Goal: Task Accomplishment & Management: Manage account settings

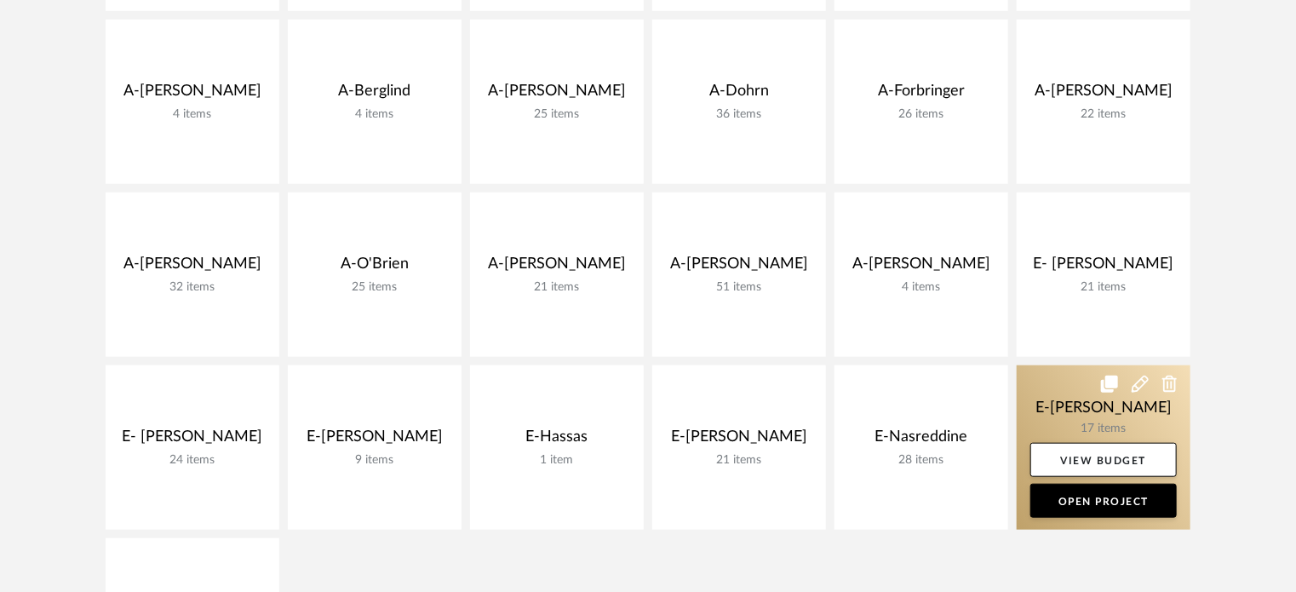
scroll to position [627, 0]
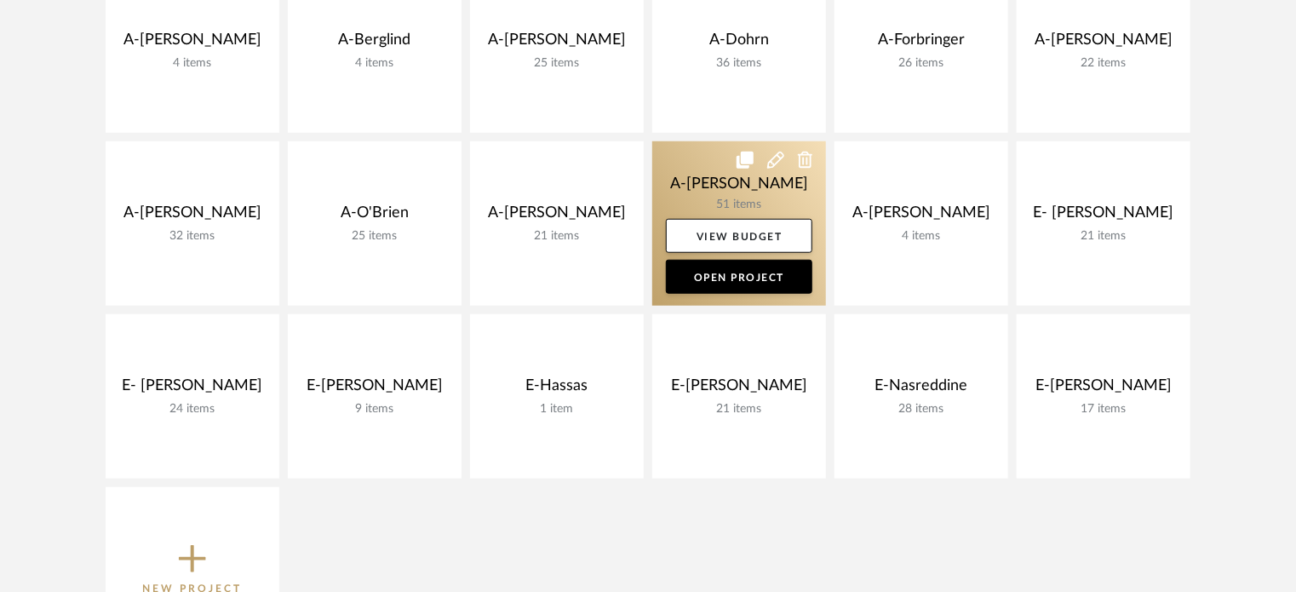
click at [724, 185] on link at bounding box center [739, 223] width 174 height 164
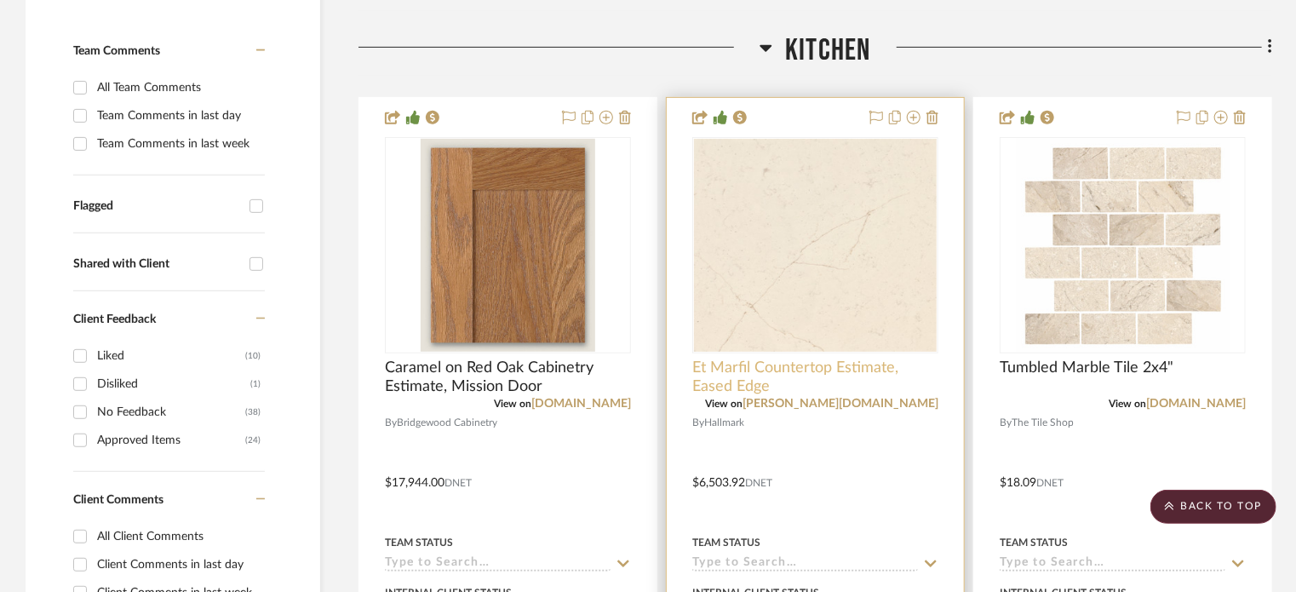
scroll to position [426, 0]
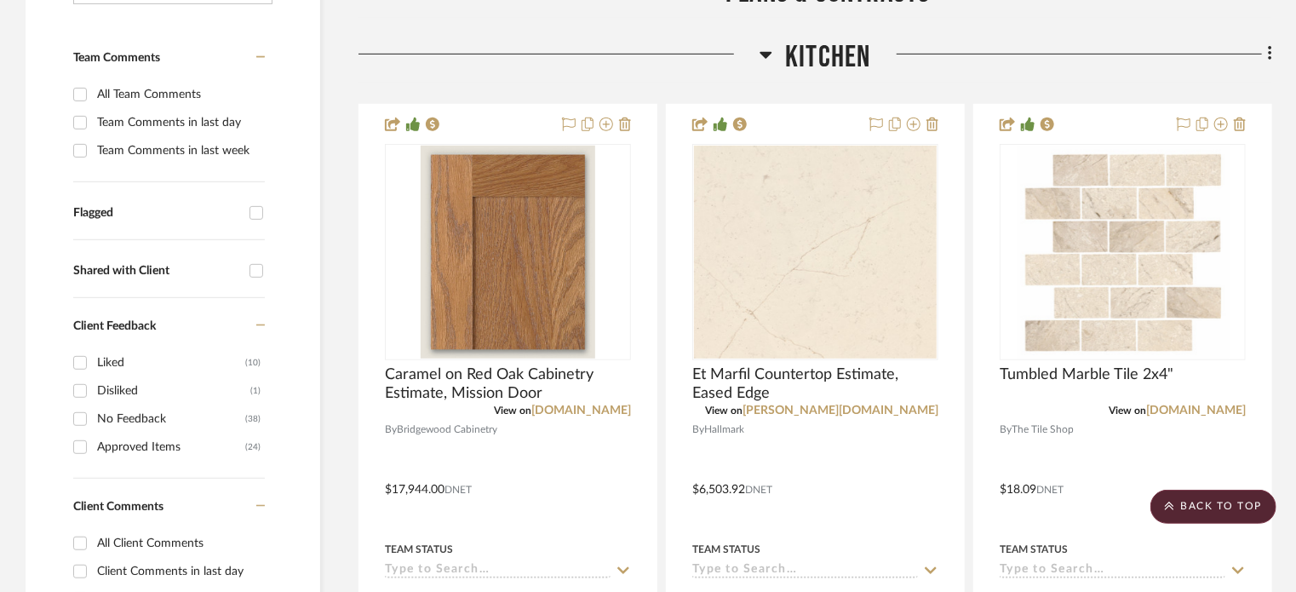
click at [782, 61] on h3 "Kitchen" at bounding box center [814, 57] width 111 height 37
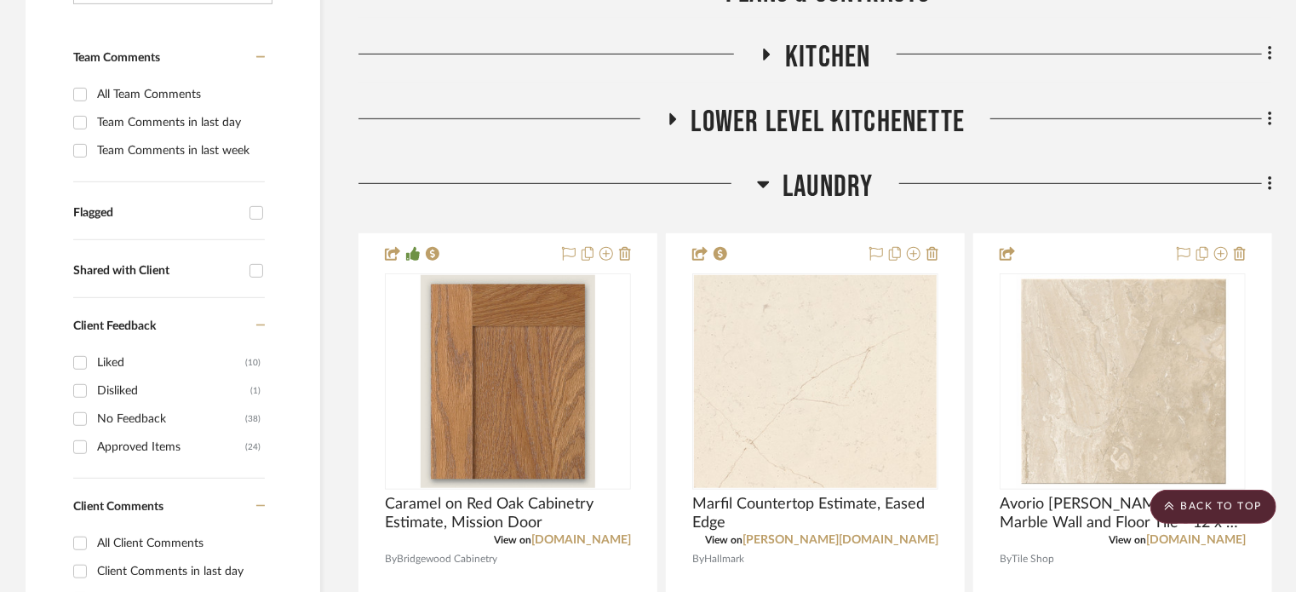
click at [817, 129] on span "Lower Level Kitchenette" at bounding box center [828, 122] width 274 height 37
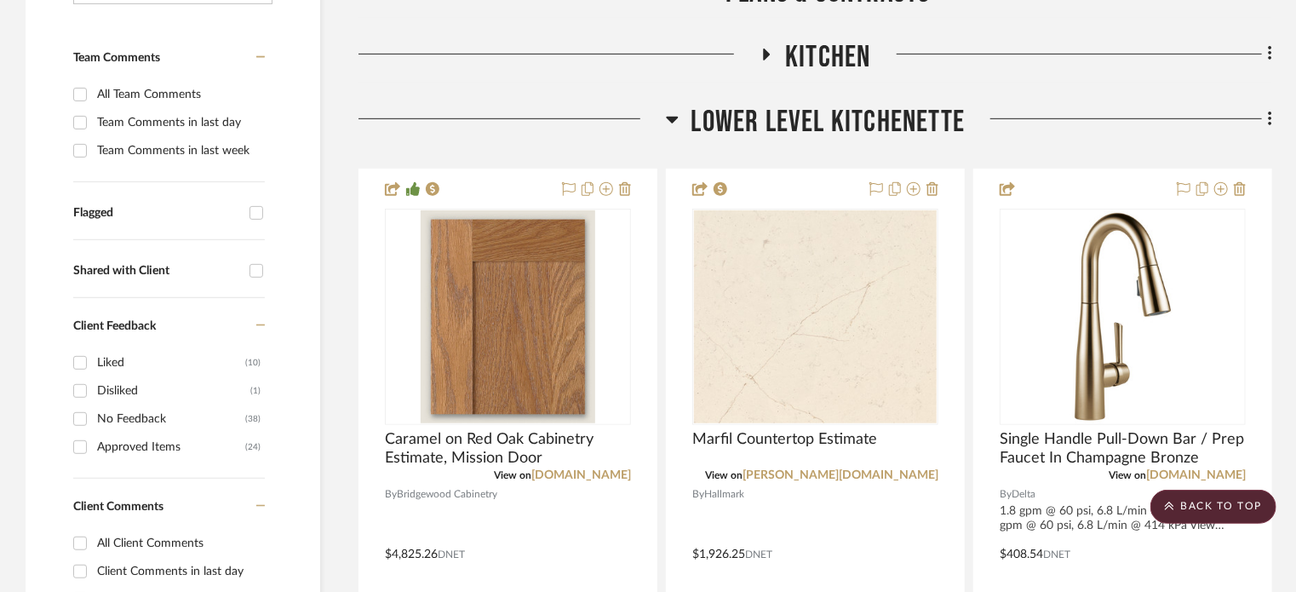
click at [817, 129] on span "Lower Level Kitchenette" at bounding box center [828, 122] width 274 height 37
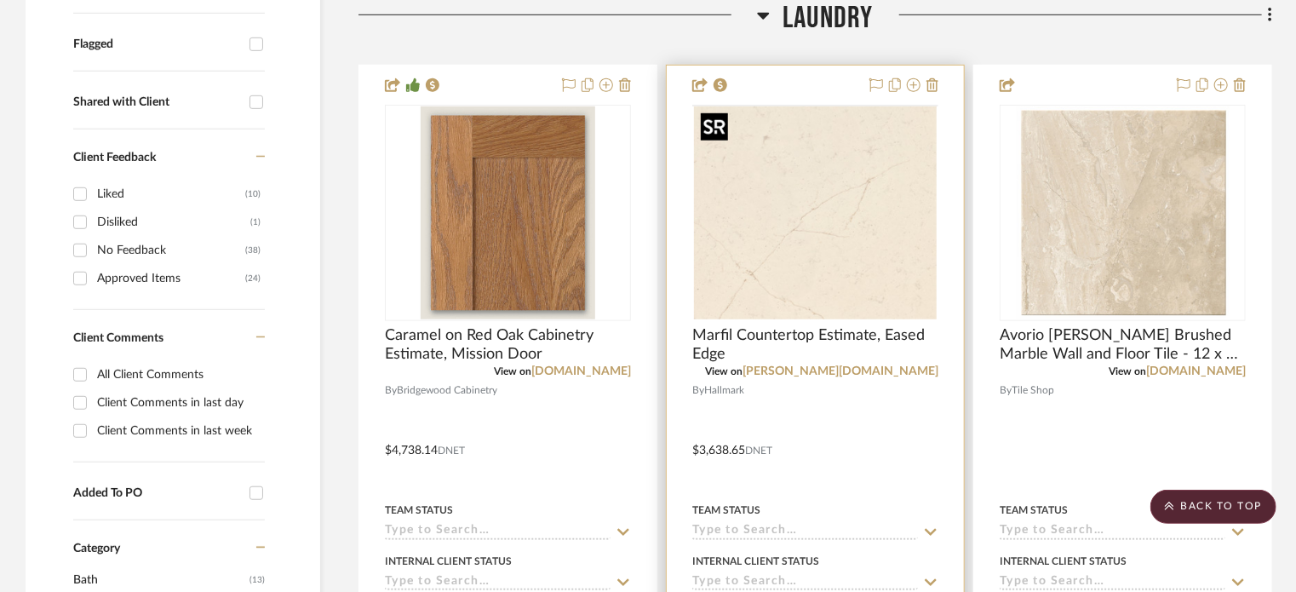
scroll to position [596, 0]
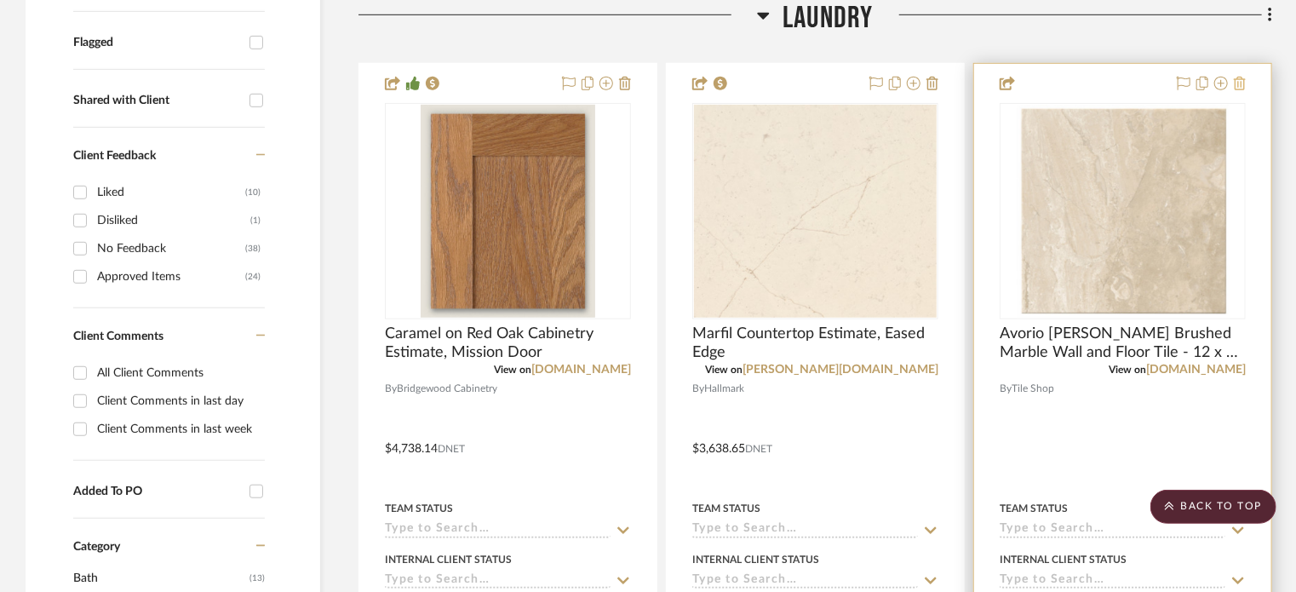
click at [1238, 79] on icon at bounding box center [1240, 84] width 12 height 14
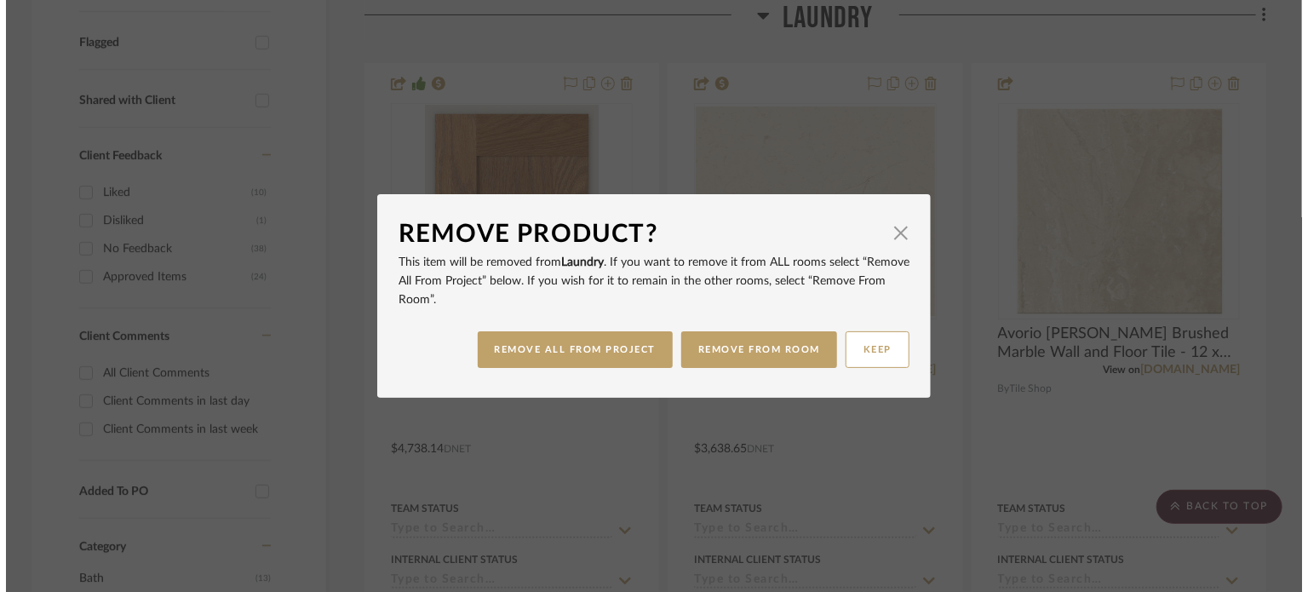
scroll to position [0, 0]
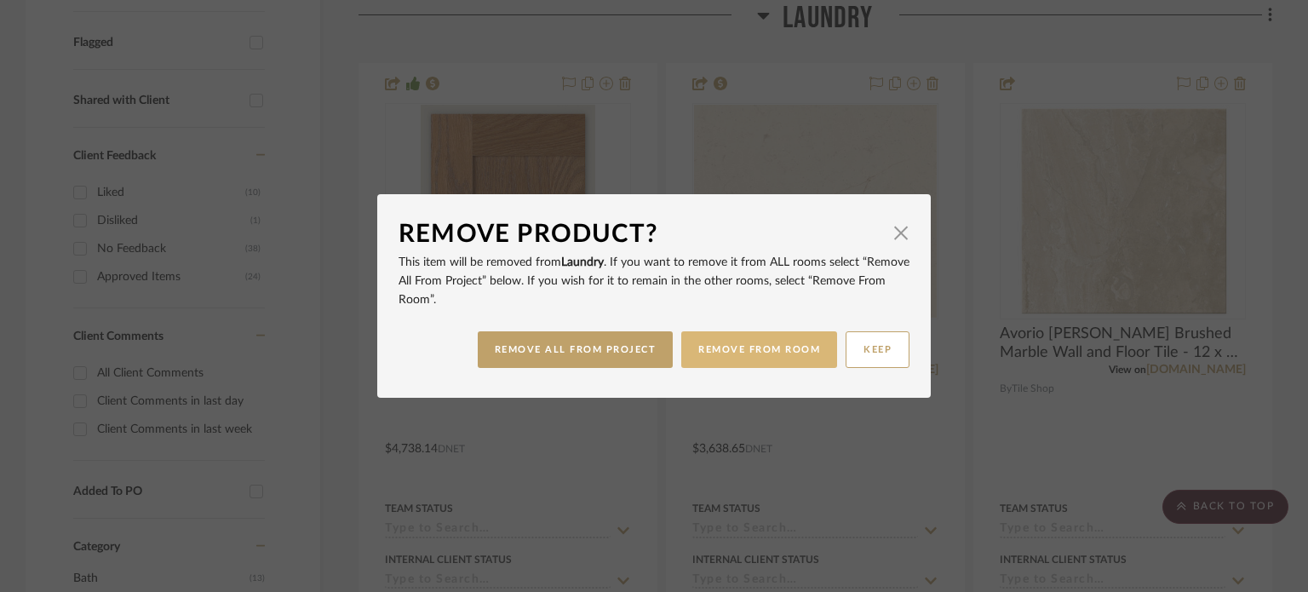
click at [718, 352] on button "REMOVE FROM ROOM" at bounding box center [759, 349] width 156 height 37
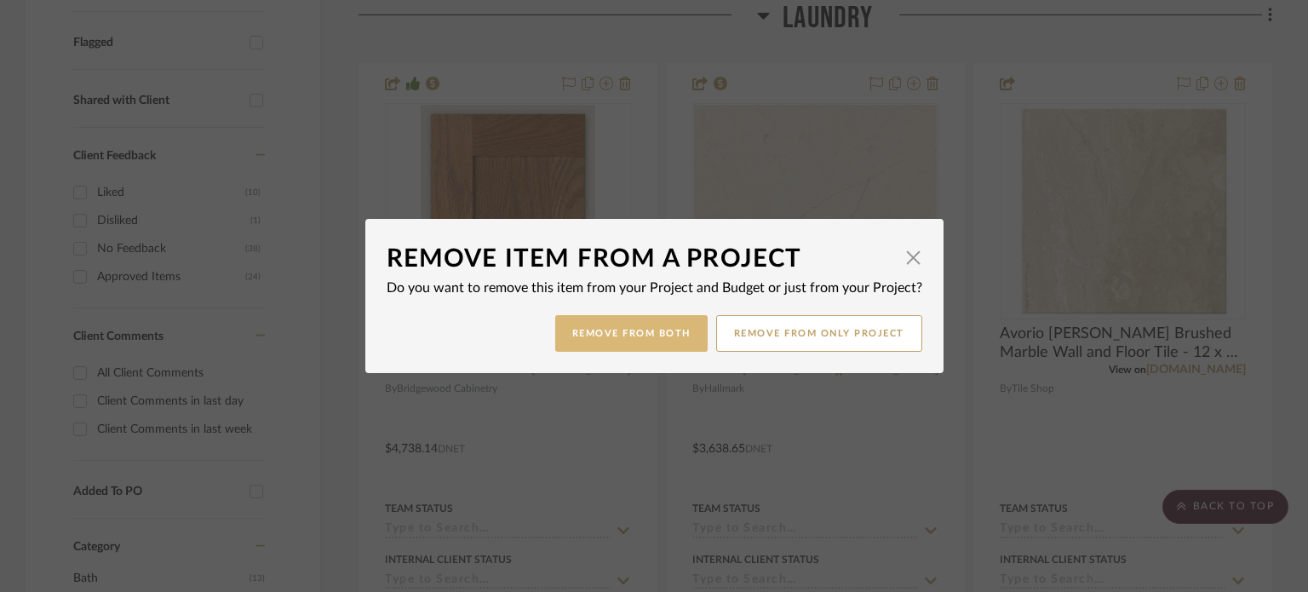
click at [589, 332] on button "Remove from Both" at bounding box center [631, 333] width 152 height 37
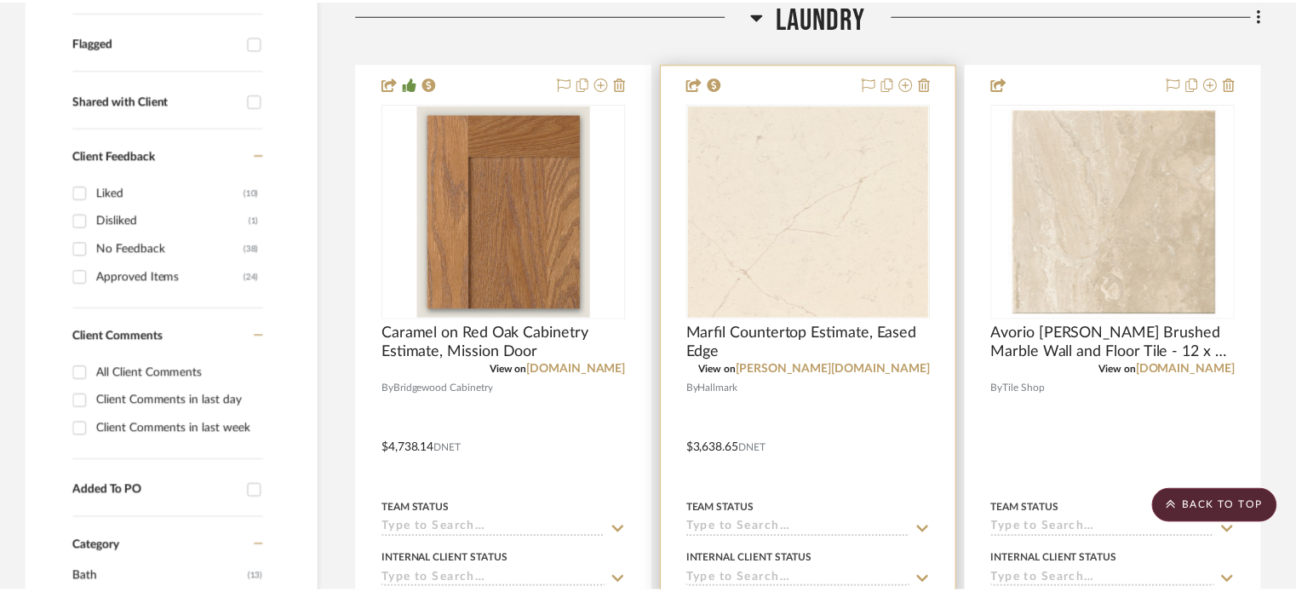
scroll to position [596, 0]
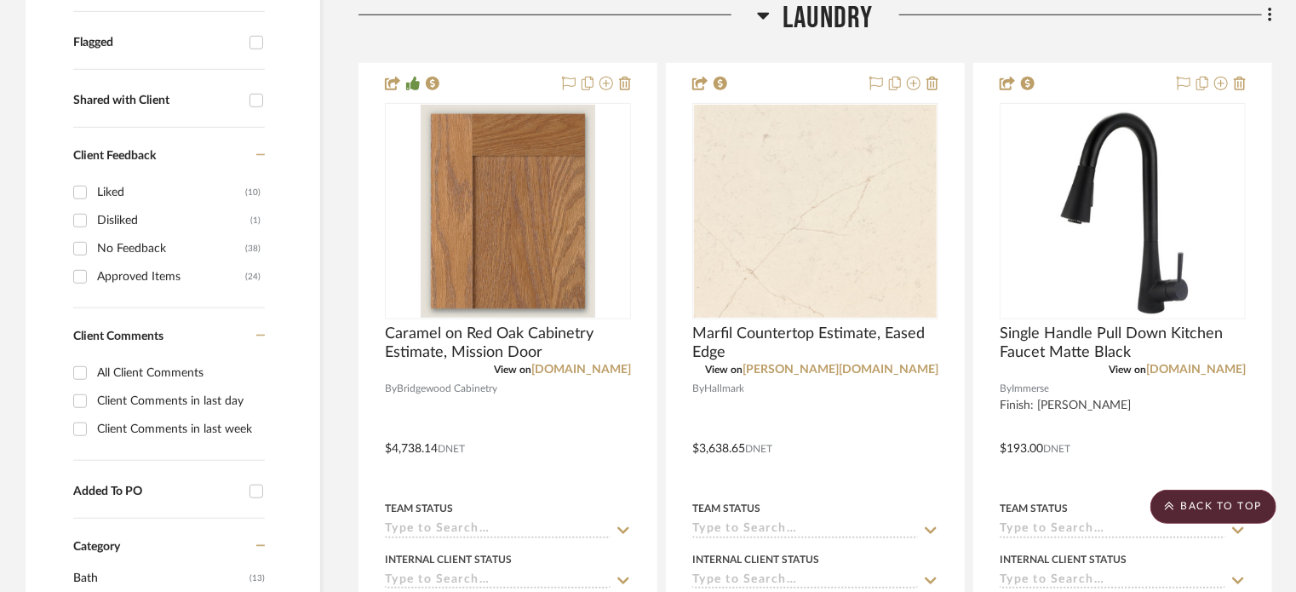
click at [821, 35] on span "Laundry" at bounding box center [827, 18] width 90 height 37
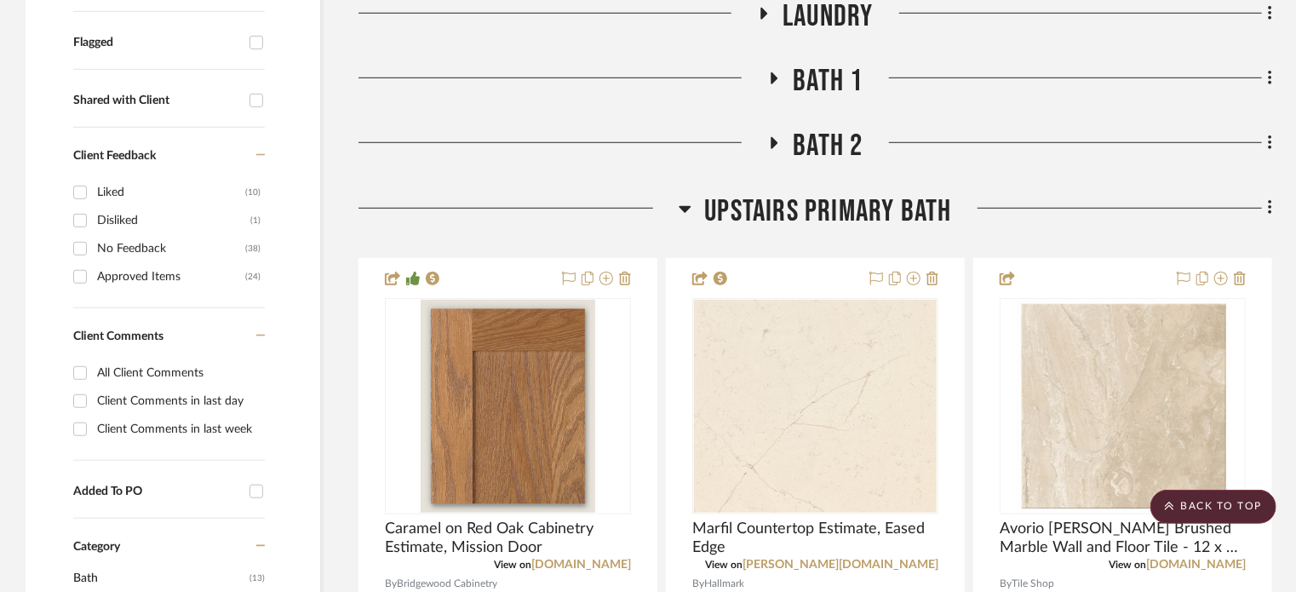
click at [821, 83] on span "Bath 1" at bounding box center [828, 81] width 70 height 37
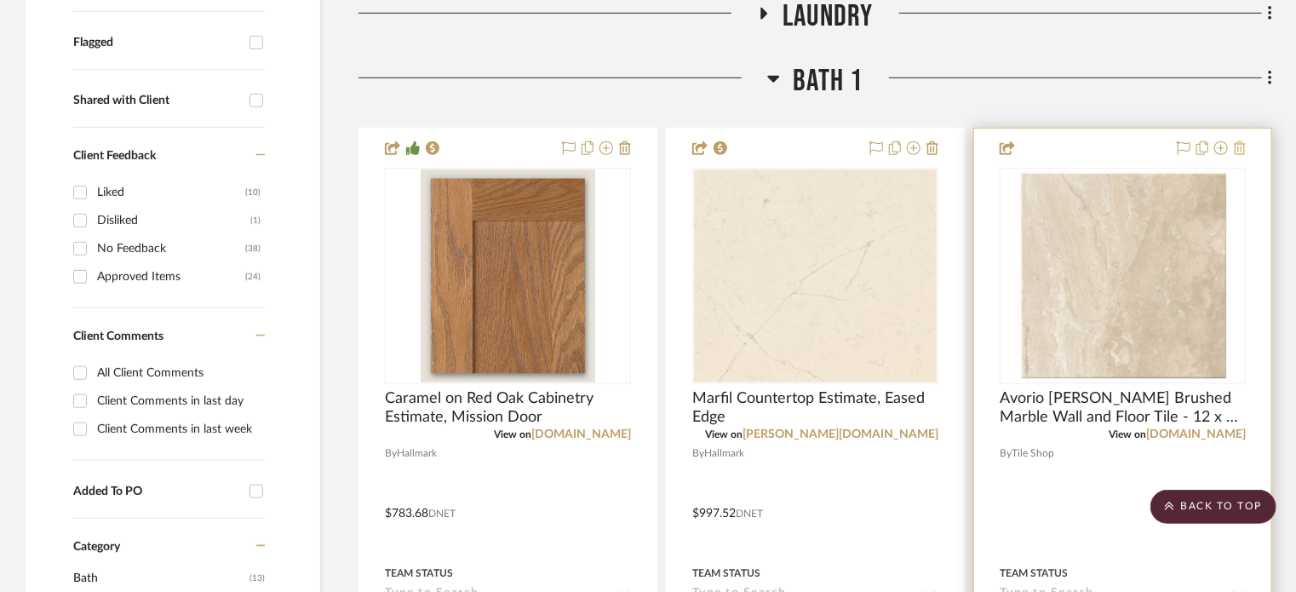
click at [1239, 147] on icon at bounding box center [1240, 148] width 12 height 14
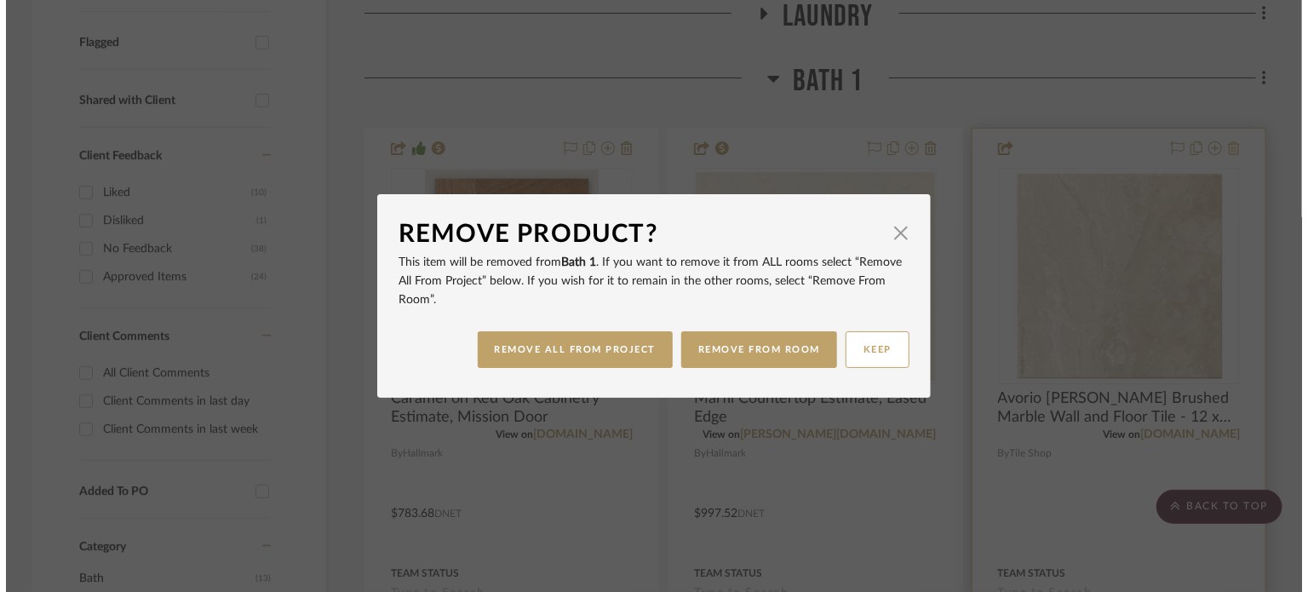
scroll to position [0, 0]
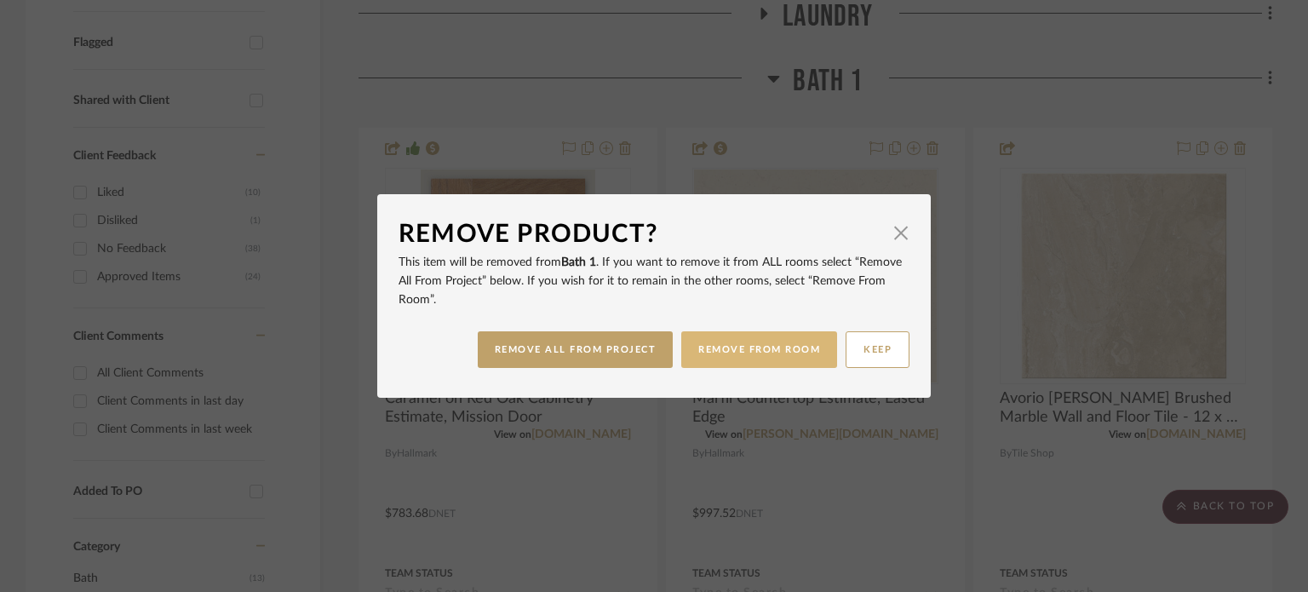
click at [816, 360] on button "REMOVE FROM ROOM" at bounding box center [759, 349] width 156 height 37
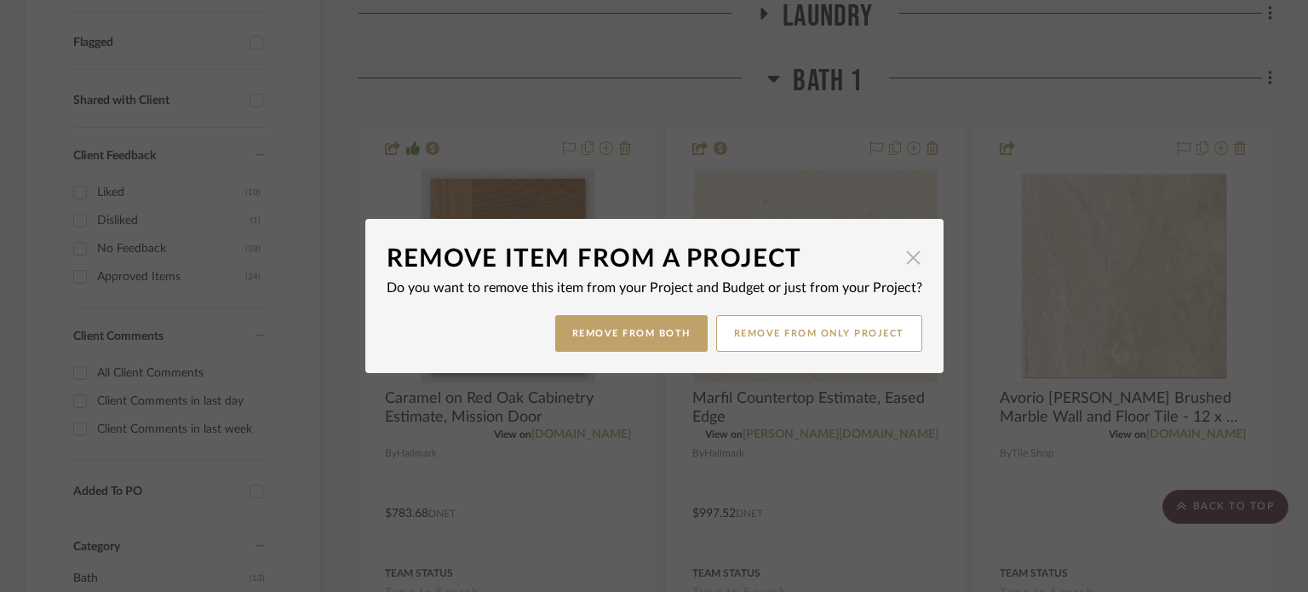
click at [898, 256] on span "button" at bounding box center [913, 257] width 34 height 34
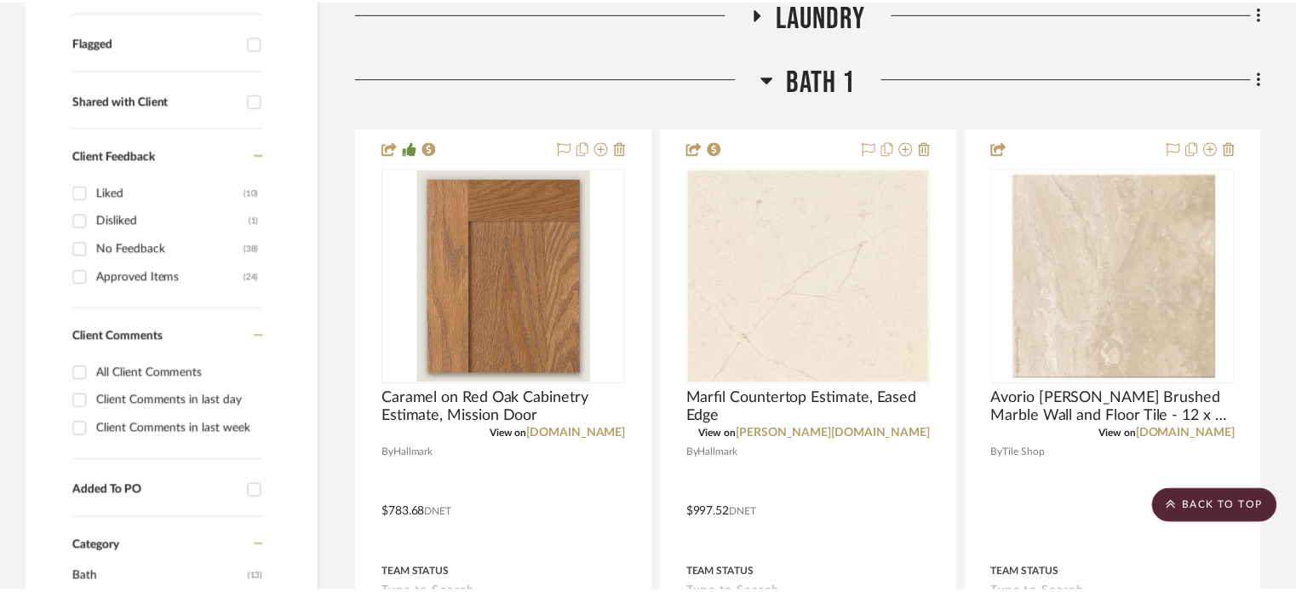
scroll to position [596, 0]
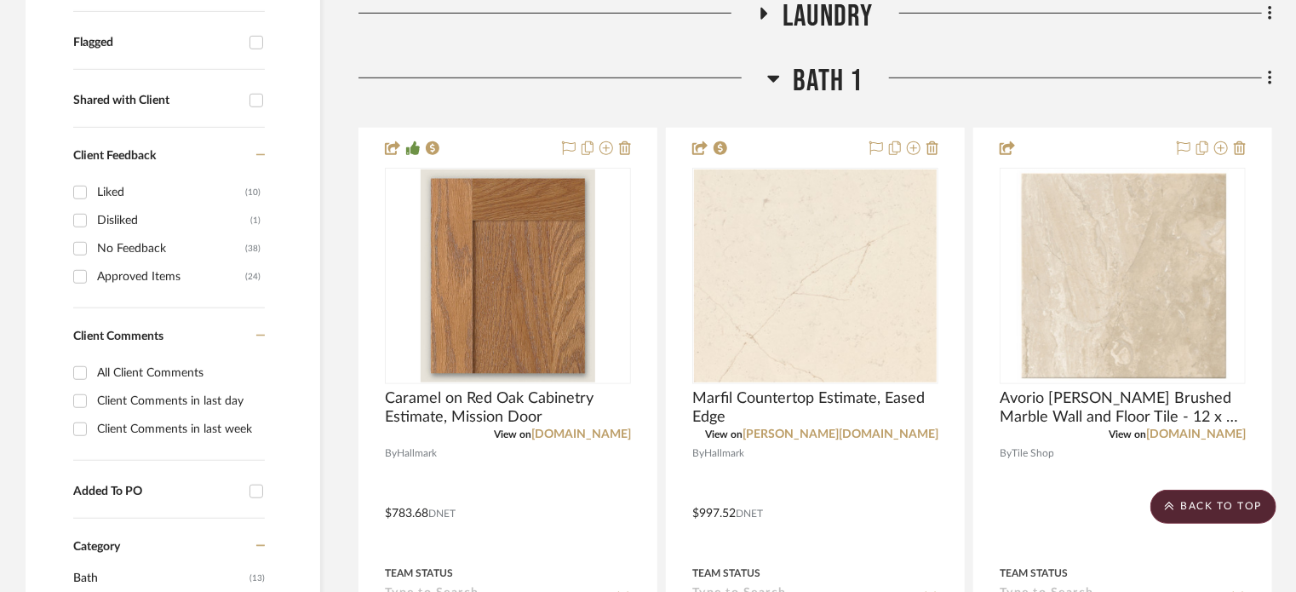
click at [800, 74] on span "Bath 1" at bounding box center [828, 81] width 70 height 37
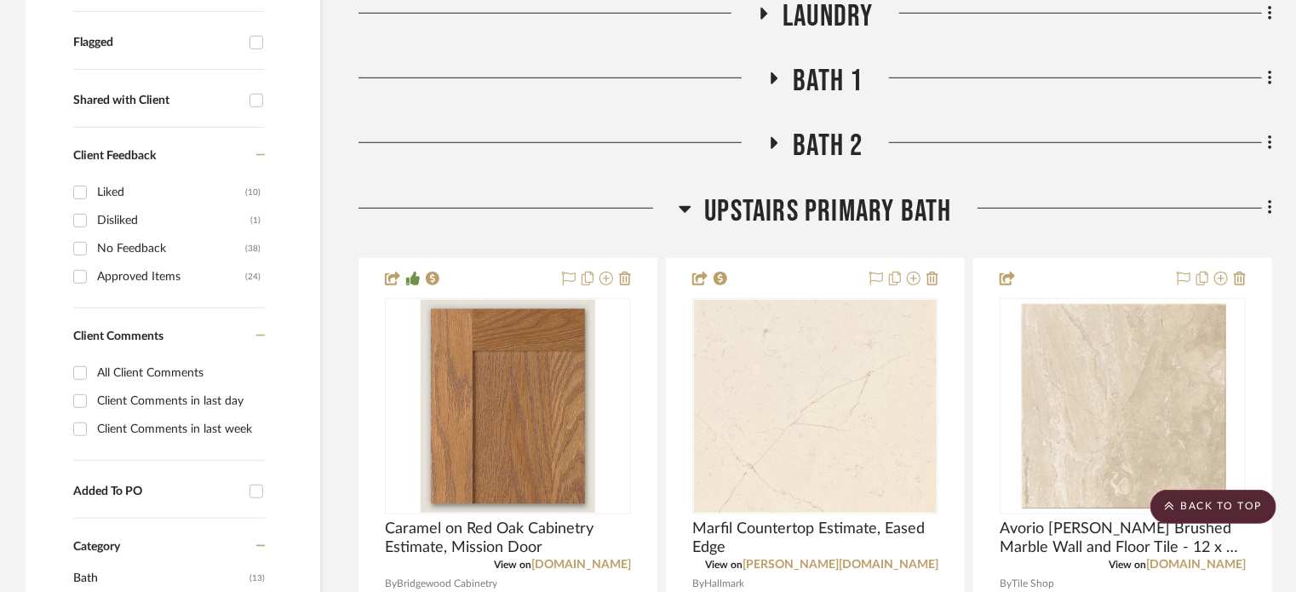
click at [814, 152] on span "Bath 2" at bounding box center [828, 146] width 70 height 37
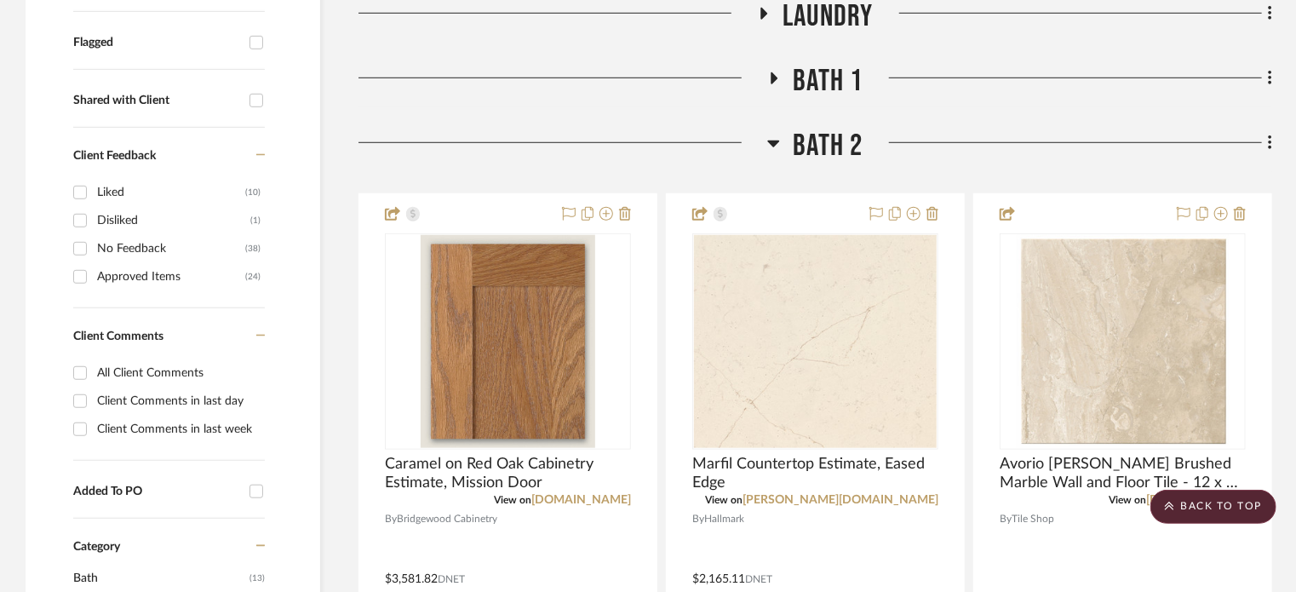
click at [814, 152] on span "Bath 2" at bounding box center [828, 146] width 70 height 37
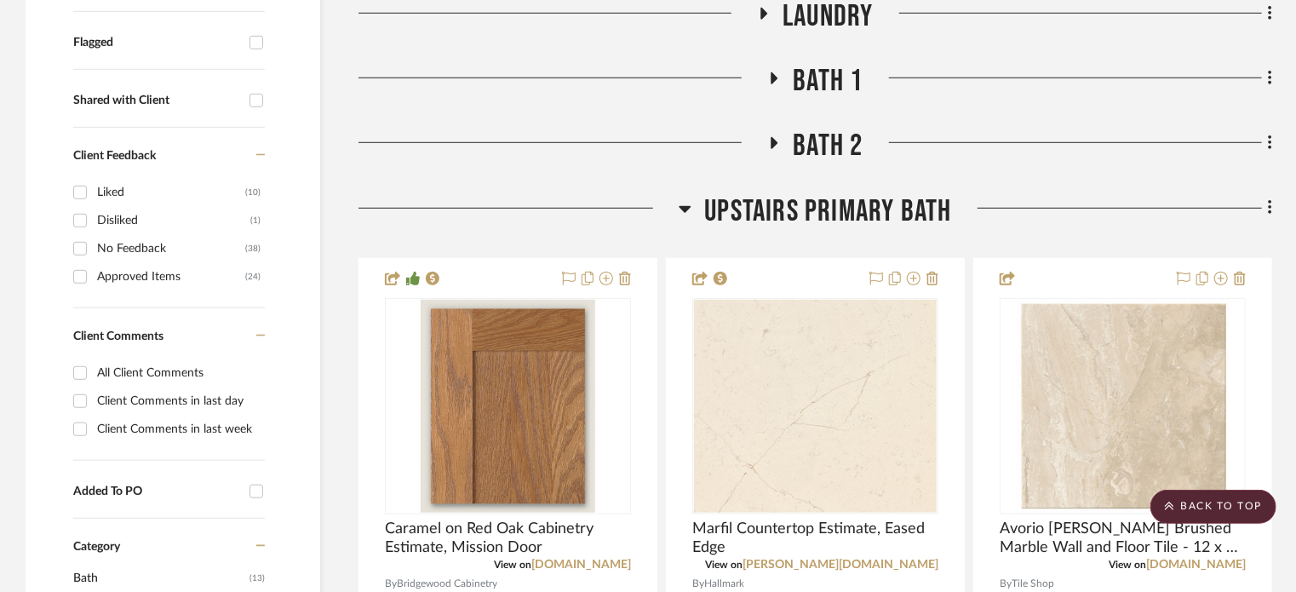
click at [827, 211] on span "Upstairs Primary Bath" at bounding box center [827, 211] width 247 height 37
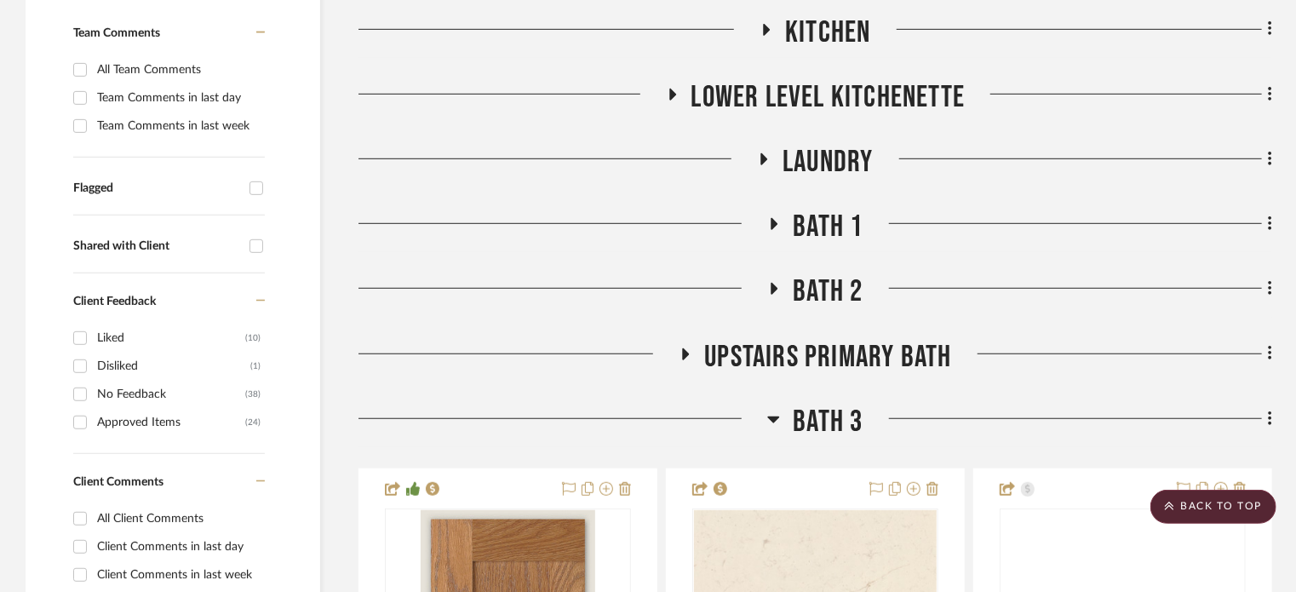
scroll to position [341, 0]
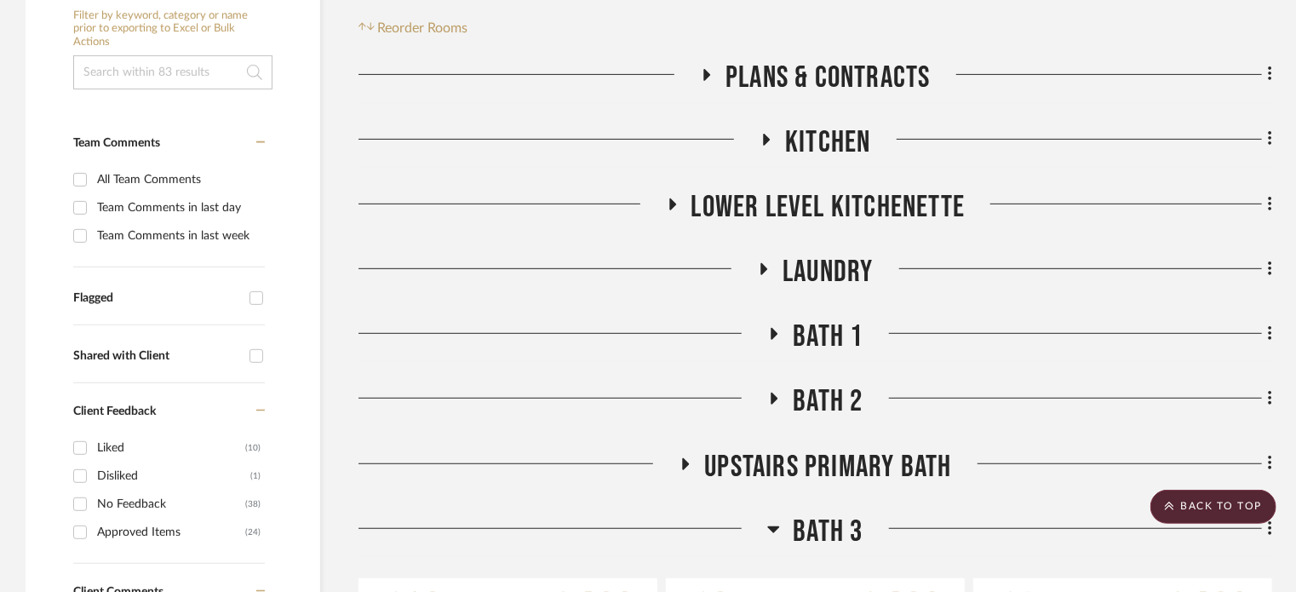
click at [797, 257] on span "Laundry" at bounding box center [827, 272] width 90 height 37
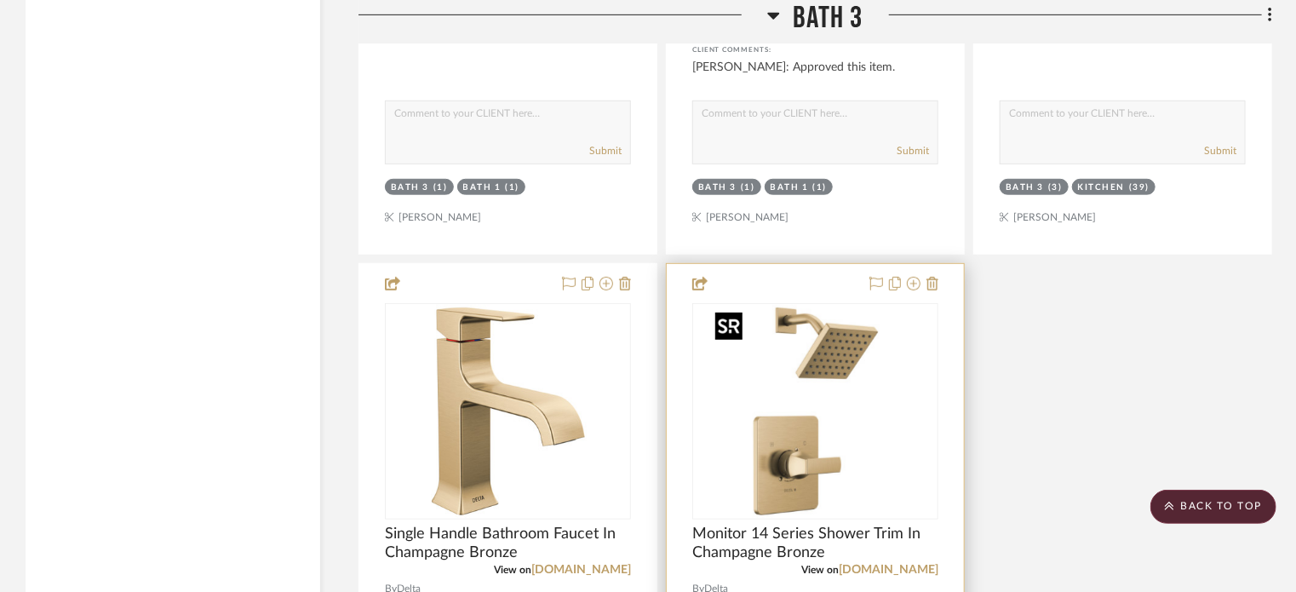
scroll to position [4171, 0]
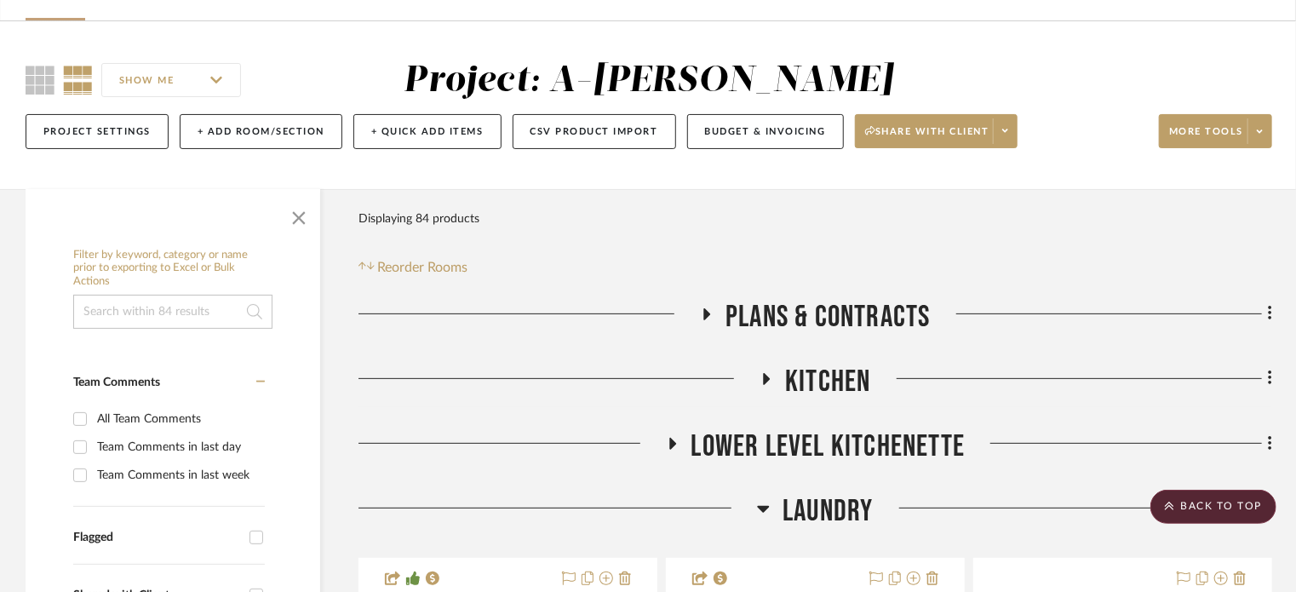
scroll to position [85, 0]
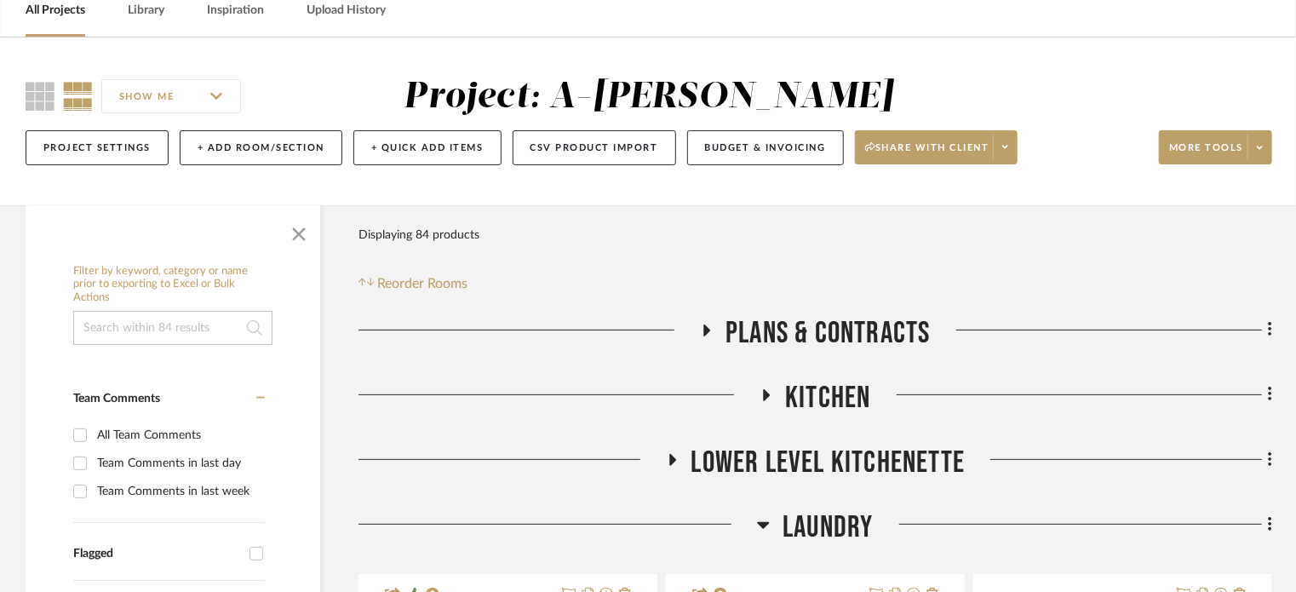
click at [804, 383] on span "Kitchen" at bounding box center [827, 398] width 85 height 37
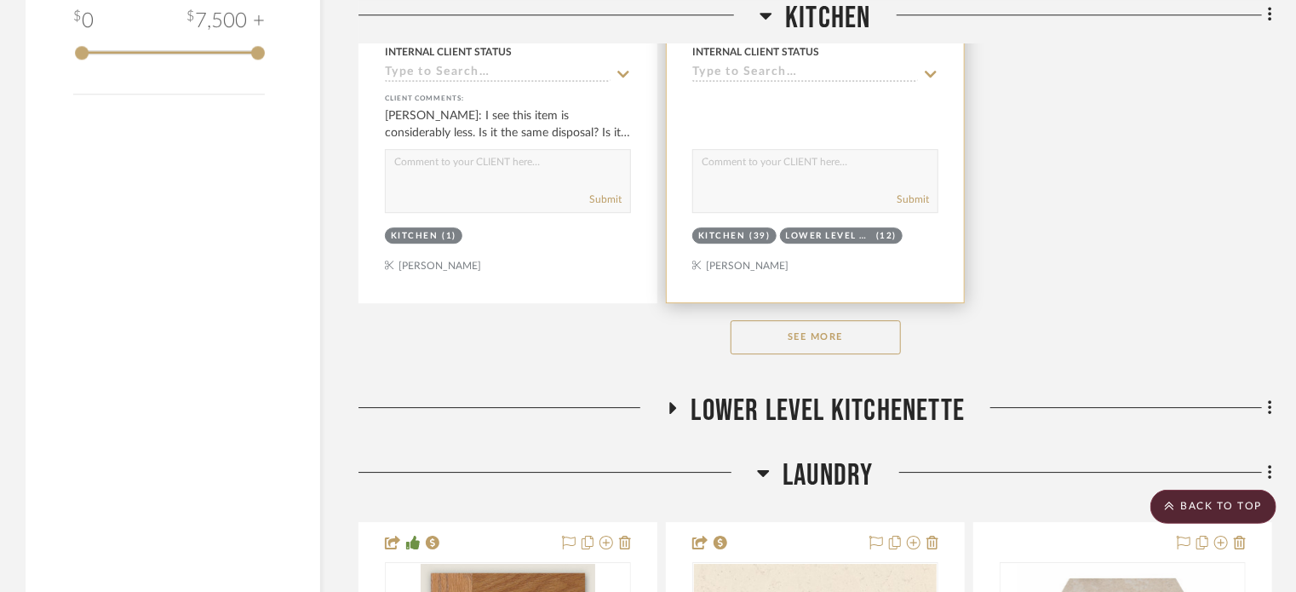
scroll to position [2554, 0]
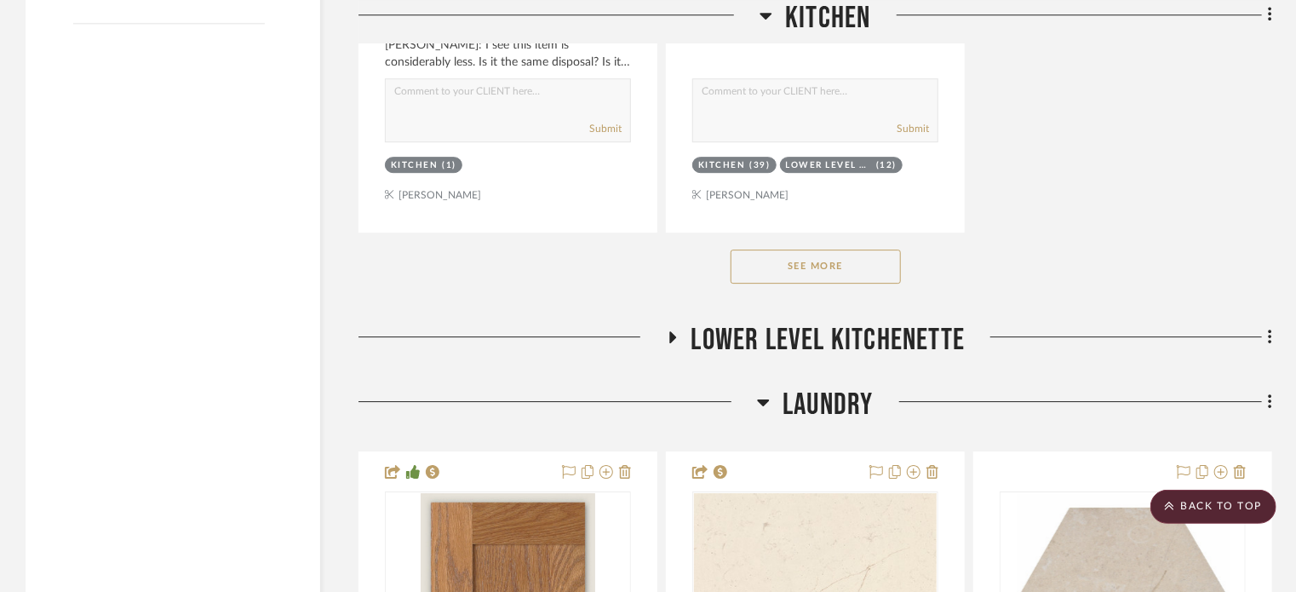
click at [804, 261] on button "See More" at bounding box center [815, 266] width 170 height 34
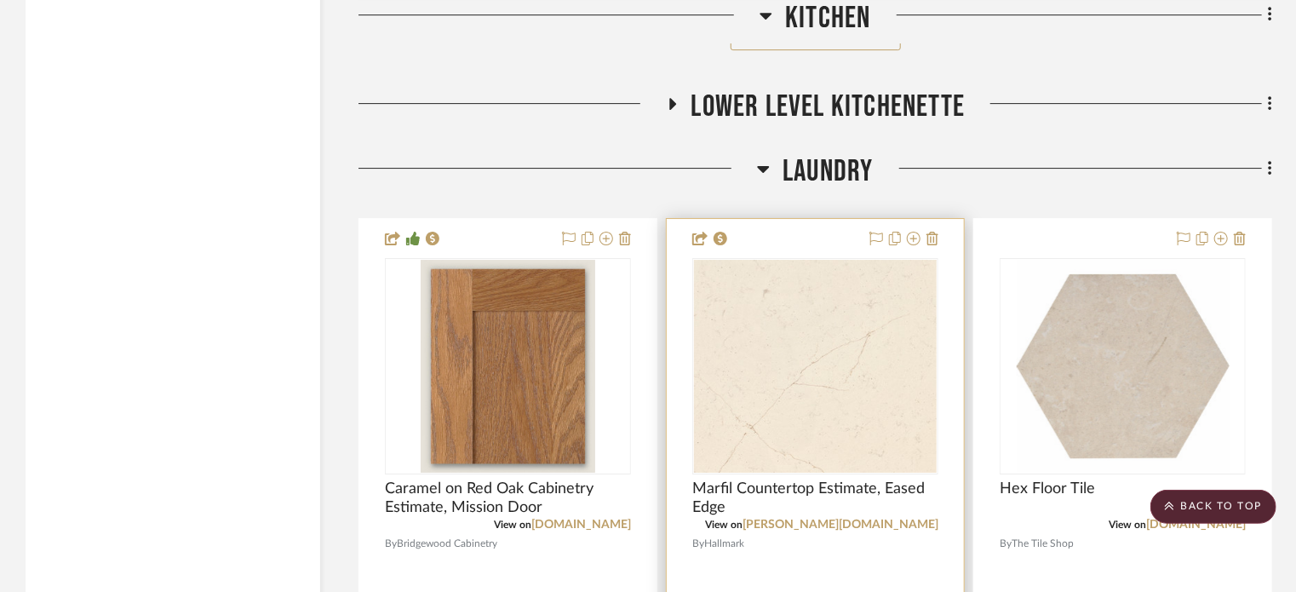
scroll to position [2789, 0]
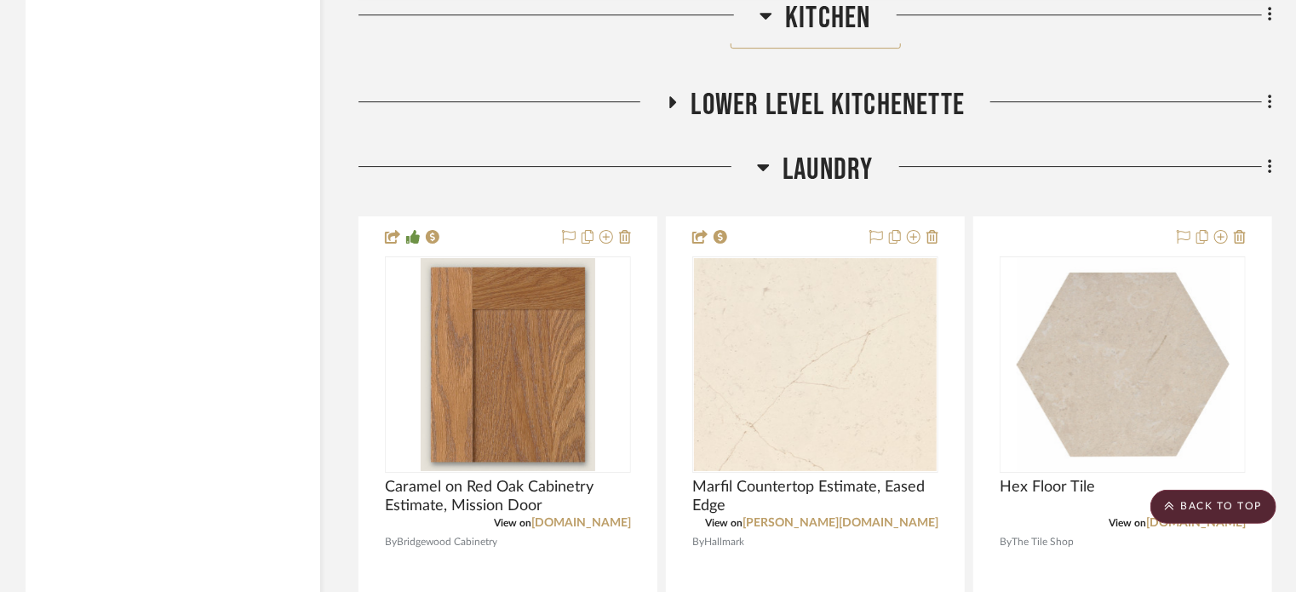
click at [724, 105] on span "Lower Level Kitchenette" at bounding box center [828, 105] width 274 height 37
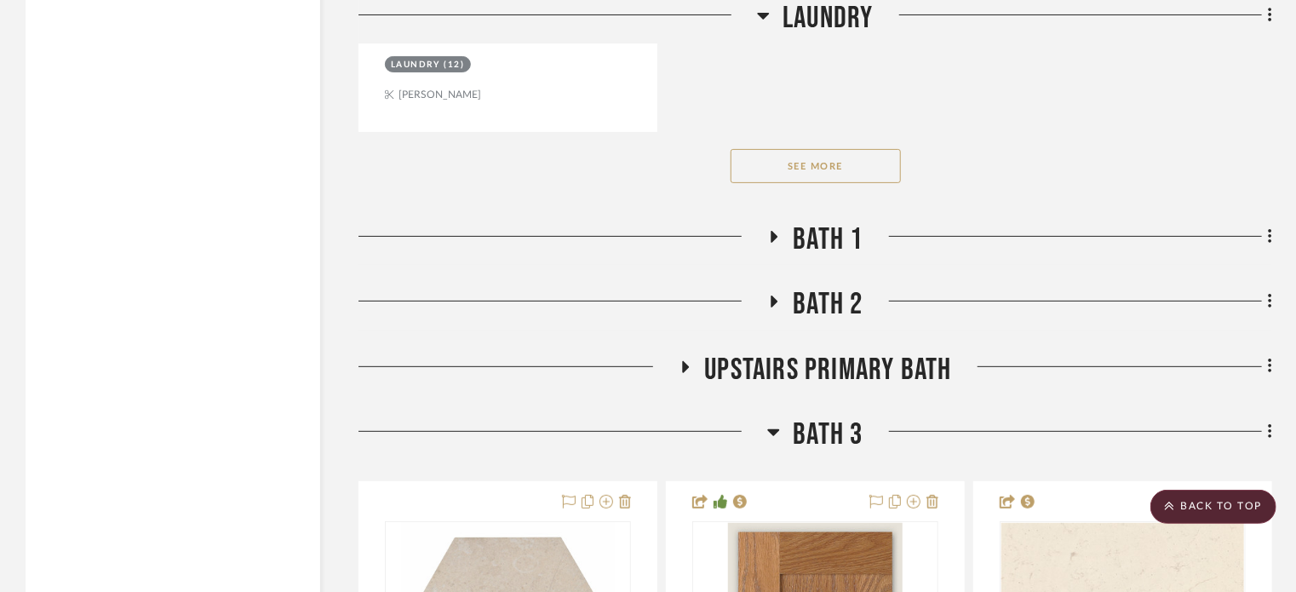
scroll to position [6686, 0]
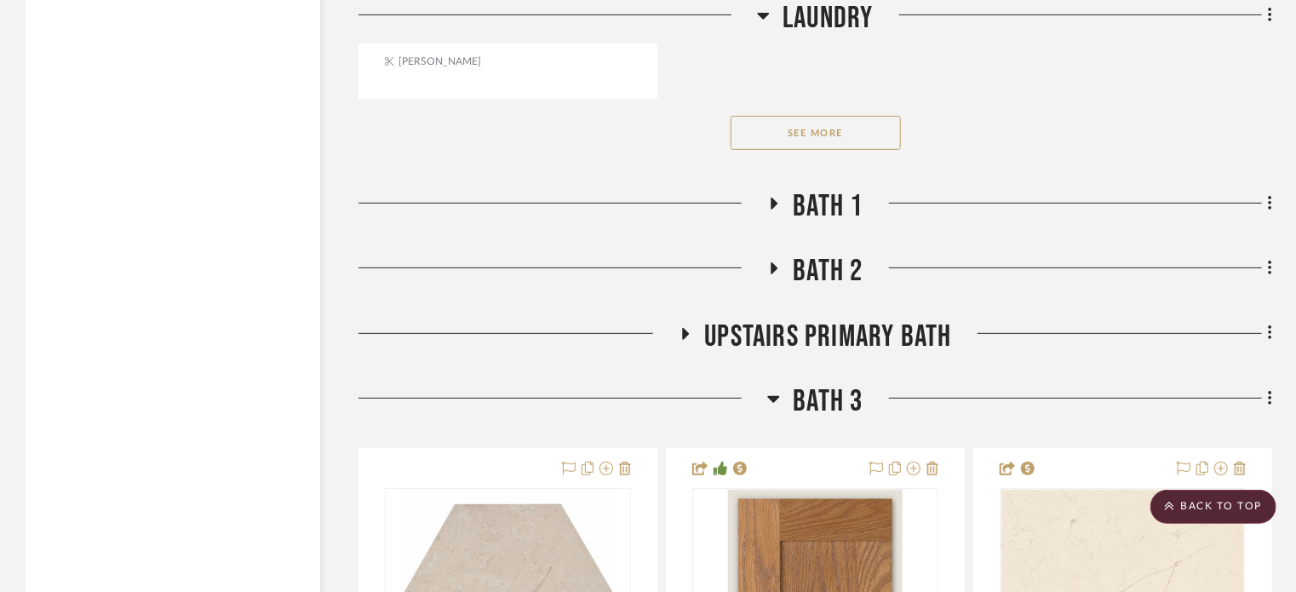
click at [815, 204] on span "Bath 1" at bounding box center [828, 206] width 70 height 37
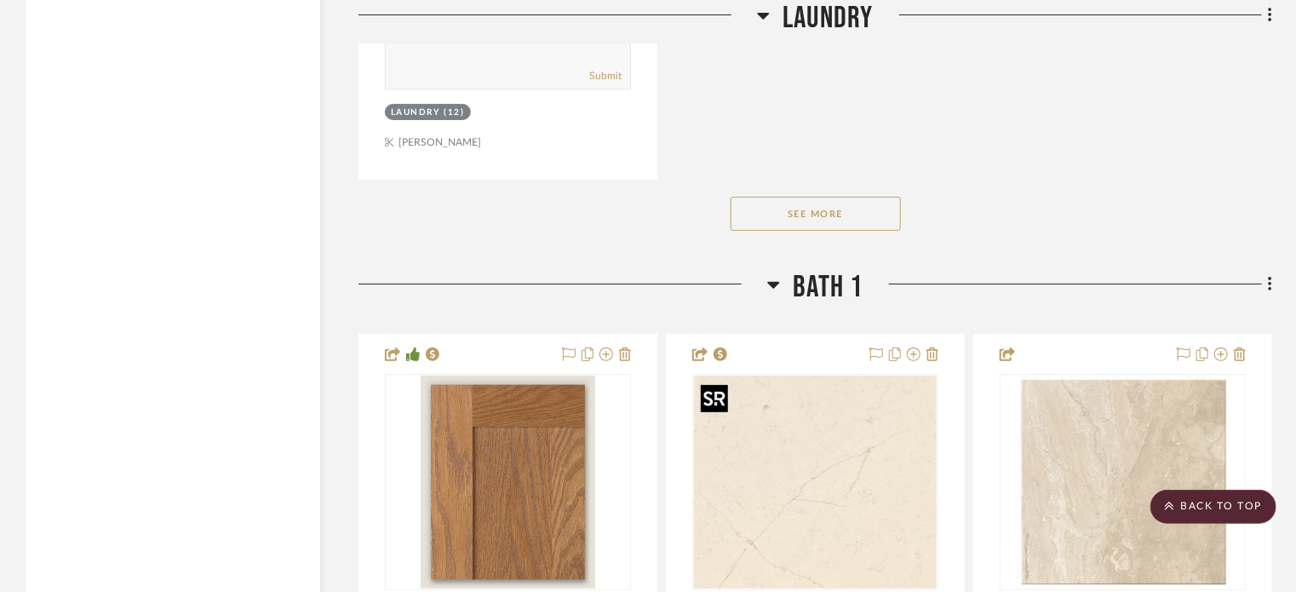
scroll to position [6601, 0]
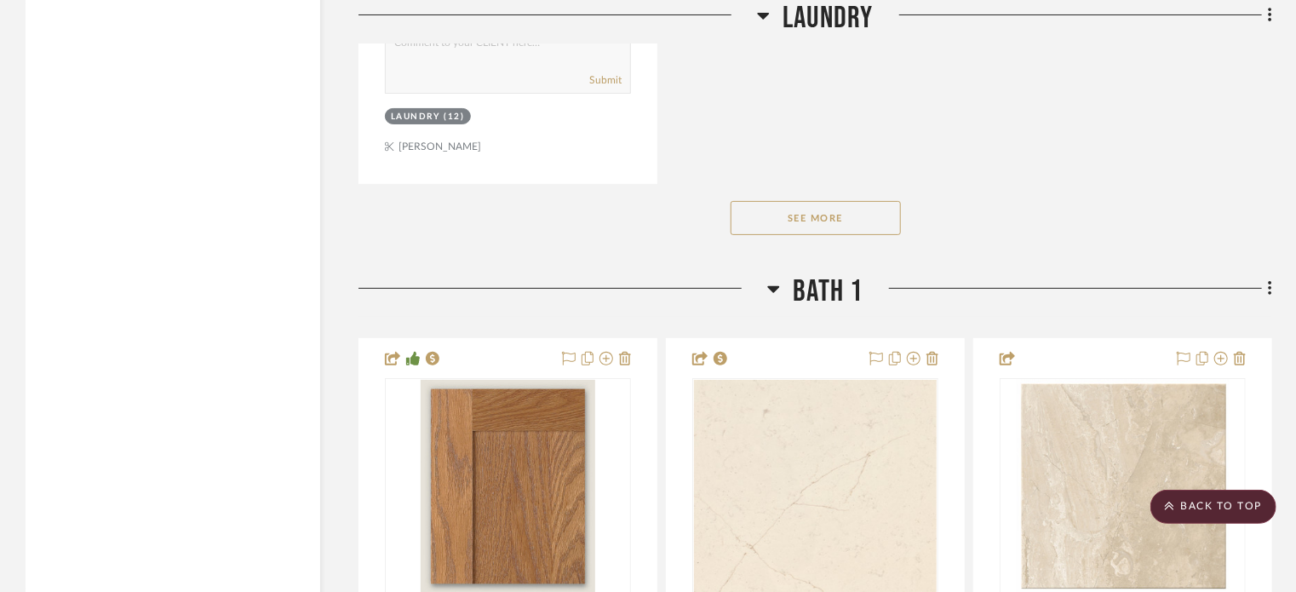
click at [801, 238] on div "See More" at bounding box center [814, 218] width 913 height 68
click at [799, 232] on button "See More" at bounding box center [815, 218] width 170 height 34
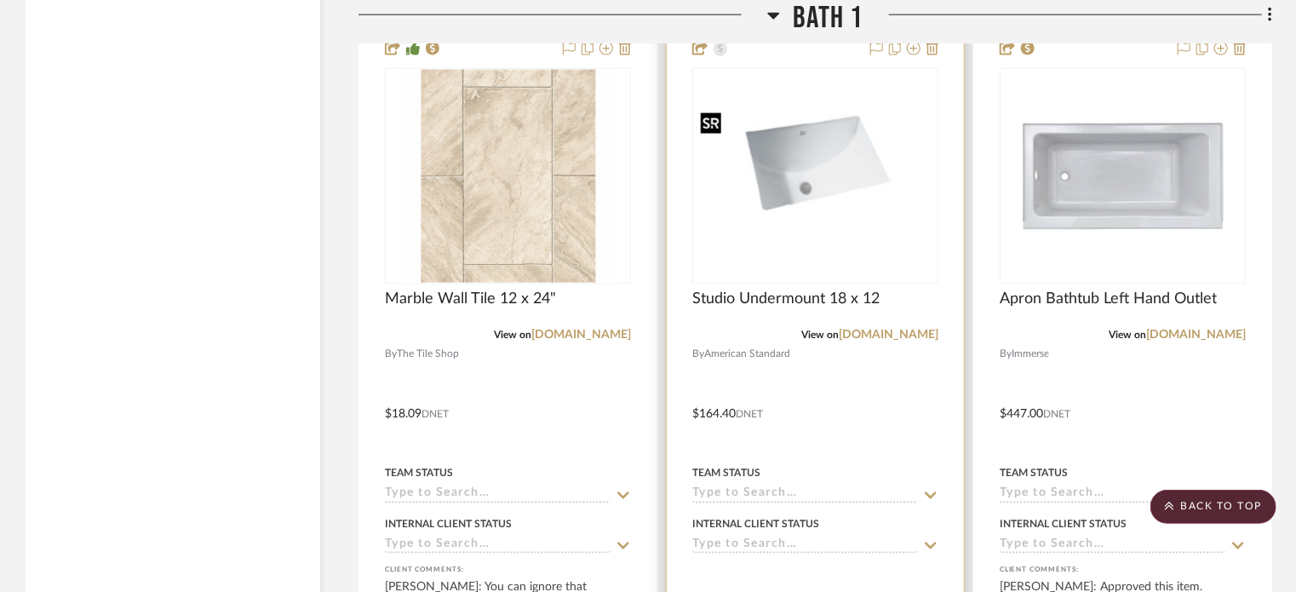
scroll to position [7623, 0]
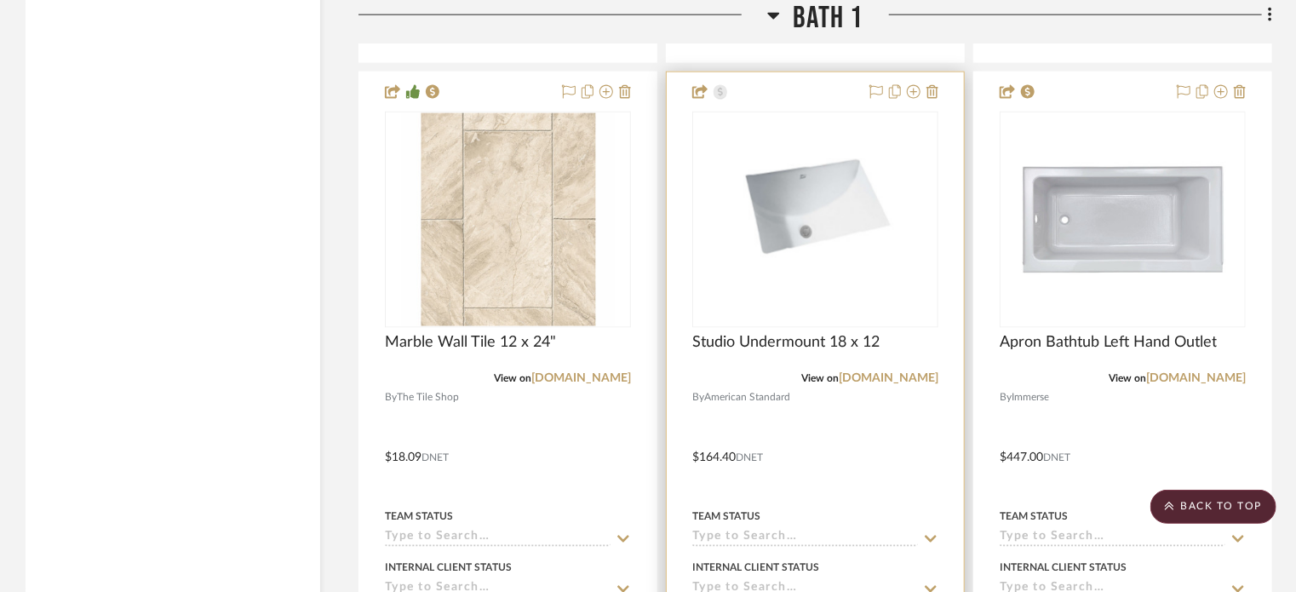
click at [821, 439] on div at bounding box center [815, 444] width 297 height 745
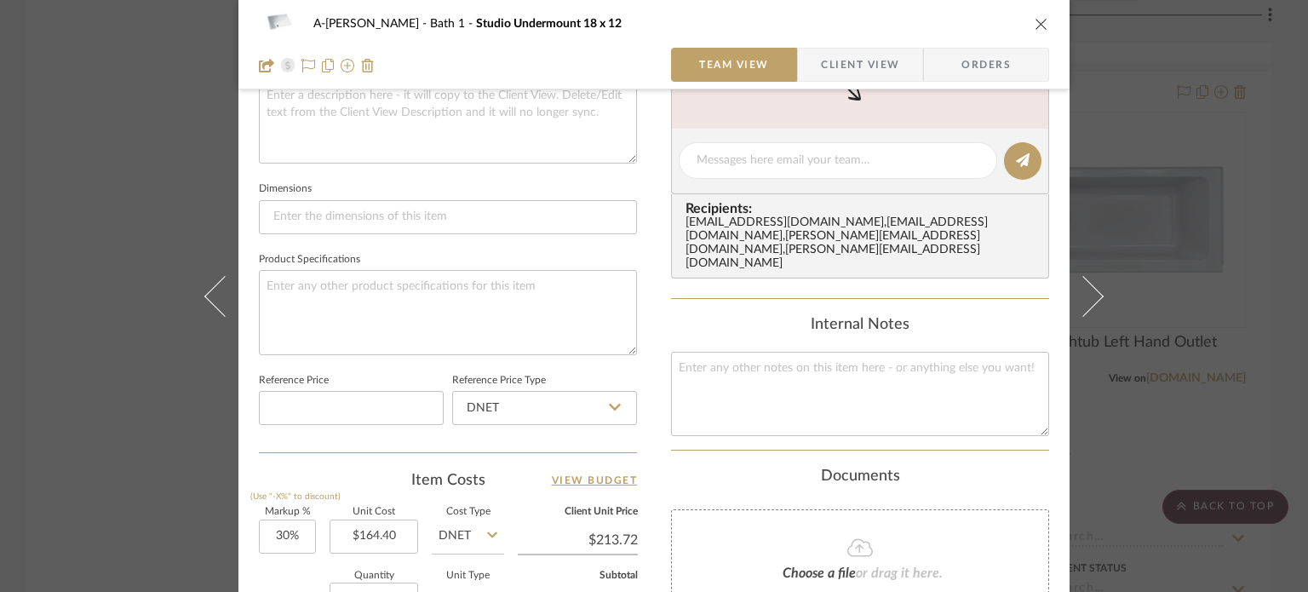
scroll to position [395, 0]
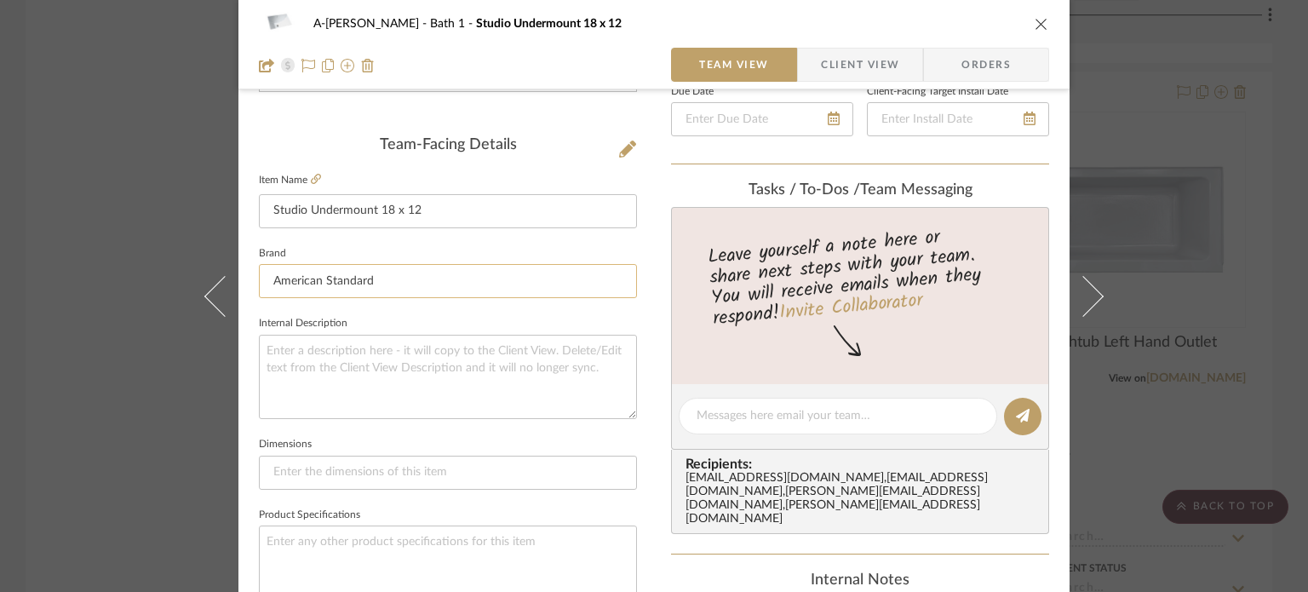
click at [377, 276] on input "American Standard" at bounding box center [448, 281] width 378 height 34
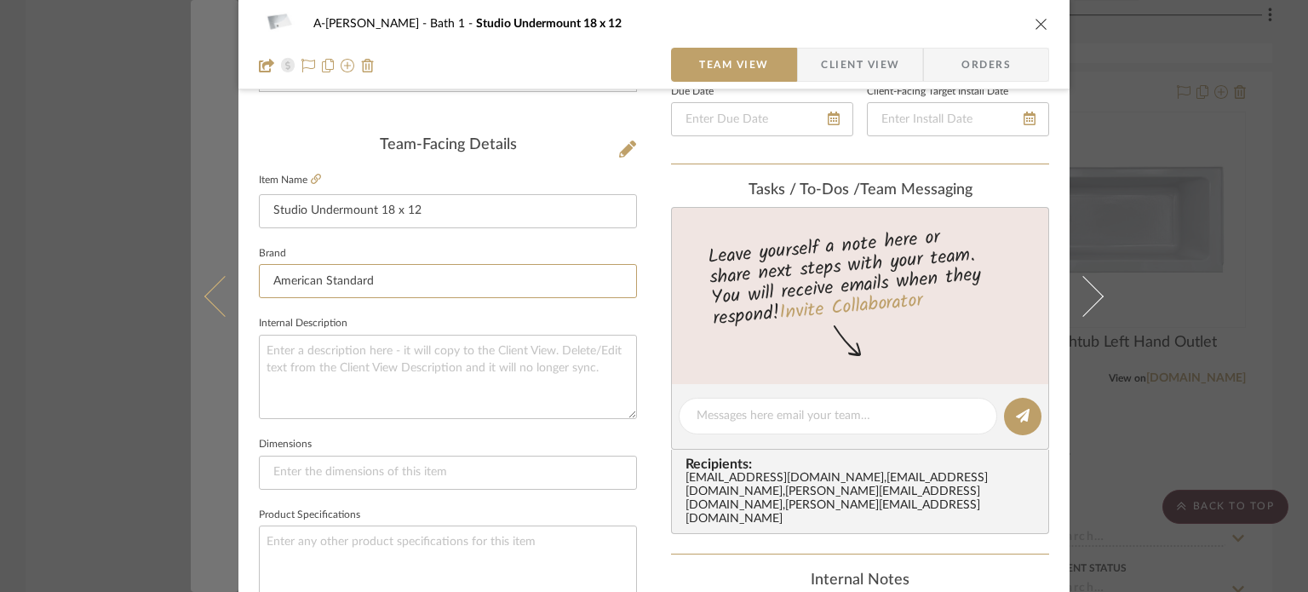
drag, startPoint x: 375, startPoint y: 278, endPoint x: 221, endPoint y: 268, distance: 153.6
click at [221, 268] on mat-dialog-content "A-Shipley Bath 1 Studio Undermount 18 x 12 Team View Client View Orders Team-Fa…" at bounding box center [654, 404] width 926 height 1572
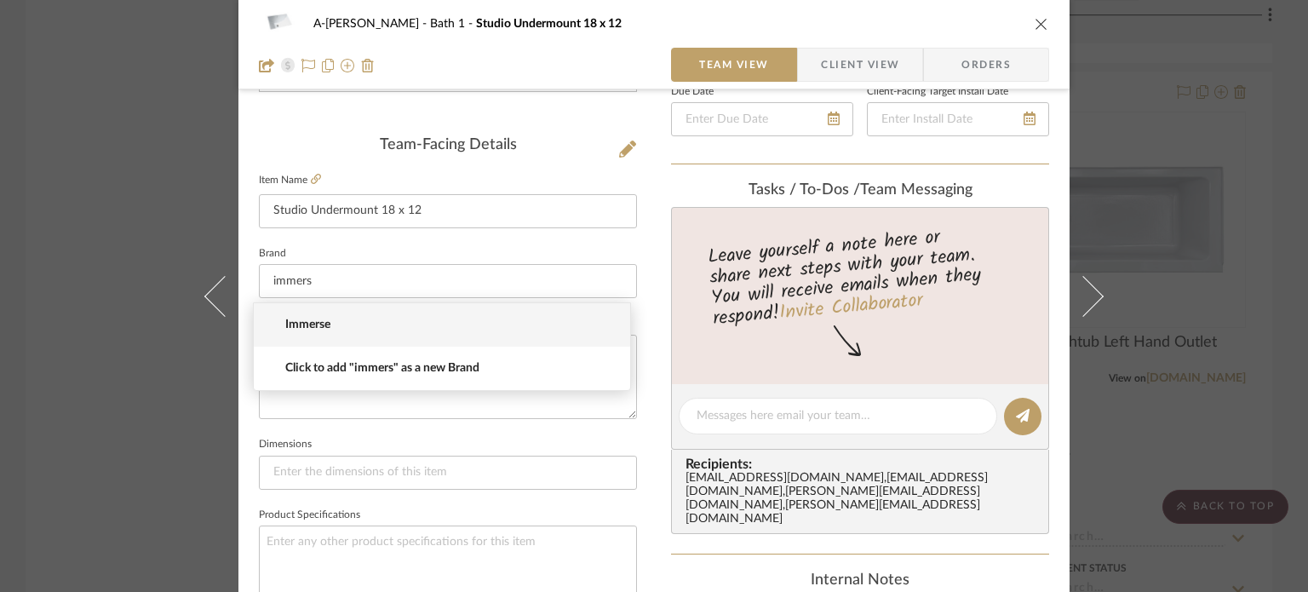
click at [398, 335] on mat-option "Immerse" at bounding box center [442, 324] width 376 height 43
type input "Immerse"
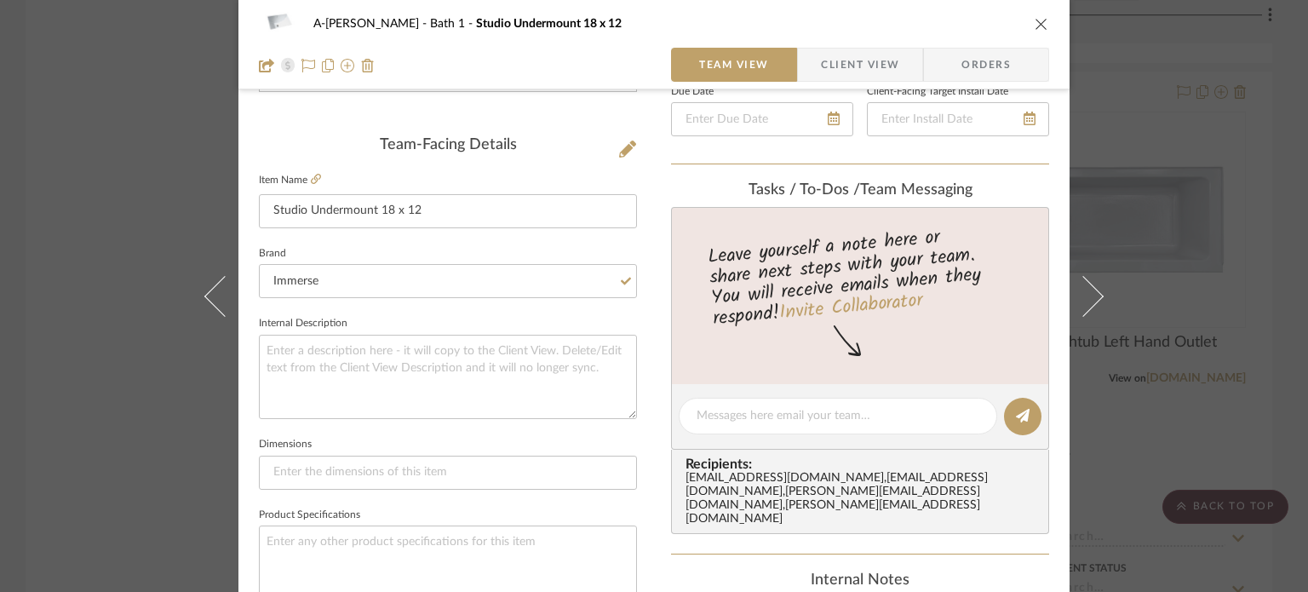
click at [420, 314] on fieldset "Internal Description" at bounding box center [448, 365] width 378 height 107
drag, startPoint x: 0, startPoint y: 266, endPoint x: 14, endPoint y: 269, distance: 14.9
click at [13, 268] on div "A-Shipley Bath 1 Studio Undermount 18 x 12 Team View Client View Orders Team-Fa…" at bounding box center [654, 296] width 1308 height 592
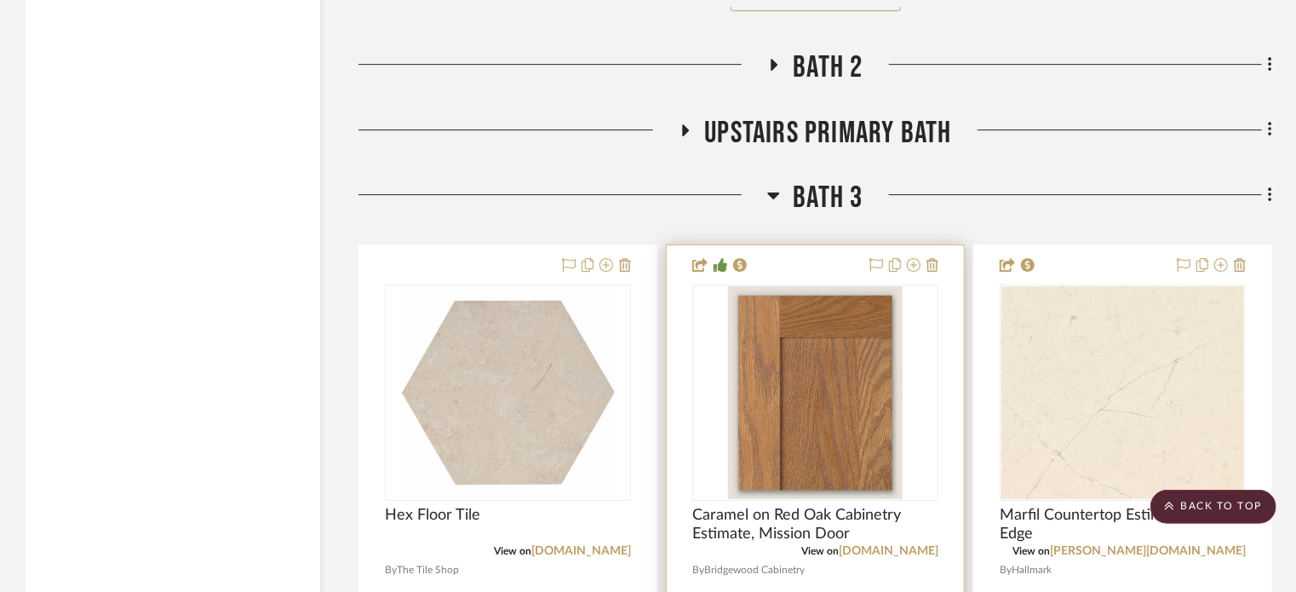
scroll to position [9070, 0]
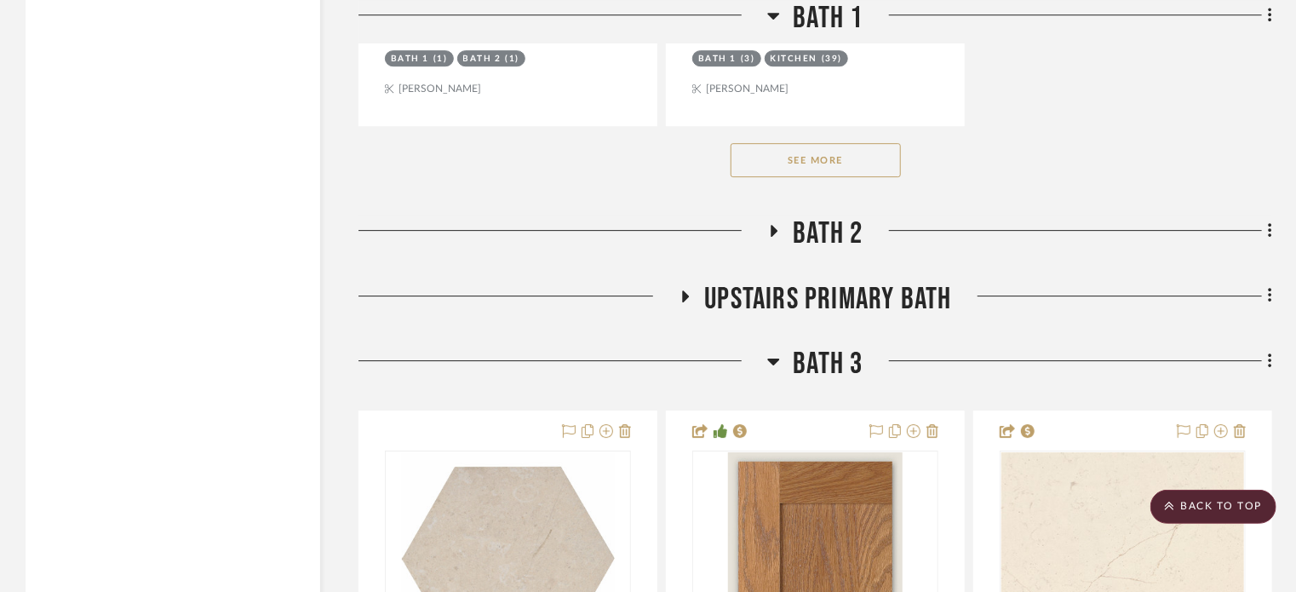
click at [816, 234] on span "Bath 2" at bounding box center [828, 233] width 70 height 37
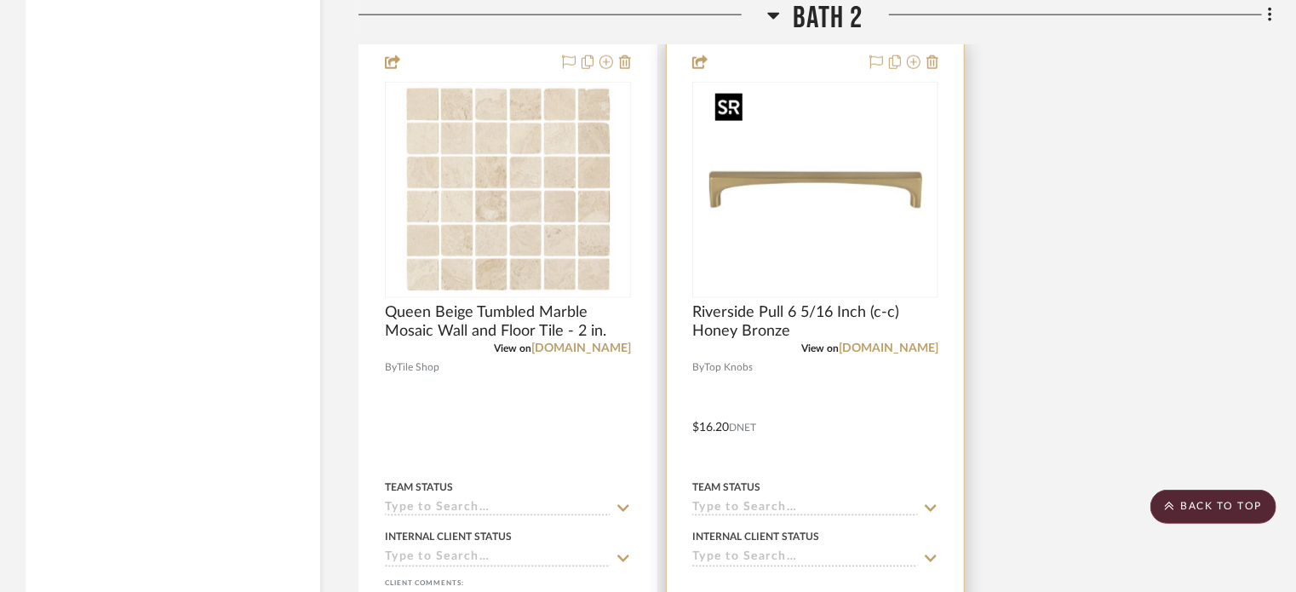
scroll to position [11198, 0]
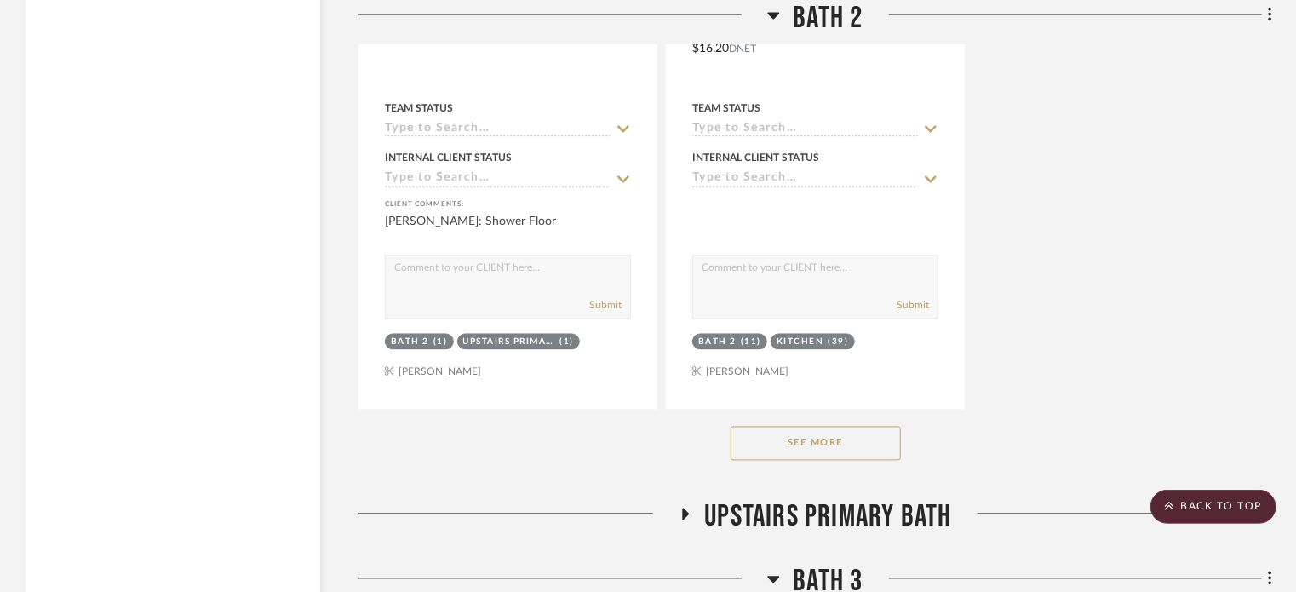
click at [829, 455] on button "See More" at bounding box center [815, 444] width 170 height 34
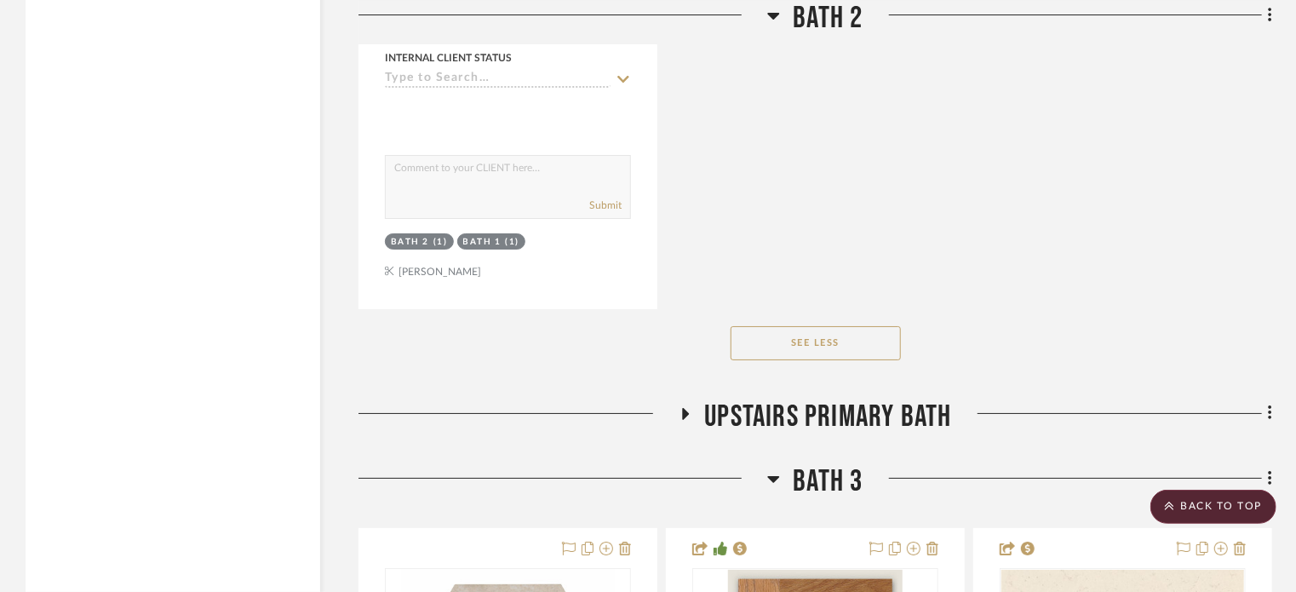
scroll to position [12816, 0]
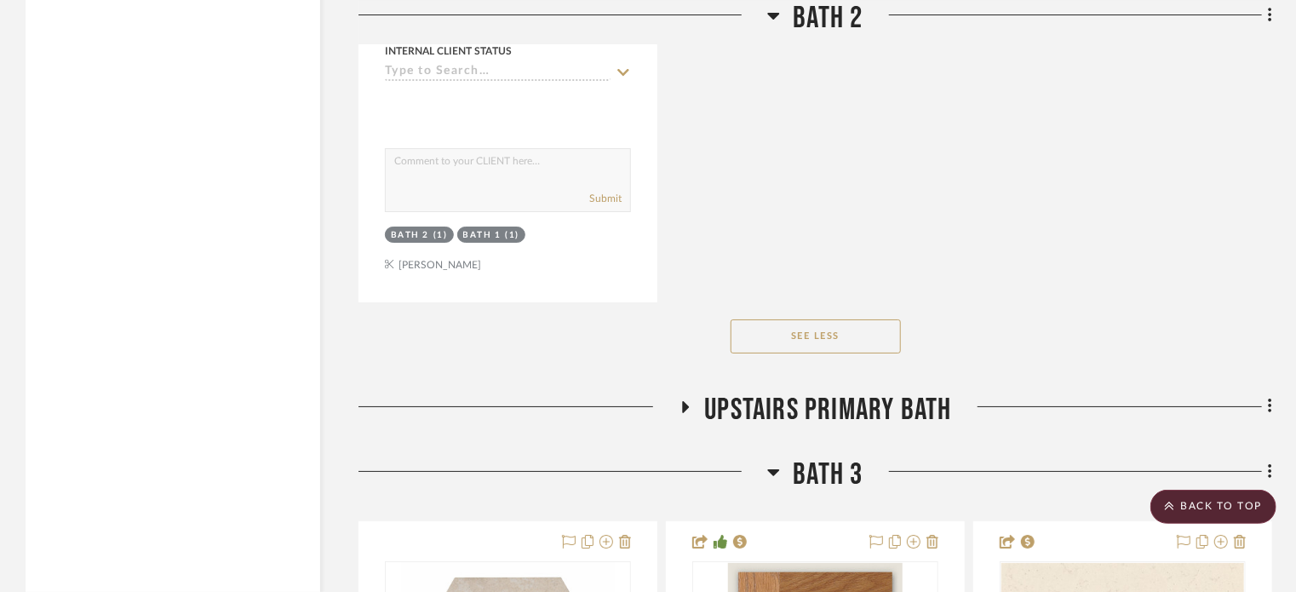
click at [841, 408] on span "Upstairs Primary Bath" at bounding box center [827, 410] width 247 height 37
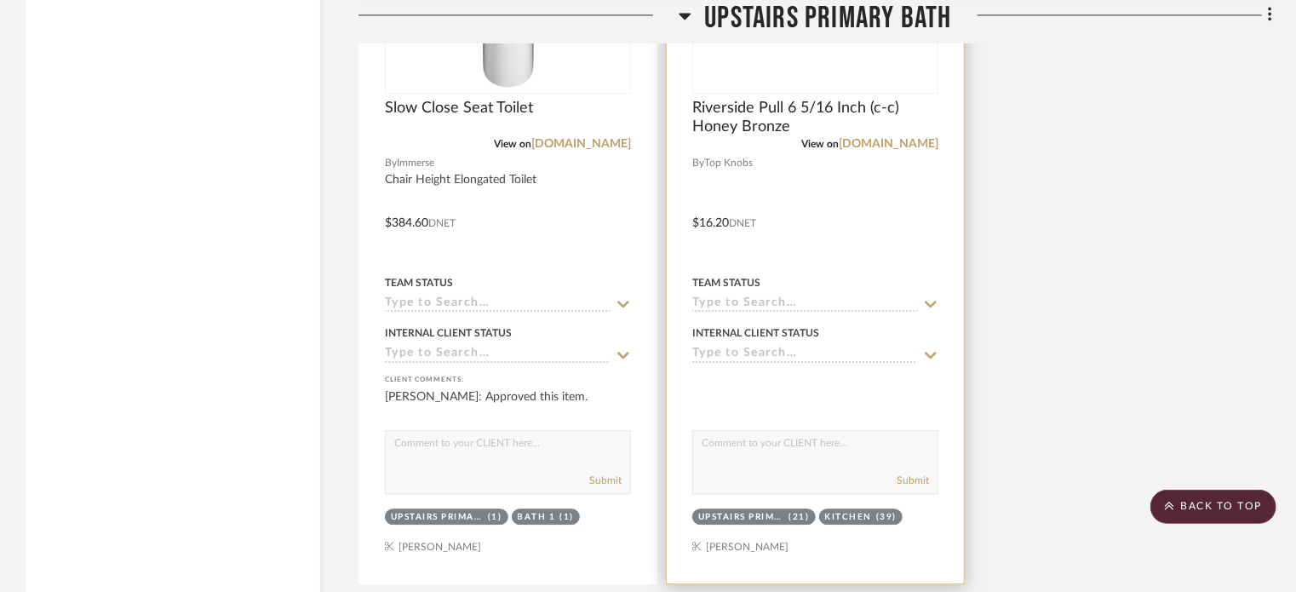
scroll to position [15114, 0]
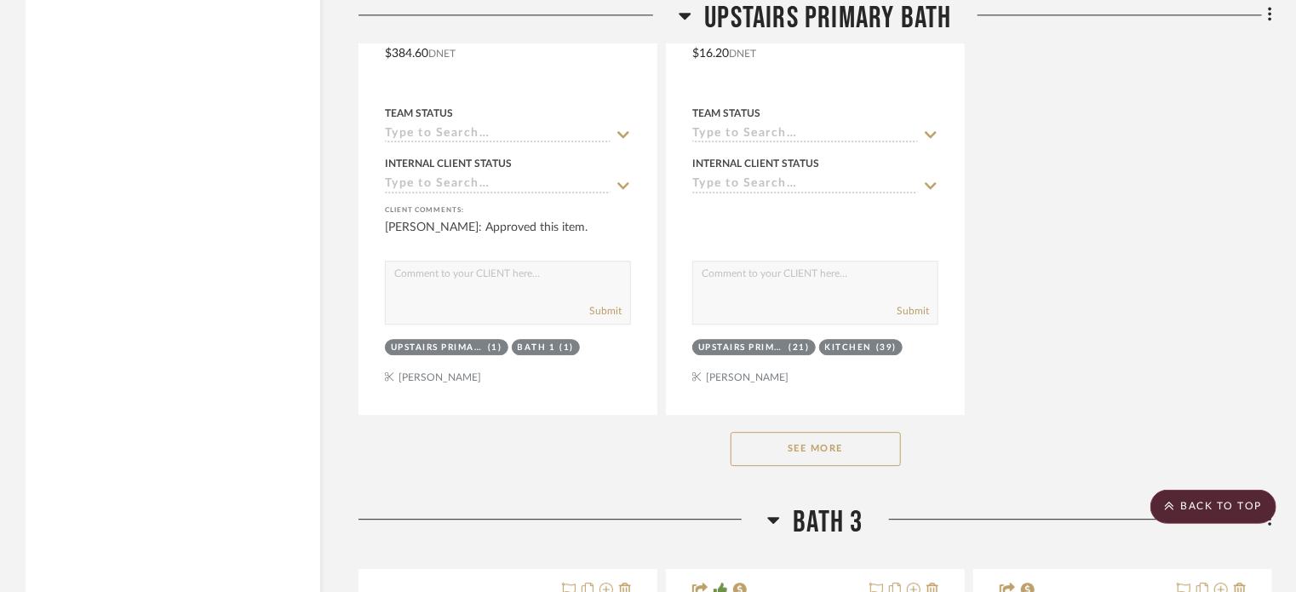
click at [856, 446] on button "See More" at bounding box center [815, 449] width 170 height 34
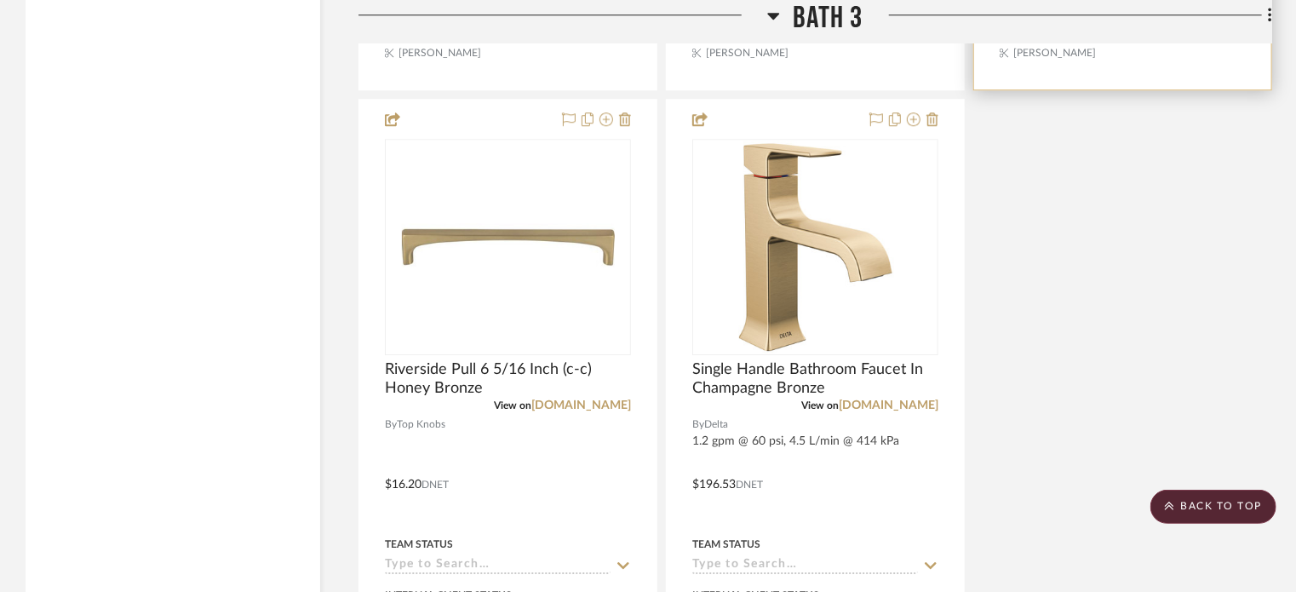
scroll to position [18945, 0]
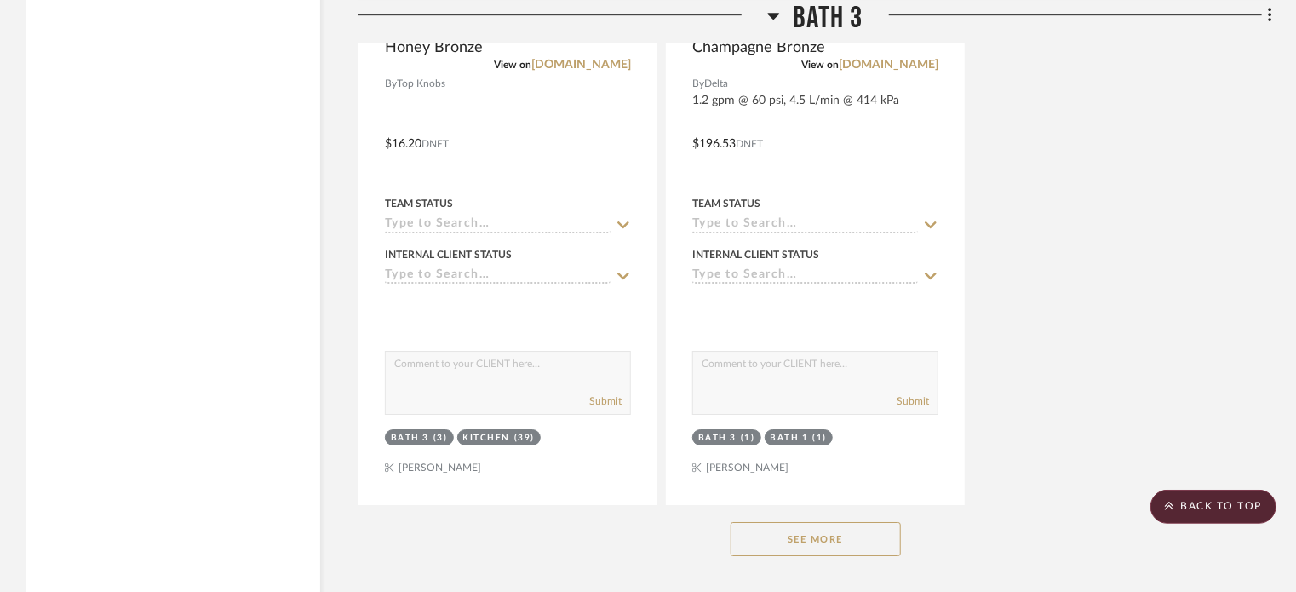
click at [810, 544] on button "See More" at bounding box center [815, 539] width 170 height 34
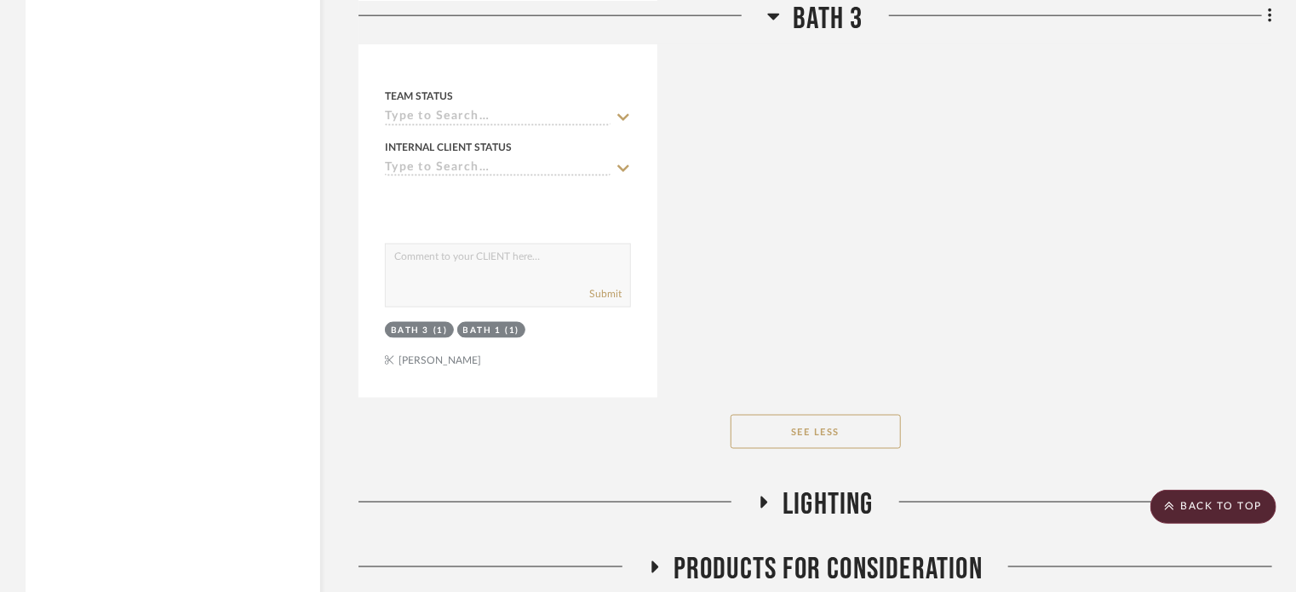
scroll to position [20733, 0]
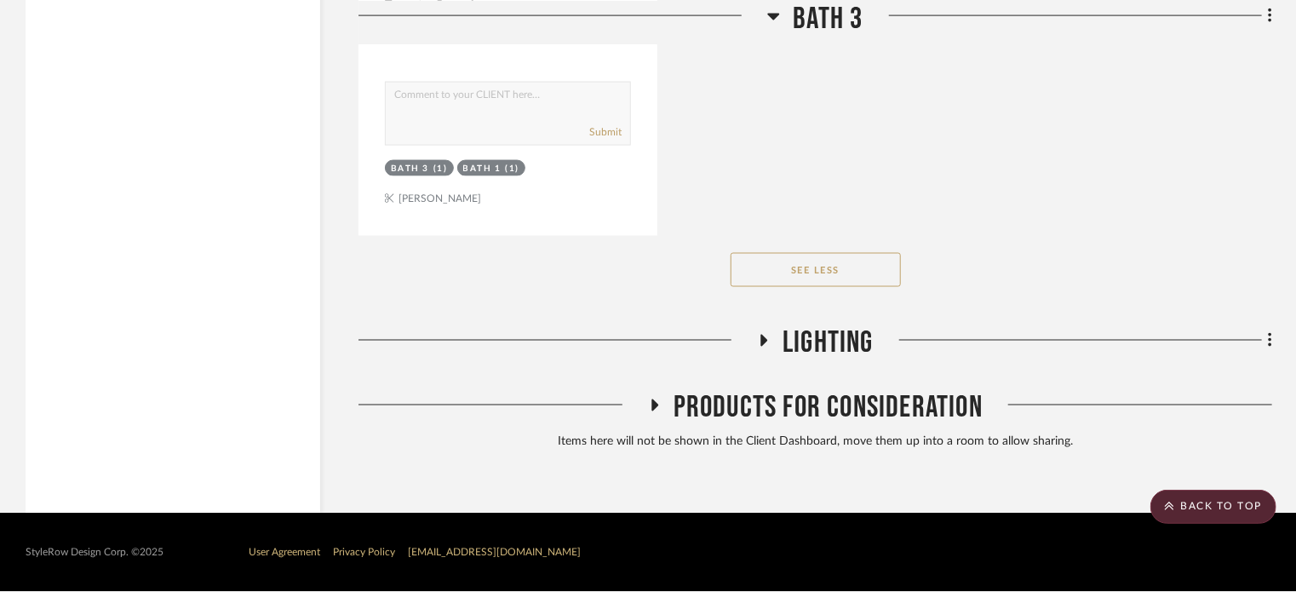
click at [814, 343] on span "Lighting" at bounding box center [827, 343] width 91 height 37
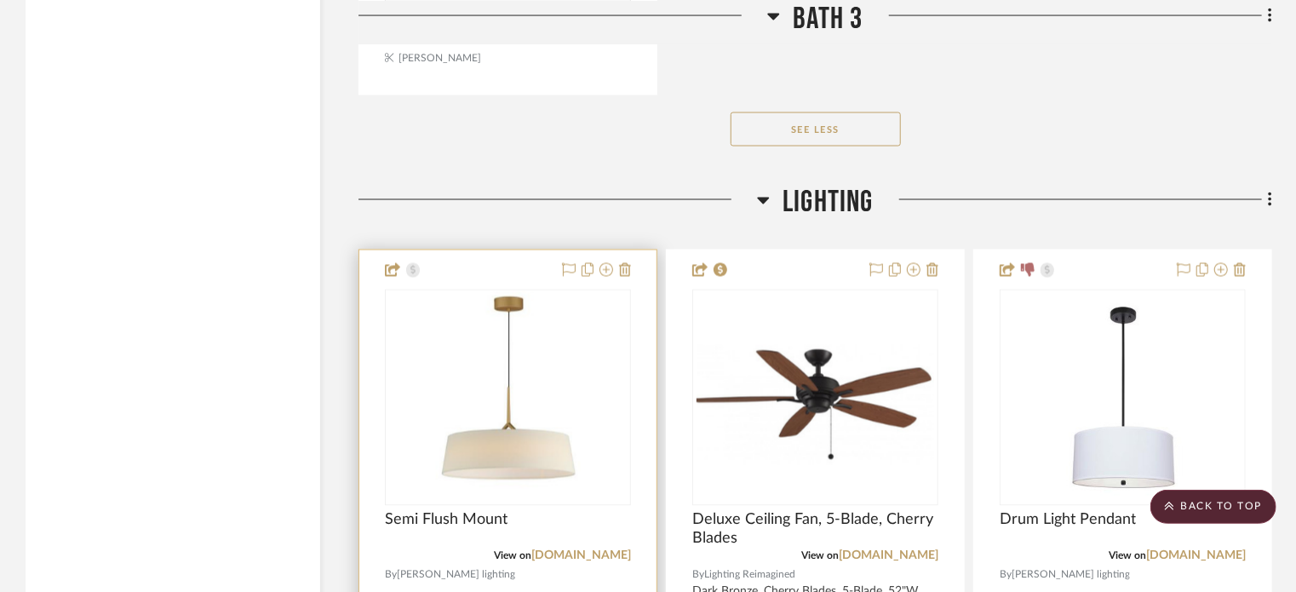
scroll to position [20818, 0]
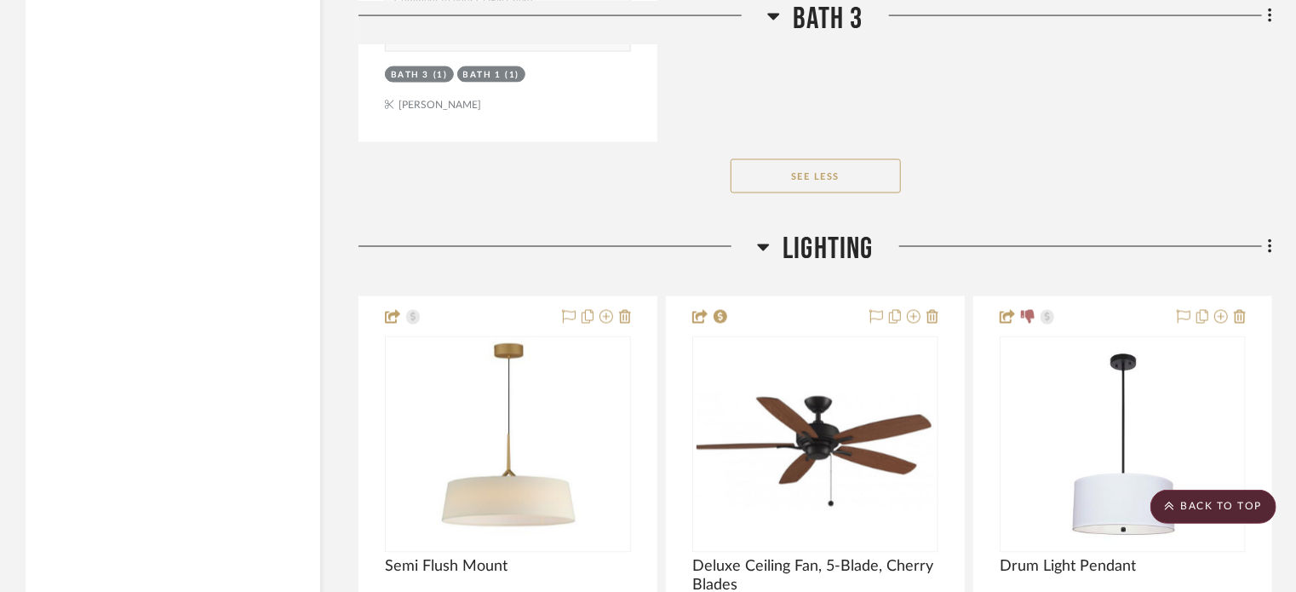
click at [787, 249] on span "Lighting" at bounding box center [827, 250] width 91 height 37
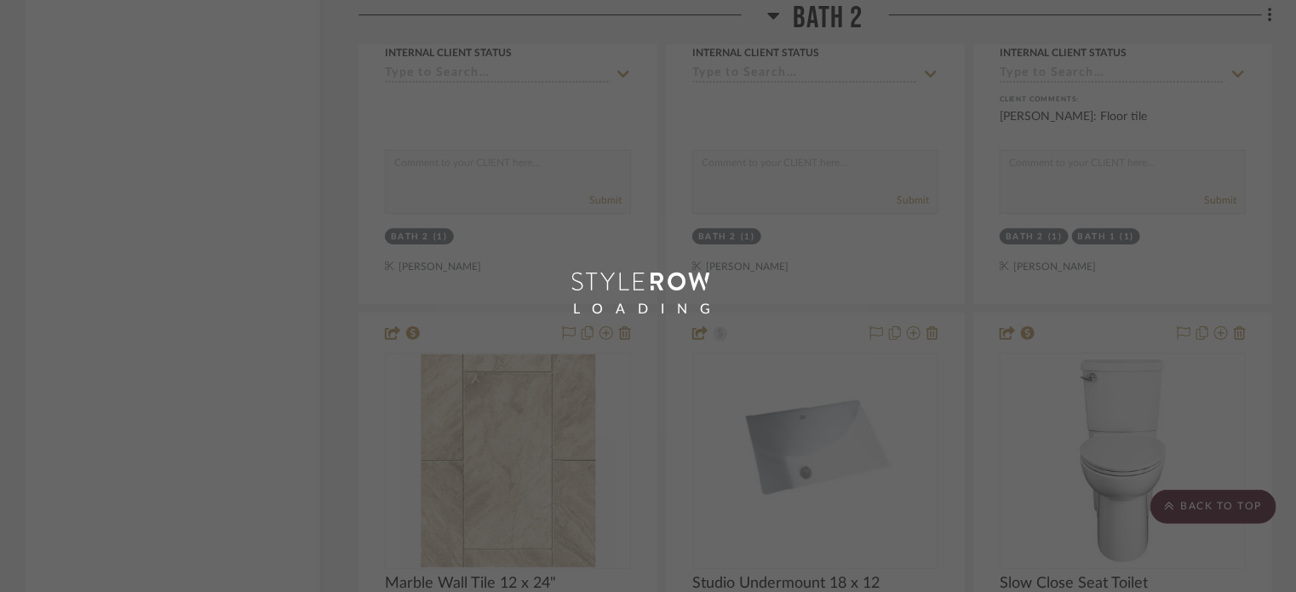
scroll to position [627, 0]
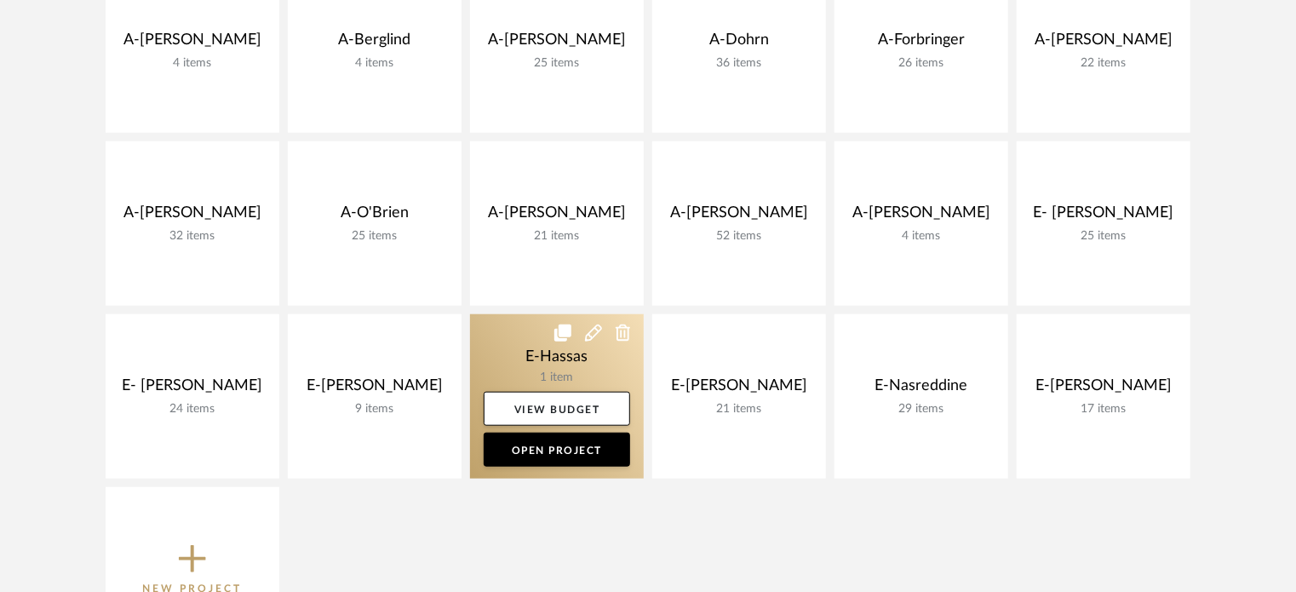
click at [538, 358] on link at bounding box center [557, 396] width 174 height 164
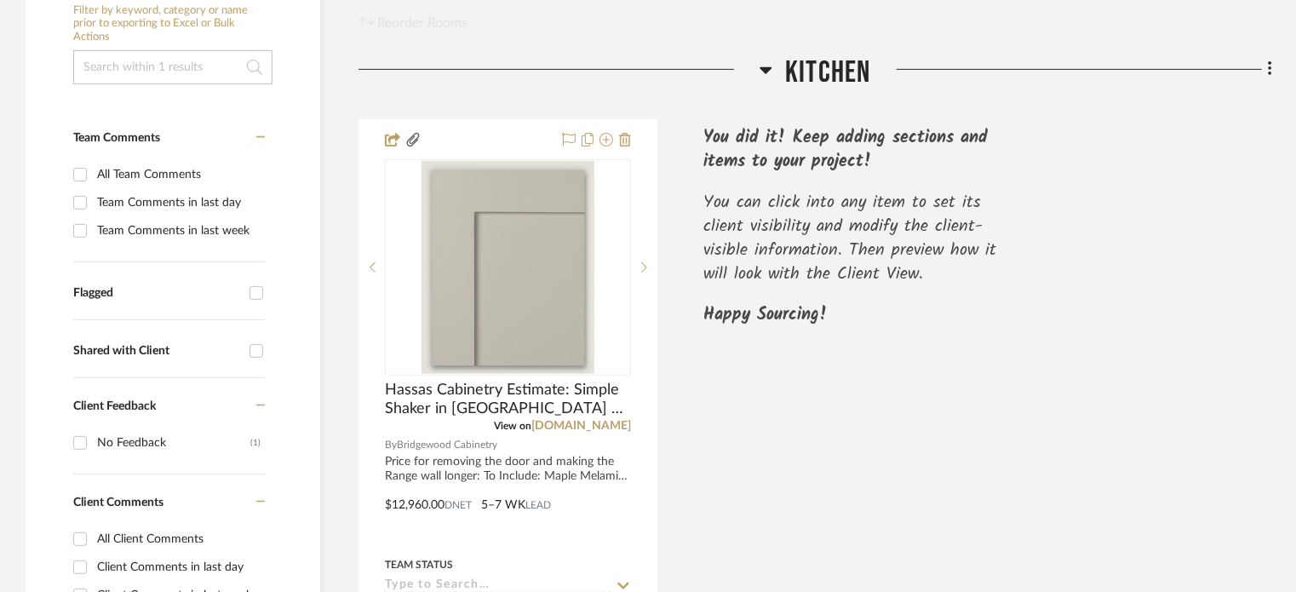
scroll to position [426, 0]
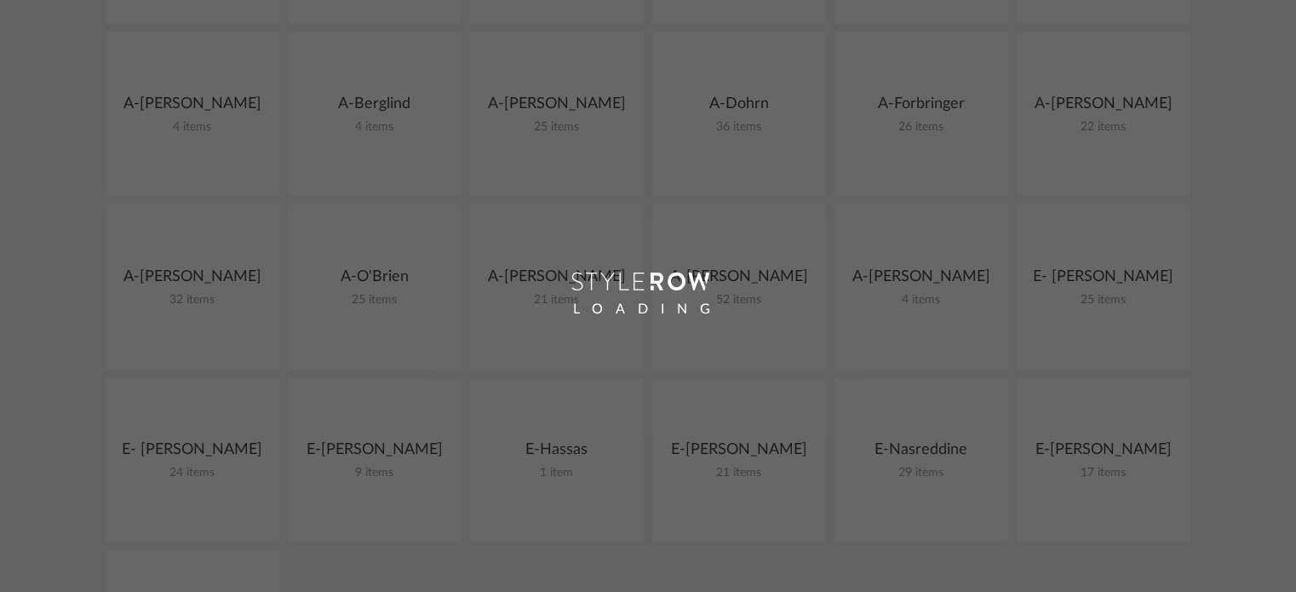
scroll to position [627, 0]
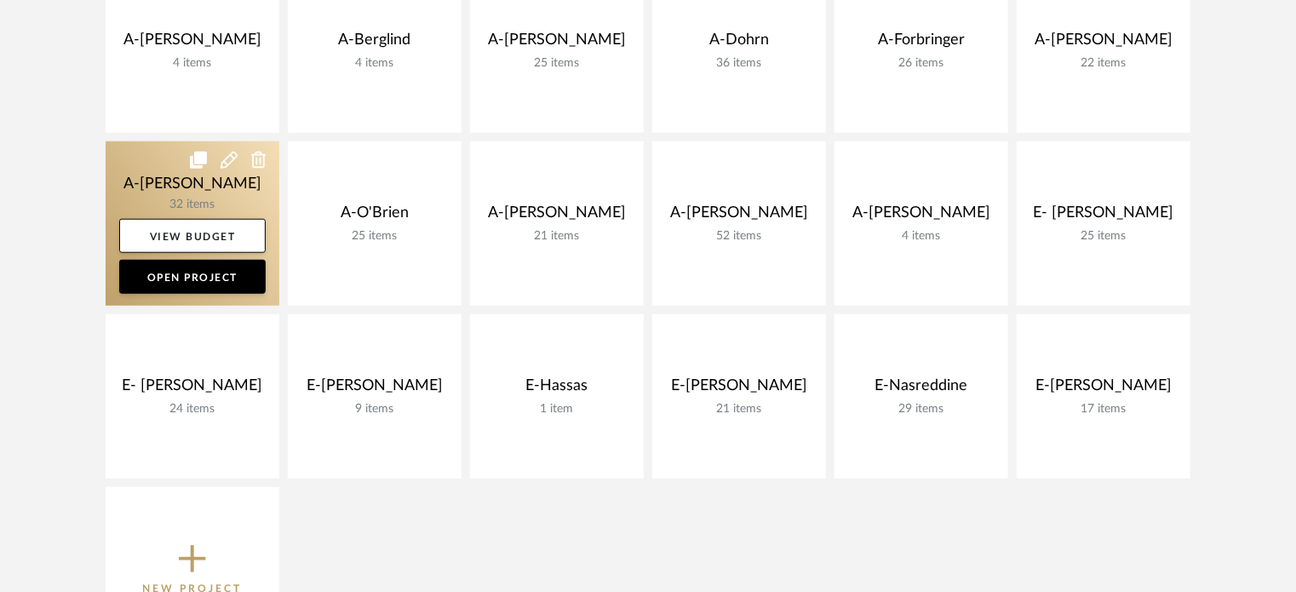
click at [151, 181] on link at bounding box center [193, 223] width 174 height 164
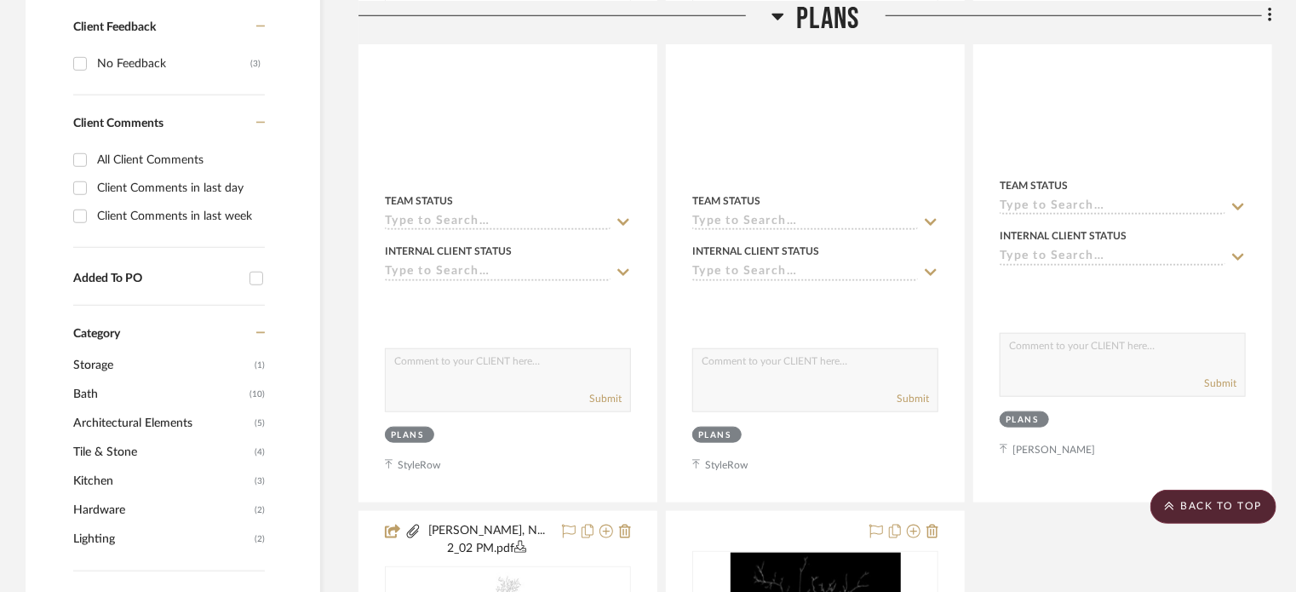
scroll to position [681, 0]
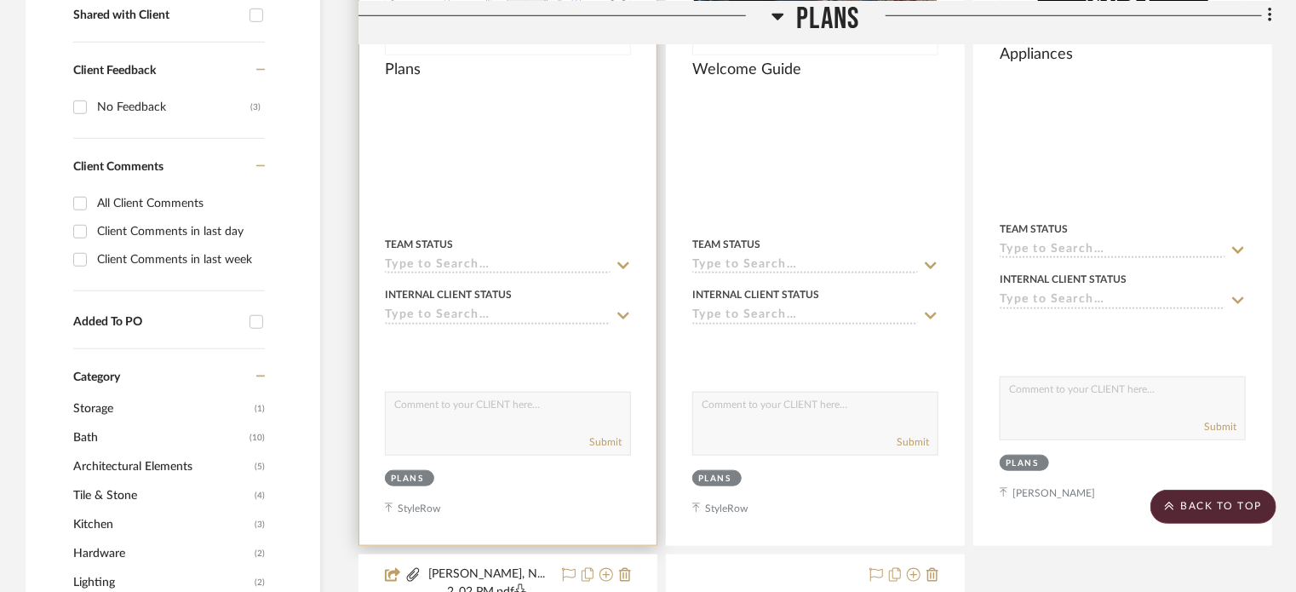
click at [496, 203] on div at bounding box center [507, 165] width 297 height 760
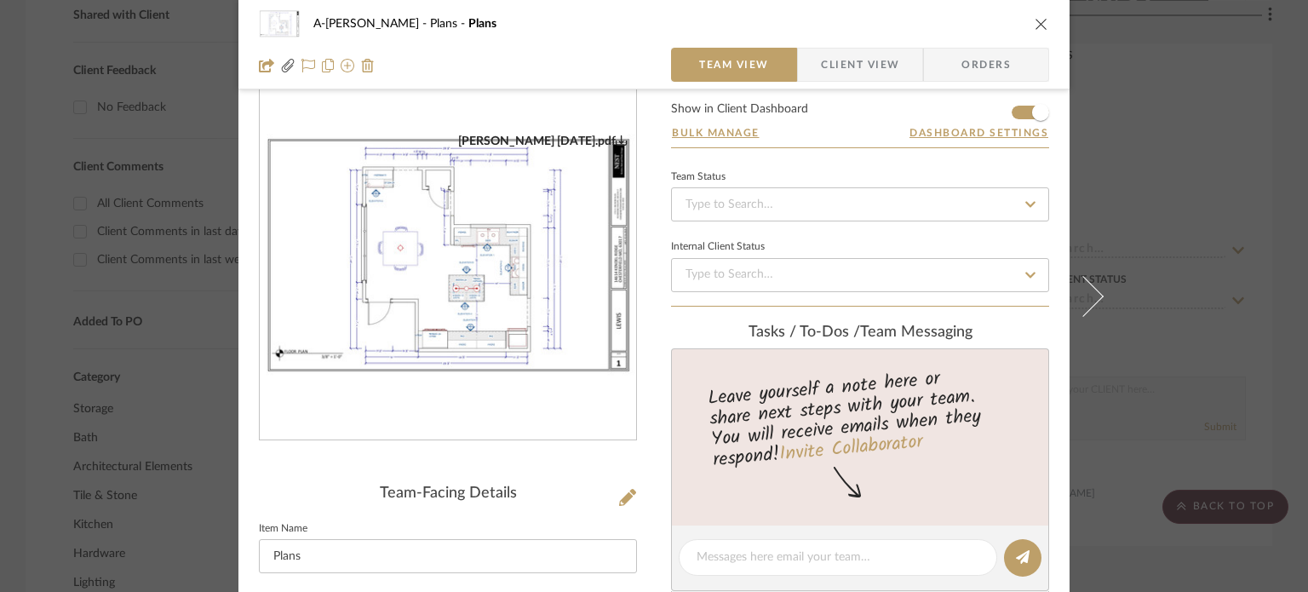
scroll to position [341, 0]
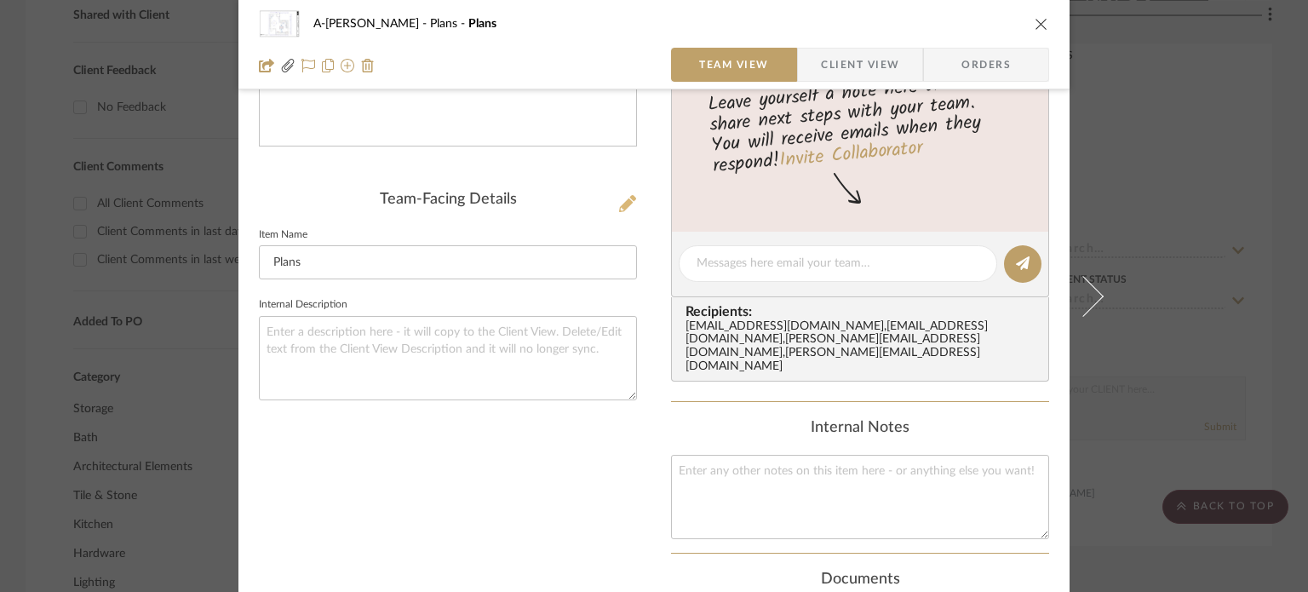
click at [627, 203] on icon at bounding box center [627, 203] width 17 height 17
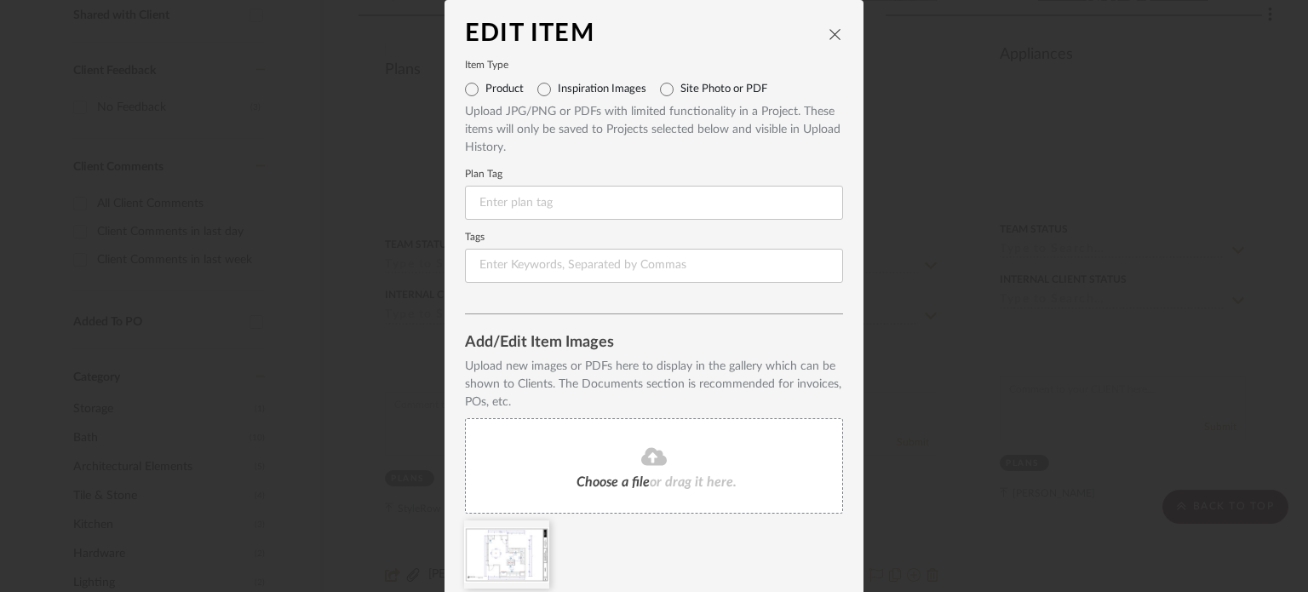
click at [639, 438] on div "Choose a file or drag it here." at bounding box center [654, 465] width 378 height 95
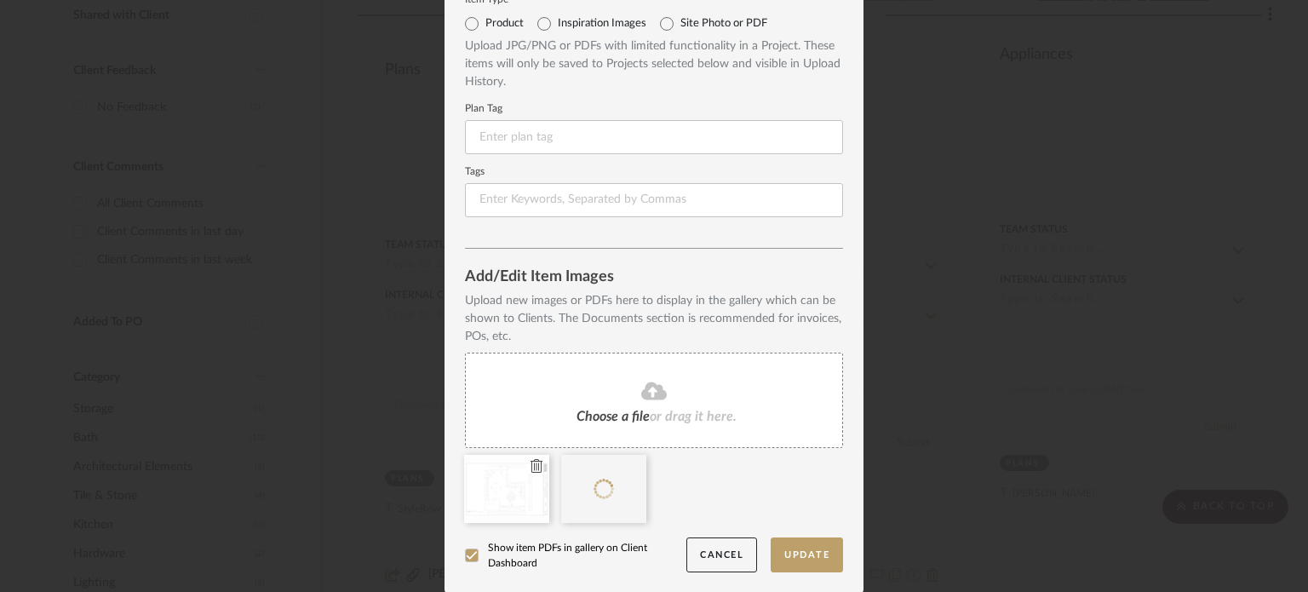
click at [530, 467] on icon at bounding box center [536, 466] width 12 height 14
click at [796, 556] on button "Update" at bounding box center [806, 554] width 72 height 35
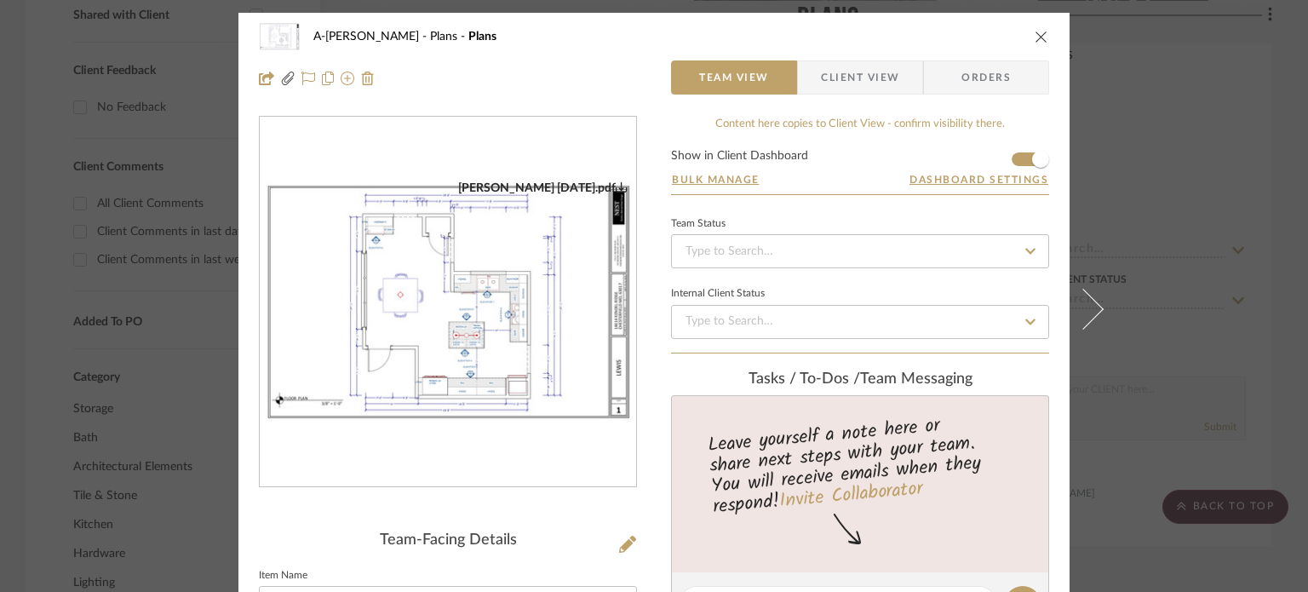
click at [1180, 141] on div "A-Lewis Plans Plans Team View Client View Orders LEWIS 9.4.25.pdf Team-Facing D…" at bounding box center [654, 296] width 1308 height 592
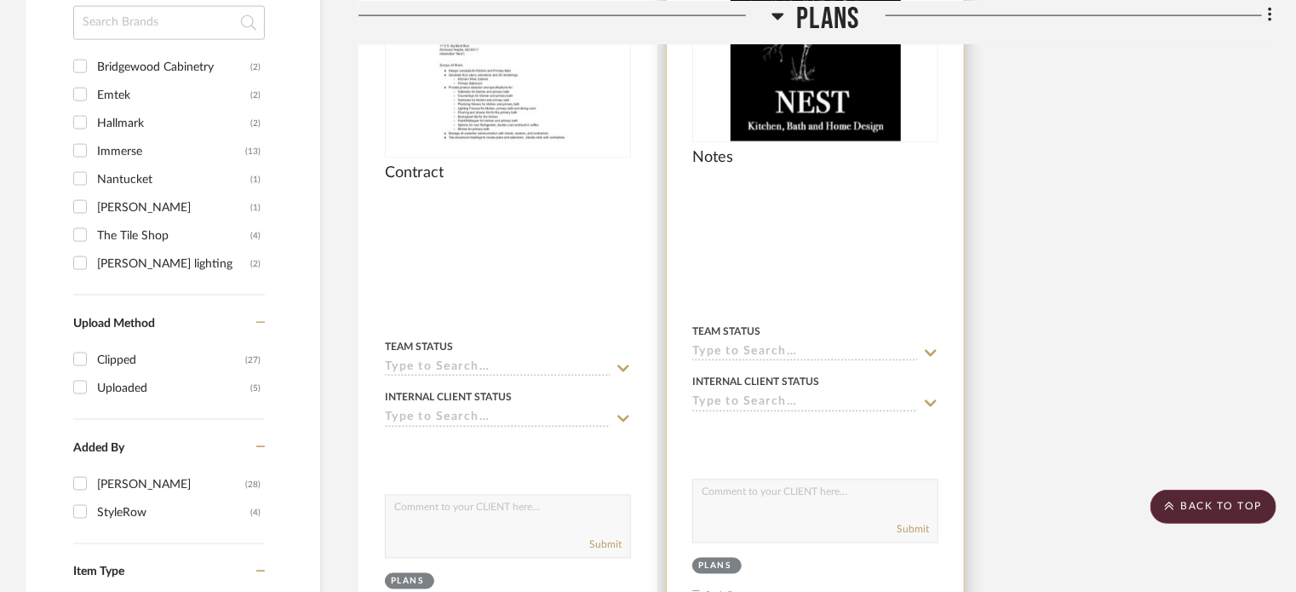
scroll to position [1447, 0]
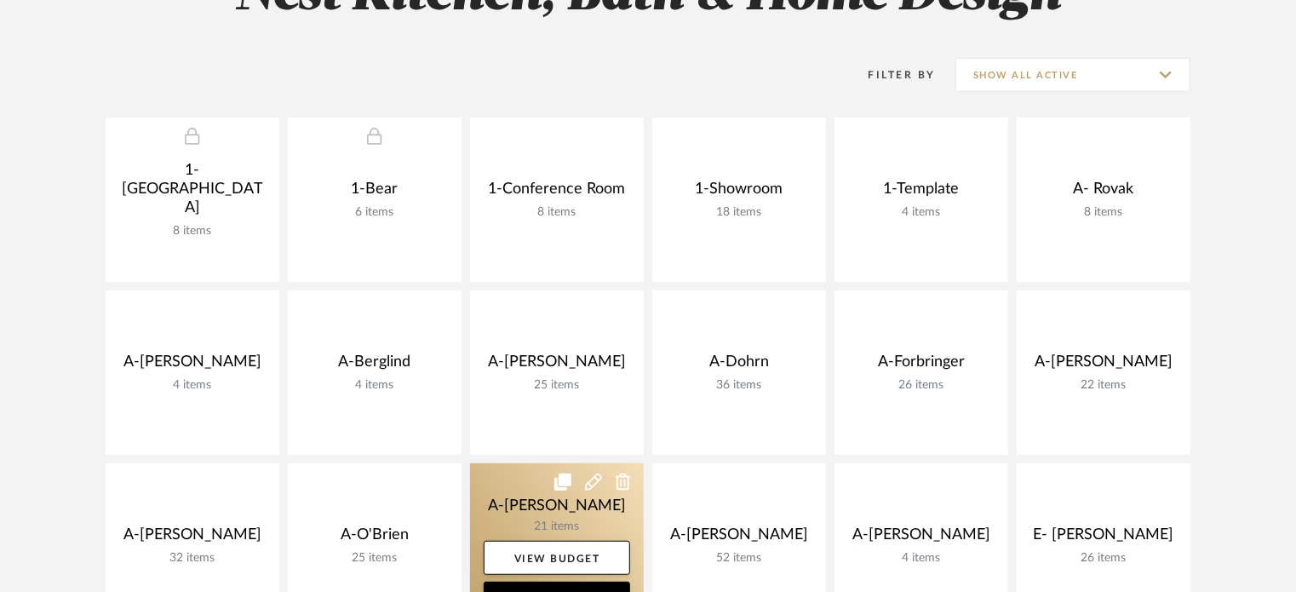
scroll to position [329, 0]
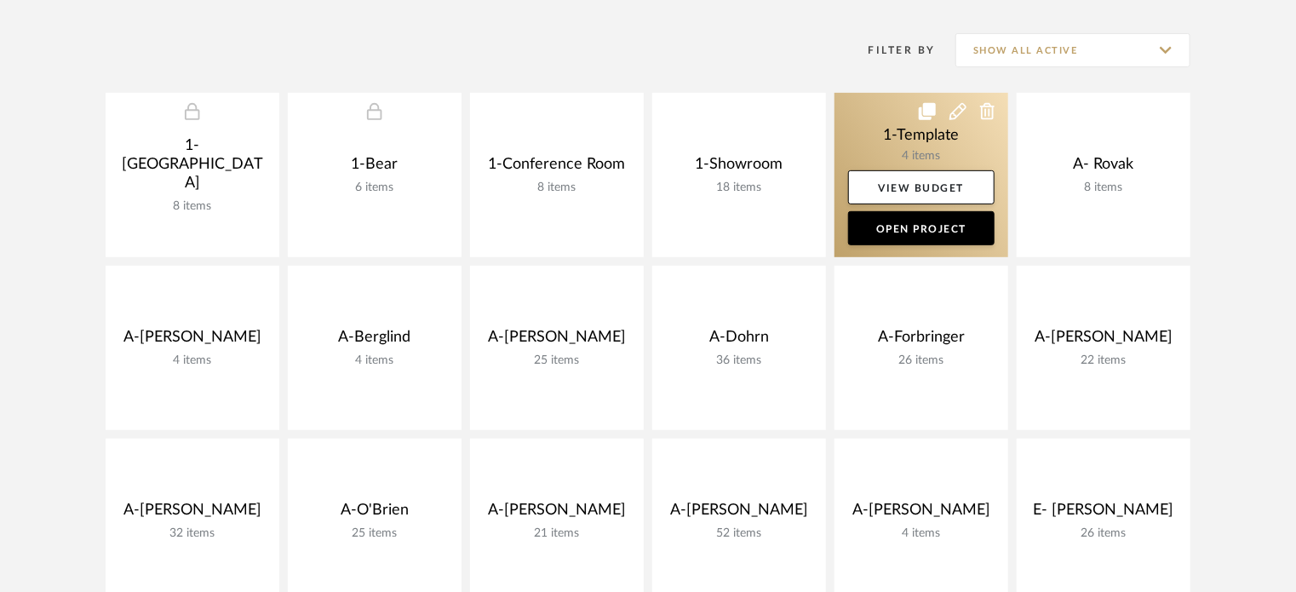
click at [925, 106] on icon at bounding box center [927, 111] width 17 height 17
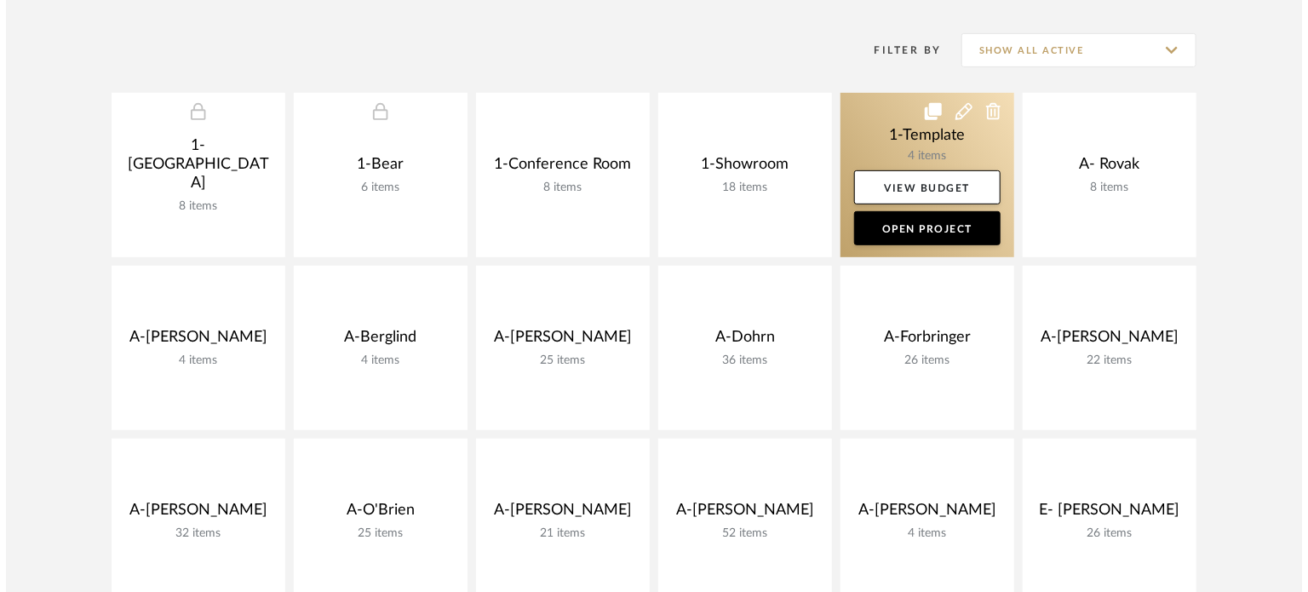
scroll to position [0, 0]
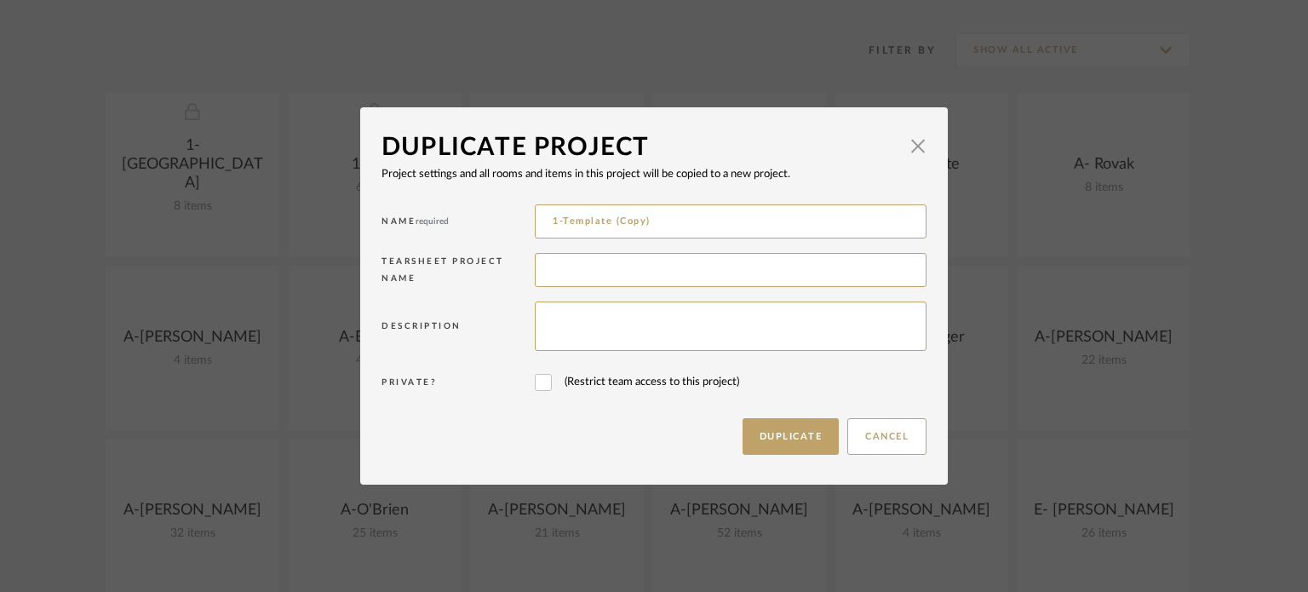
drag, startPoint x: 652, startPoint y: 221, endPoint x: 432, endPoint y: 202, distance: 221.4
click at [432, 202] on div "Name required 1-Template (Copy)" at bounding box center [653, 224] width 545 height 49
type input "A-Giffort"
click at [743, 442] on button "Duplicate" at bounding box center [790, 436] width 97 height 37
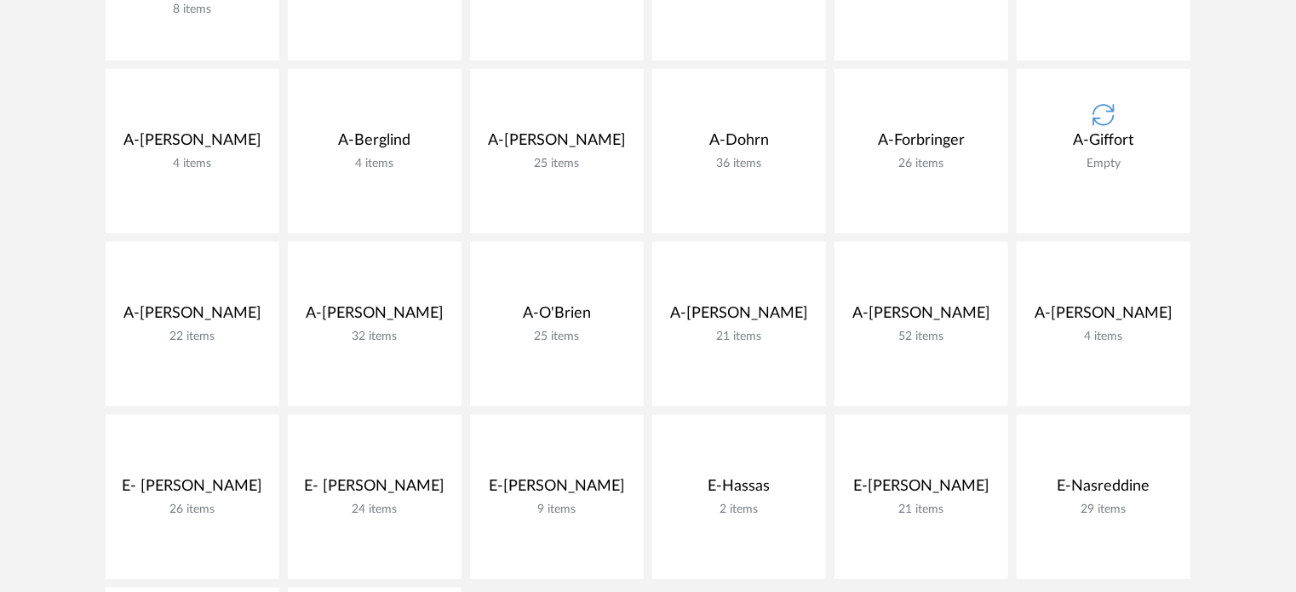
scroll to position [525, 0]
click at [66, 194] on div "1- Shann House 8 items View Budget Open Project 1-Bear 6 items View Budget Open…" at bounding box center [648, 329] width 1226 height 864
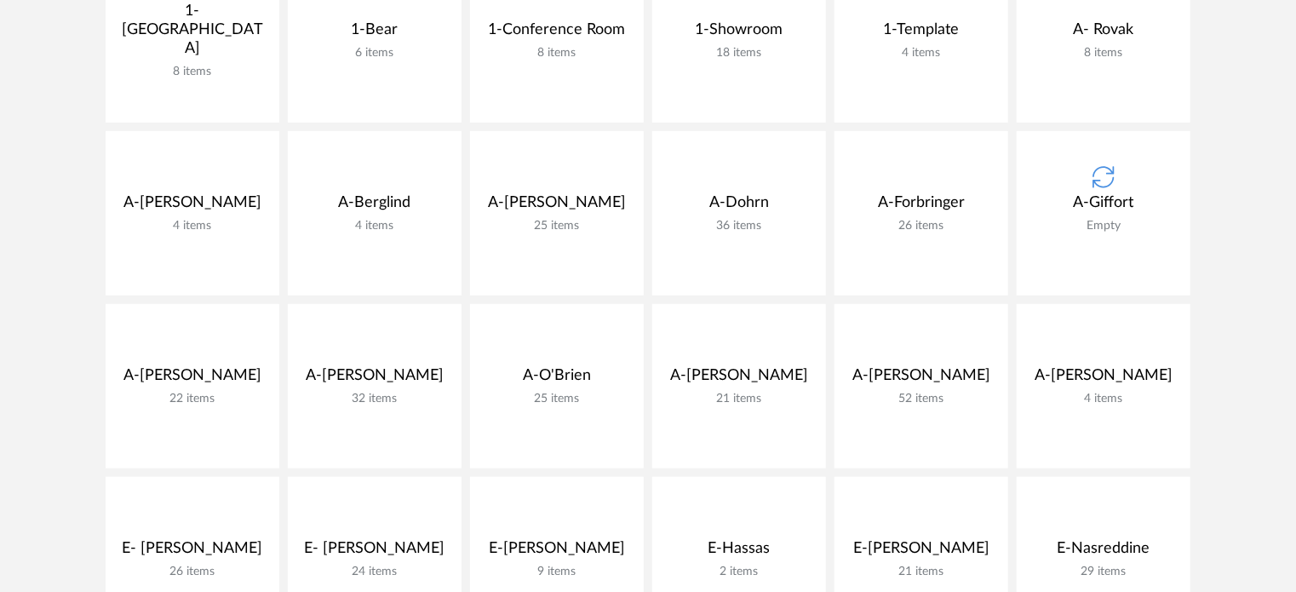
scroll to position [465, 0]
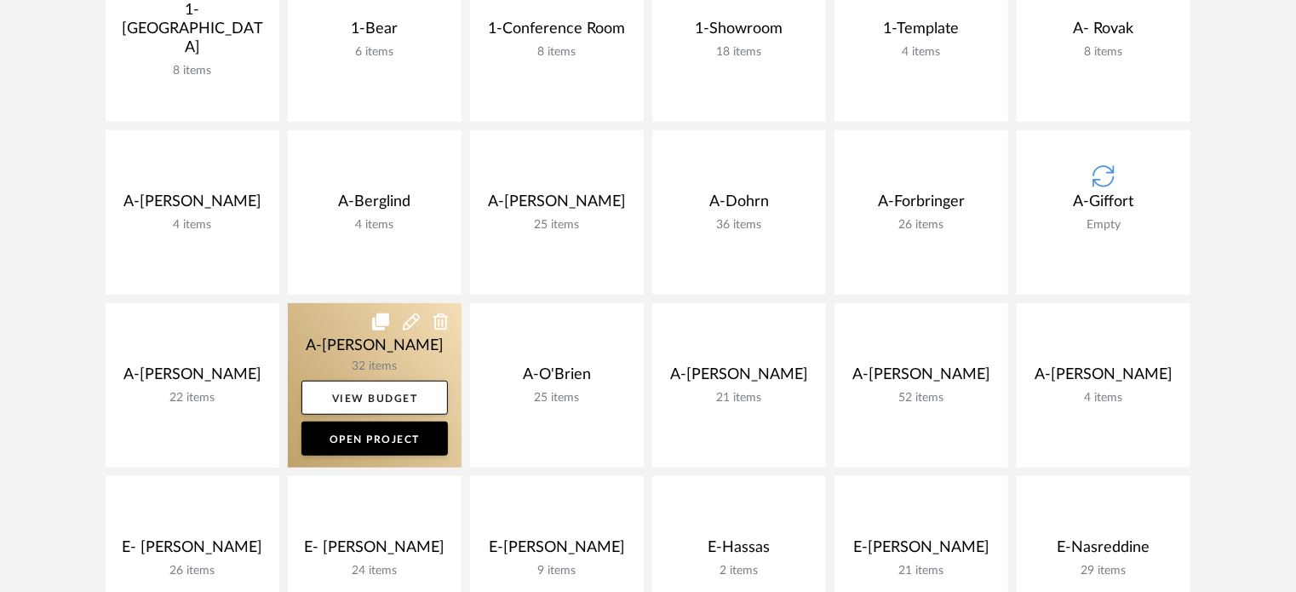
click at [347, 339] on link at bounding box center [375, 385] width 174 height 164
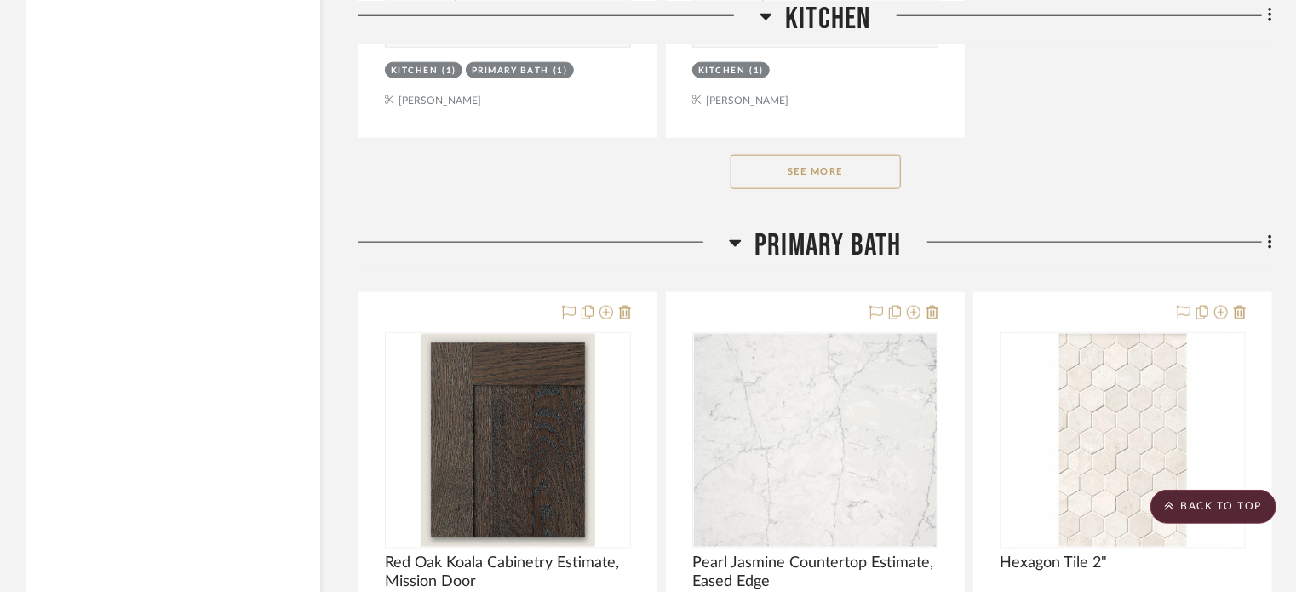
scroll to position [4204, 0]
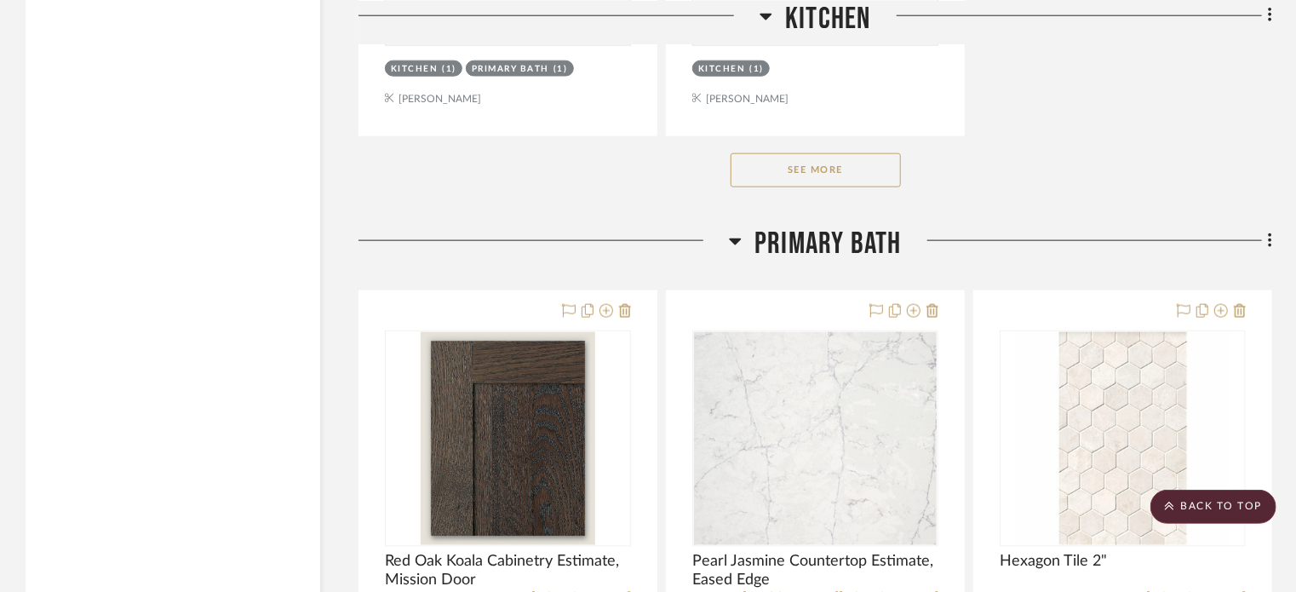
click at [799, 175] on button "See More" at bounding box center [815, 170] width 170 height 34
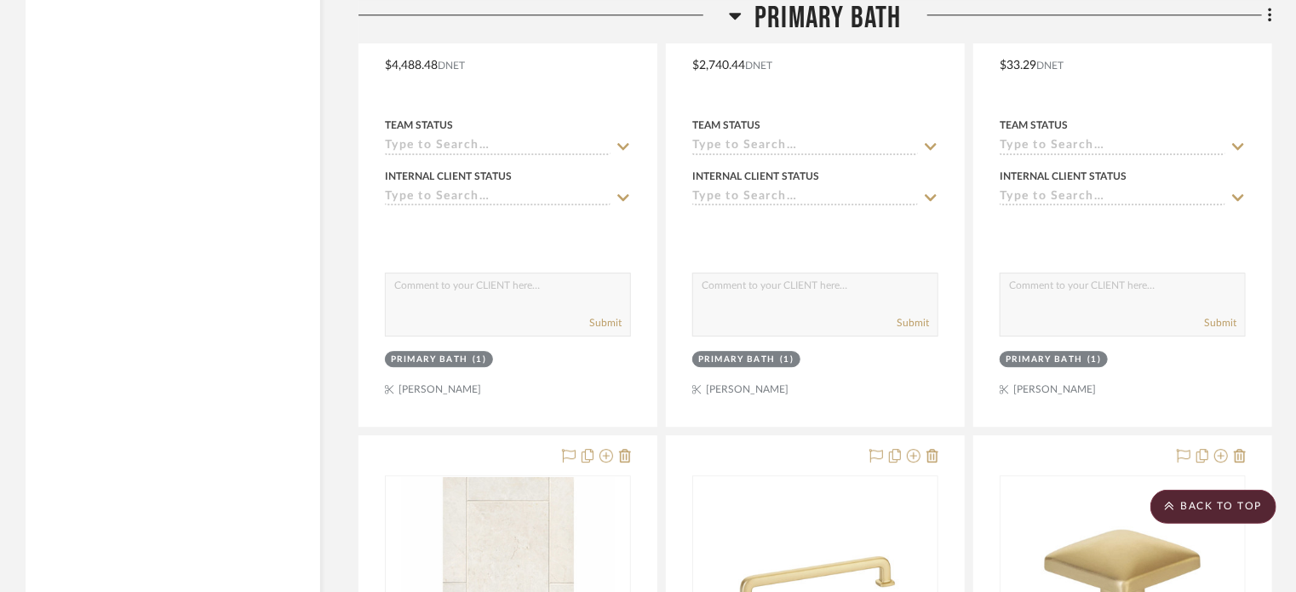
scroll to position [5588, 0]
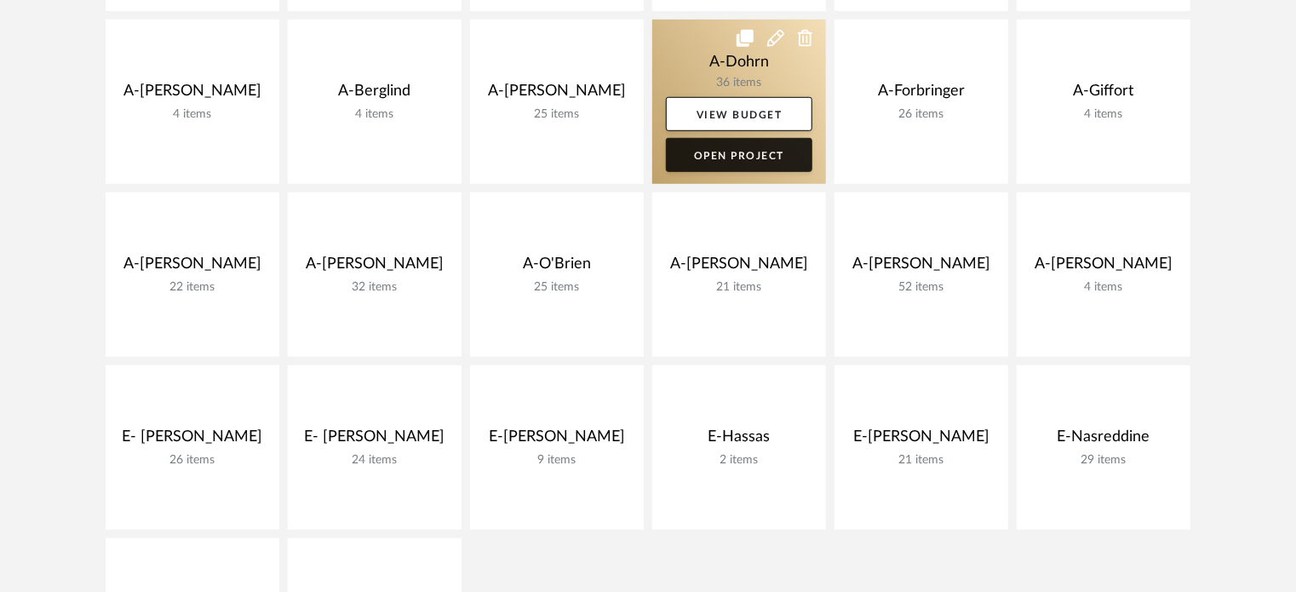
scroll to position [572, 0]
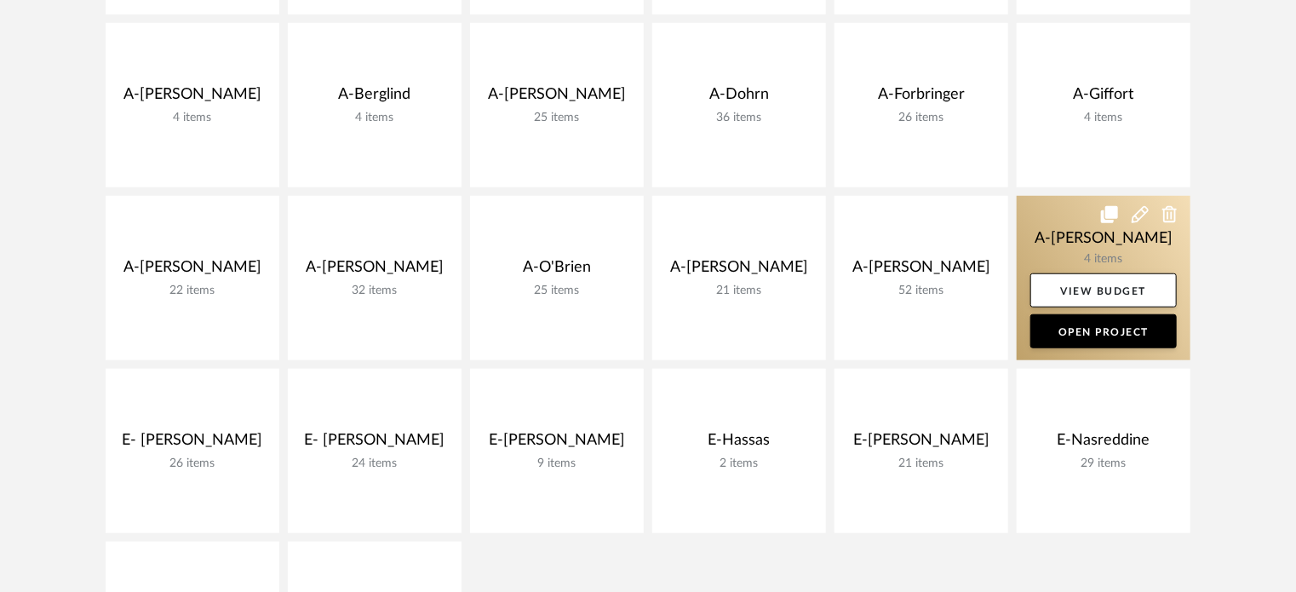
click at [1116, 237] on link at bounding box center [1103, 278] width 174 height 164
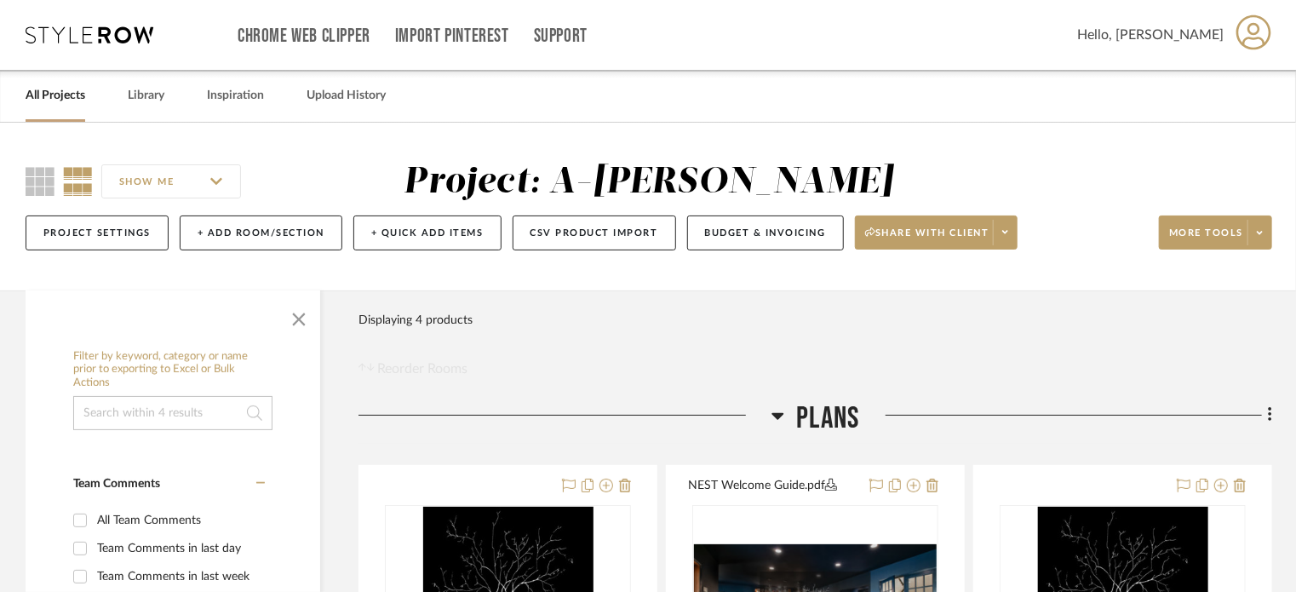
click at [70, 105] on link "All Projects" at bounding box center [56, 95] width 60 height 23
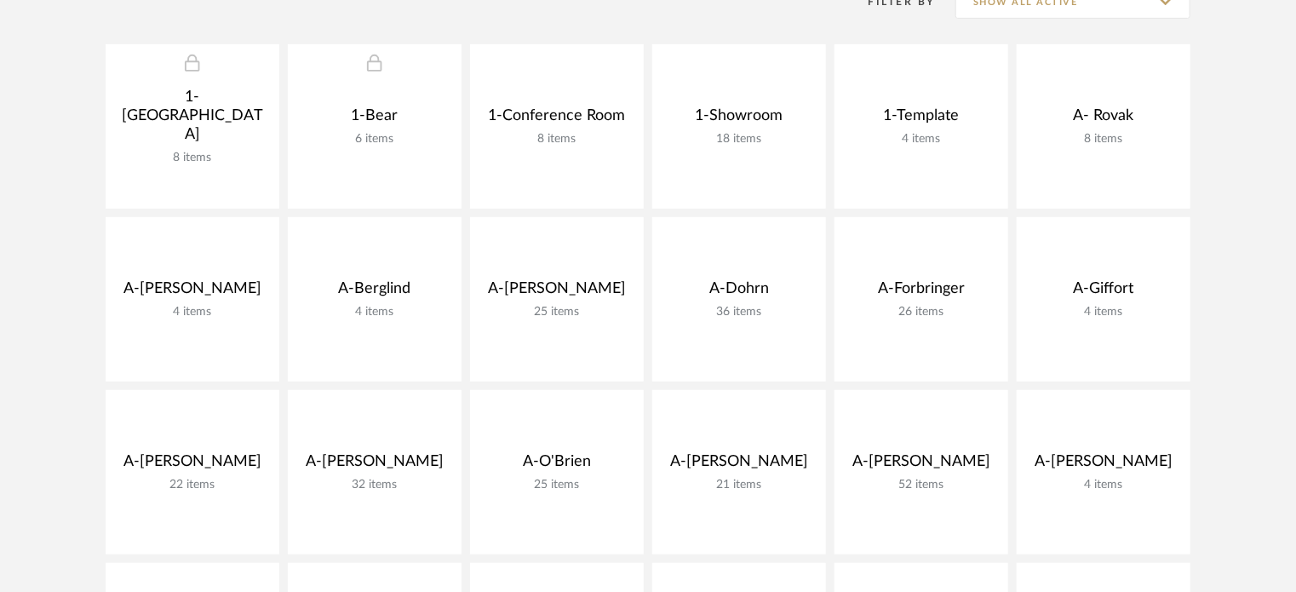
scroll to position [375, 0]
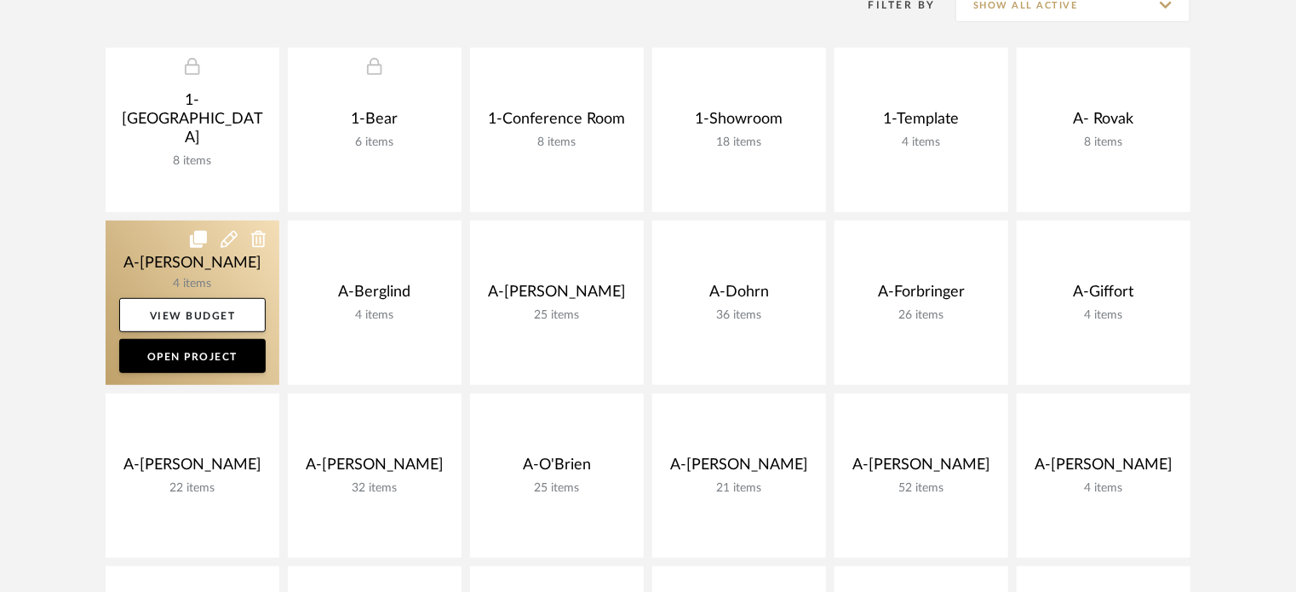
click at [261, 238] on icon at bounding box center [258, 239] width 15 height 17
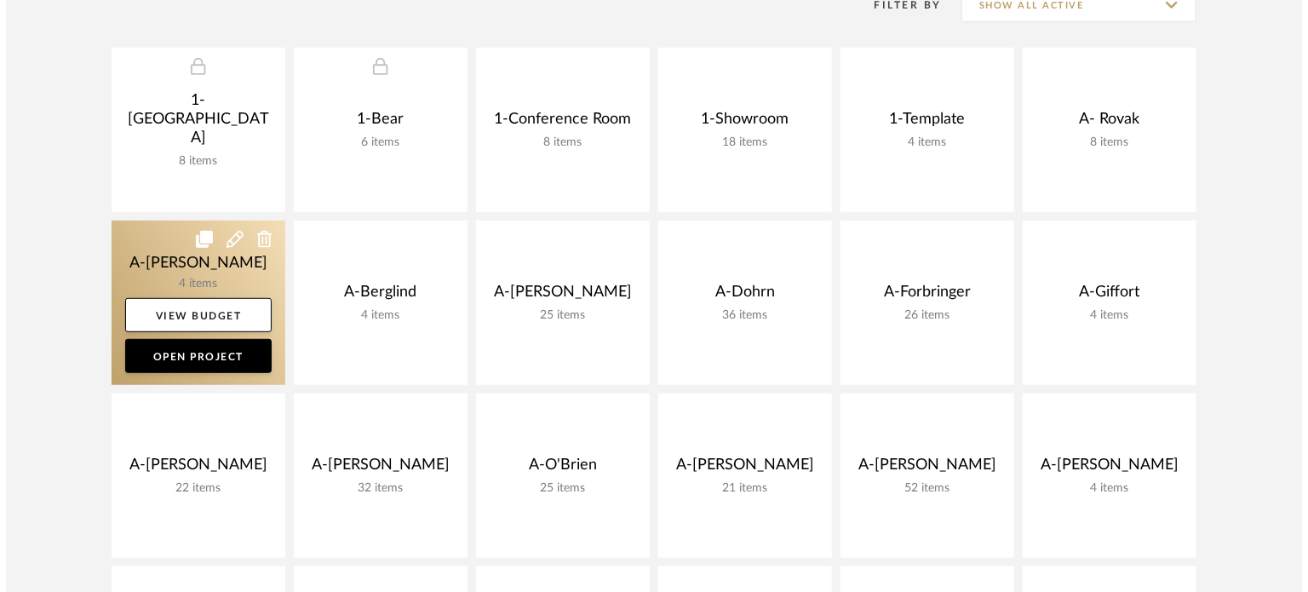
scroll to position [0, 0]
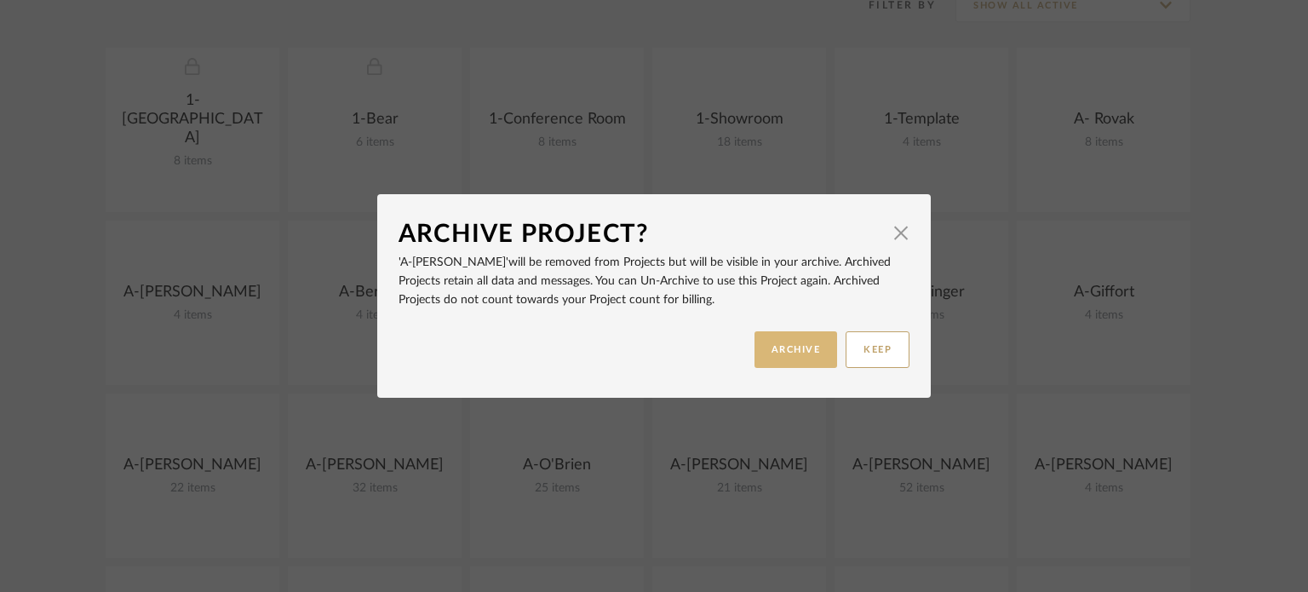
click at [807, 345] on button "ARCHIVE" at bounding box center [795, 349] width 83 height 37
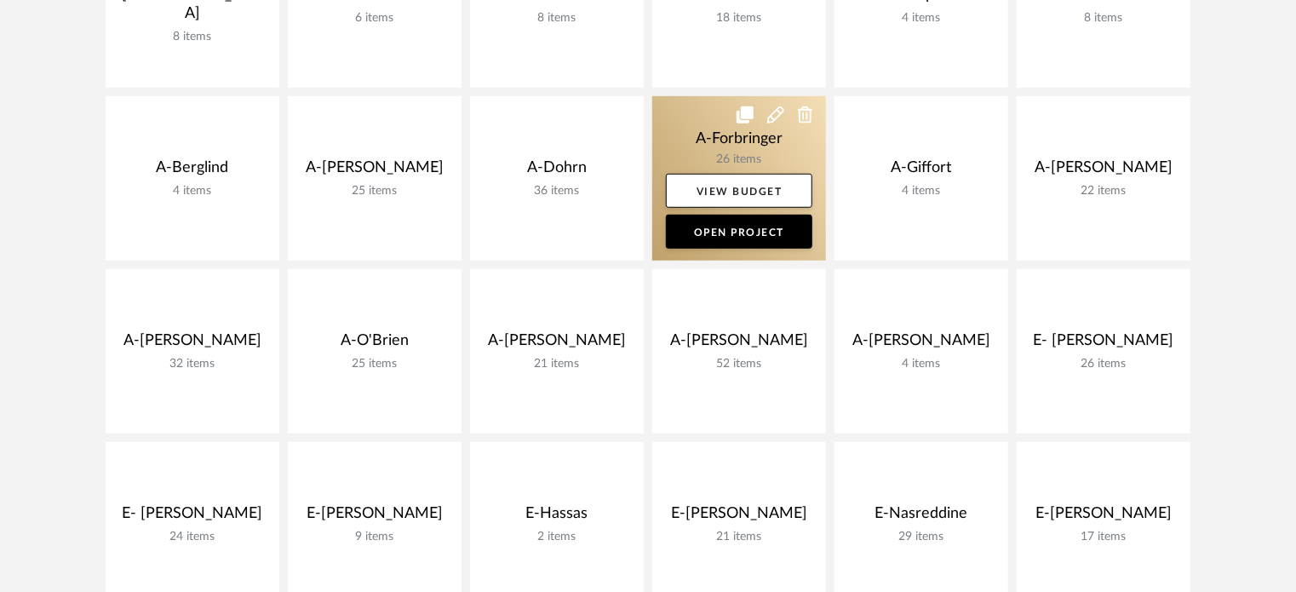
scroll to position [500, 0]
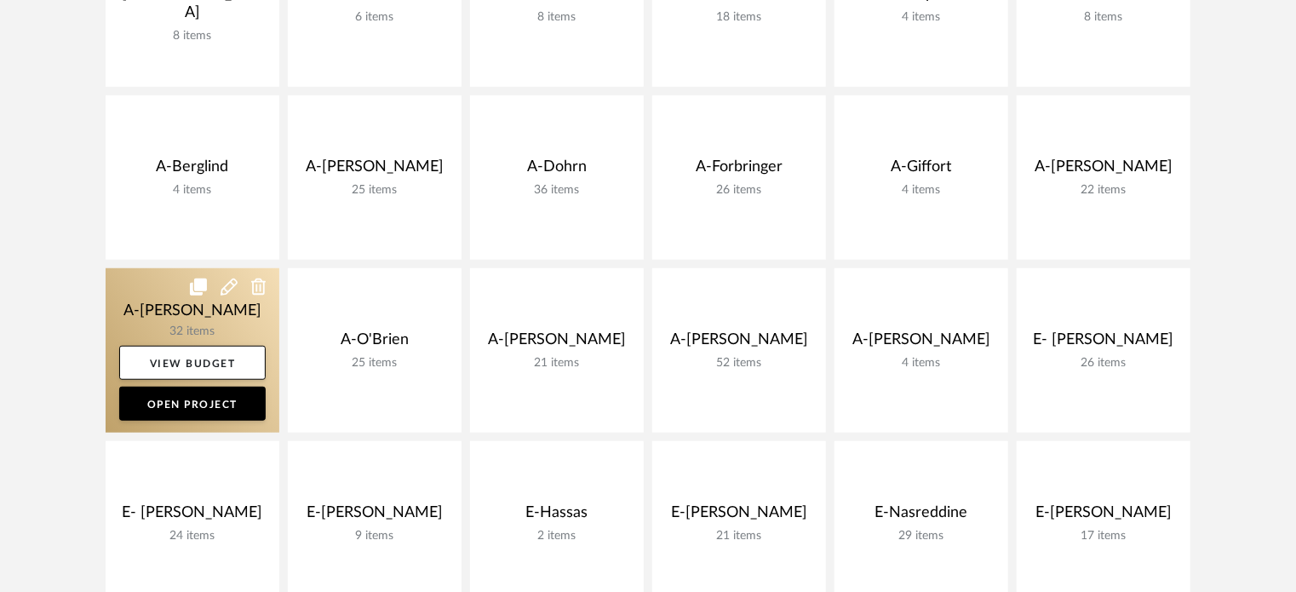
click at [190, 312] on link at bounding box center [193, 350] width 174 height 164
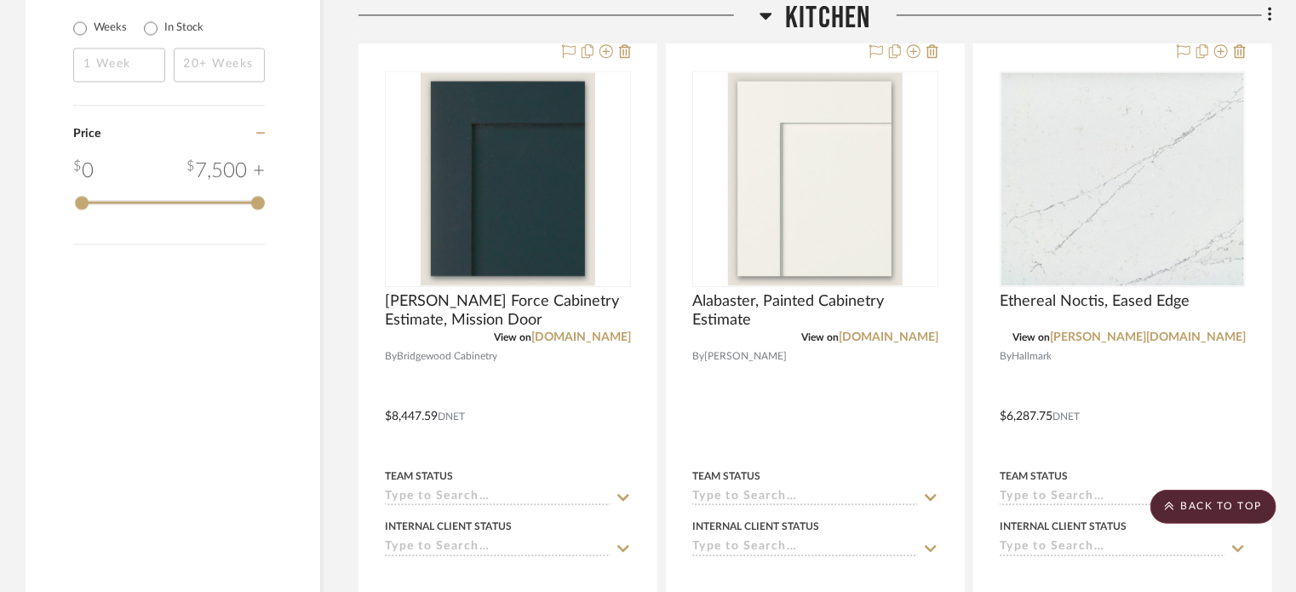
scroll to position [2052, 0]
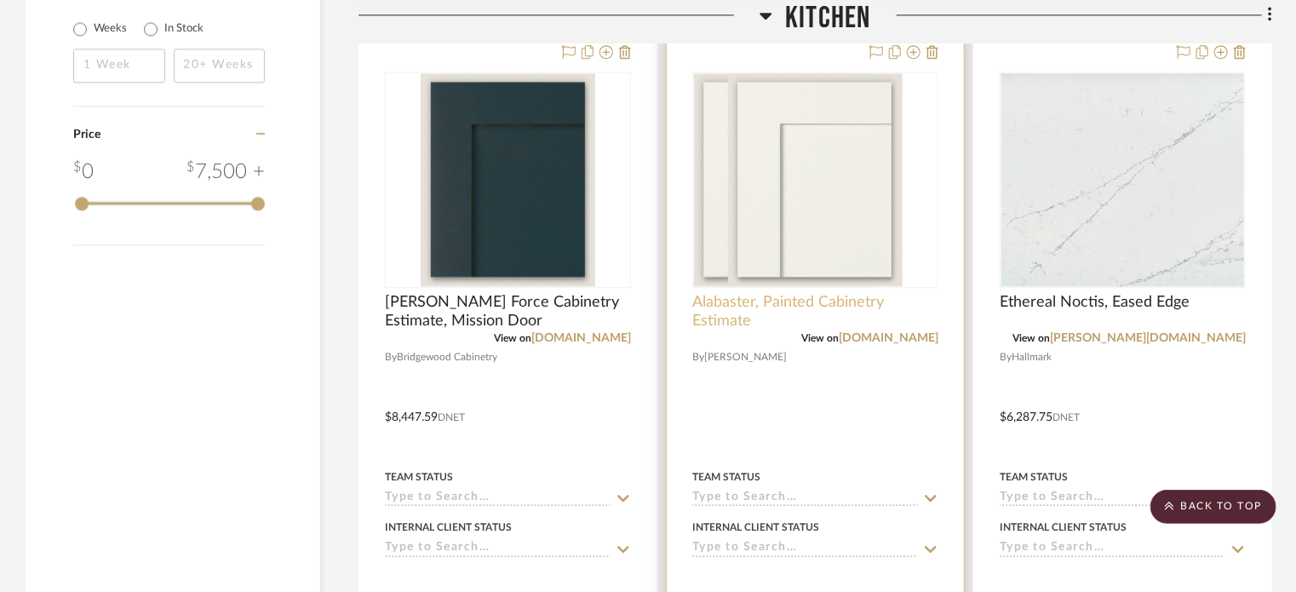
click at [790, 322] on span "Alabaster, Painted Cabinetry Estimate" at bounding box center [815, 311] width 246 height 37
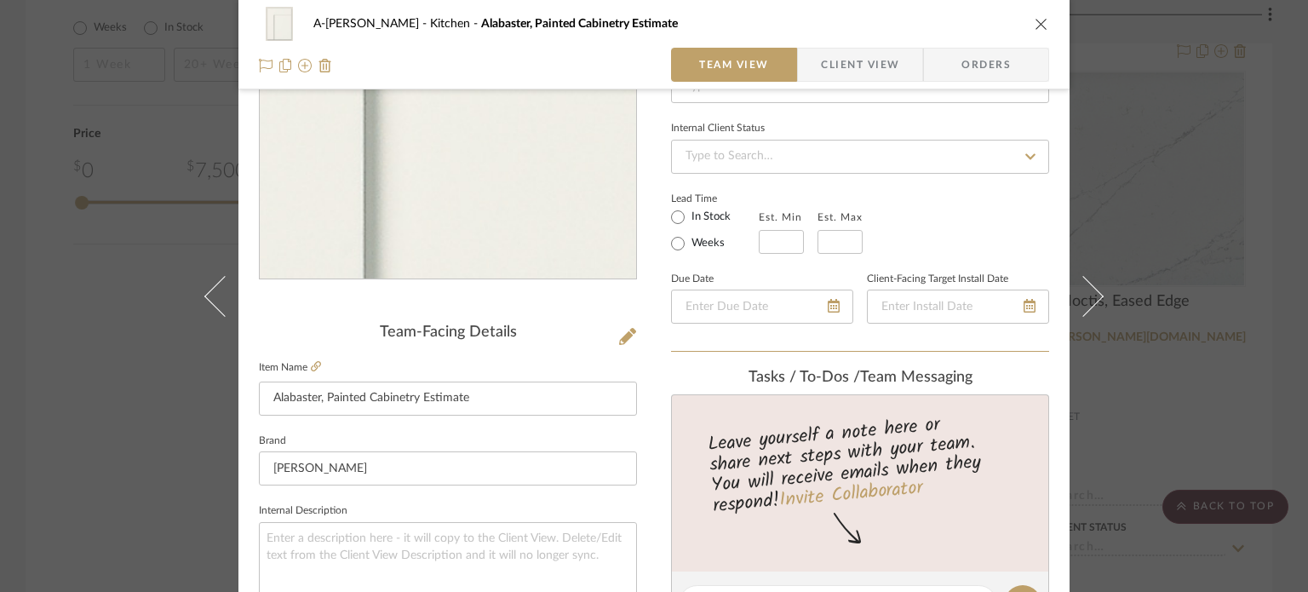
scroll to position [260, 0]
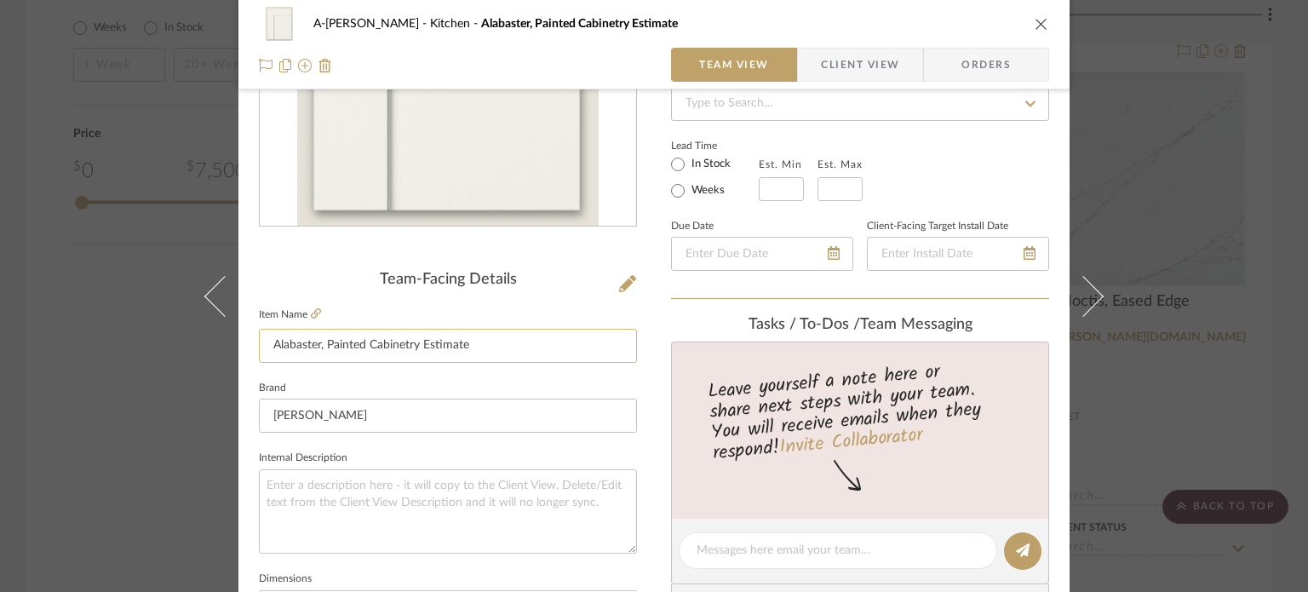
click at [499, 353] on input "Alabaster, Painted Cabinetry Estimate" at bounding box center [448, 346] width 378 height 34
type input "EXISITING Cabinetry, Painting White Alabaster"
click at [453, 388] on fieldset "Brand Sherwin Williams" at bounding box center [448, 404] width 378 height 57
click at [152, 365] on div "A-Lewis Kitchen EXISITING Cabinetry, Painting White Alabaster Team View Client …" at bounding box center [654, 296] width 1308 height 592
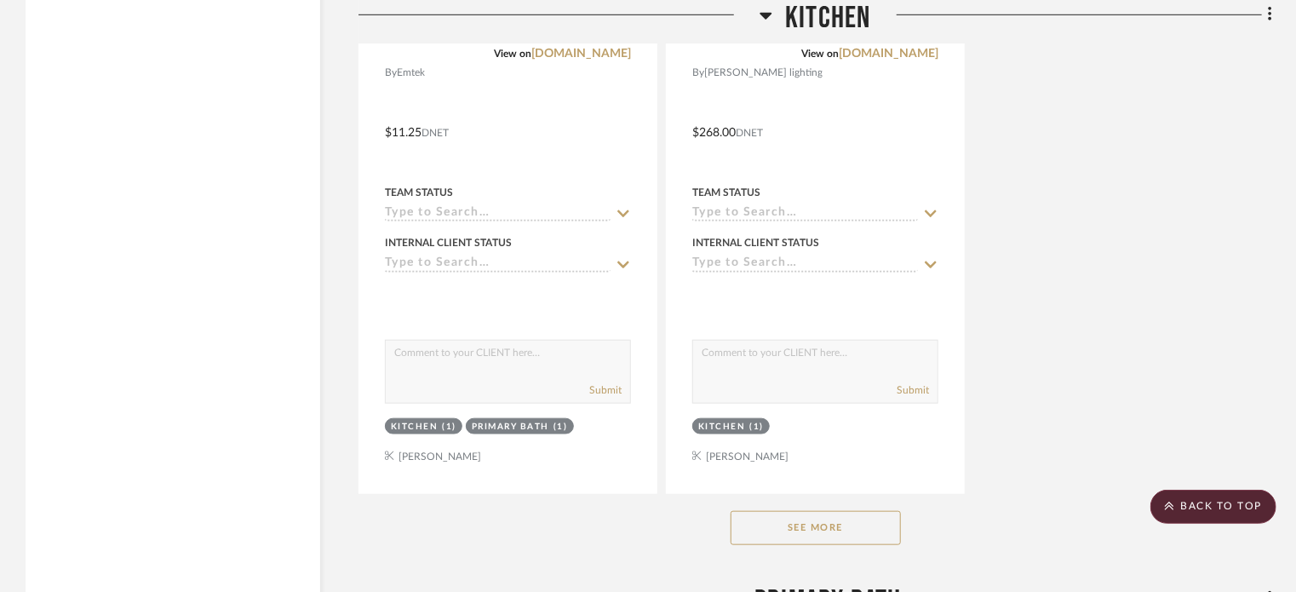
scroll to position [3851, 0]
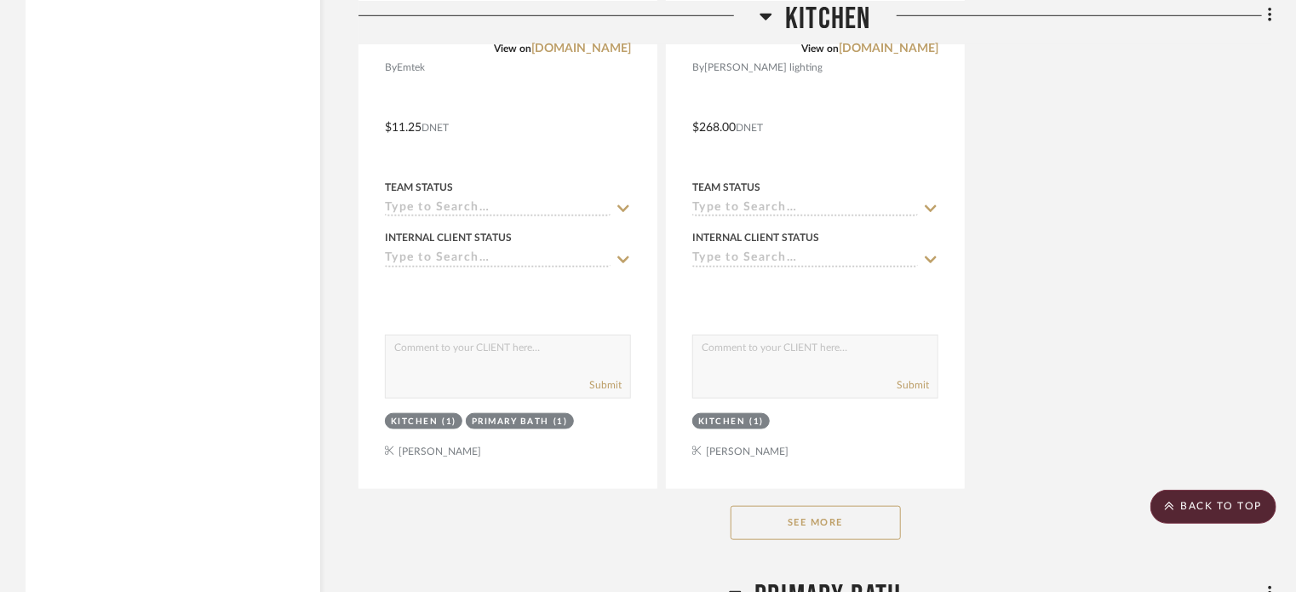
click at [751, 503] on div "See More" at bounding box center [814, 523] width 913 height 68
click at [775, 524] on button "See More" at bounding box center [815, 523] width 170 height 34
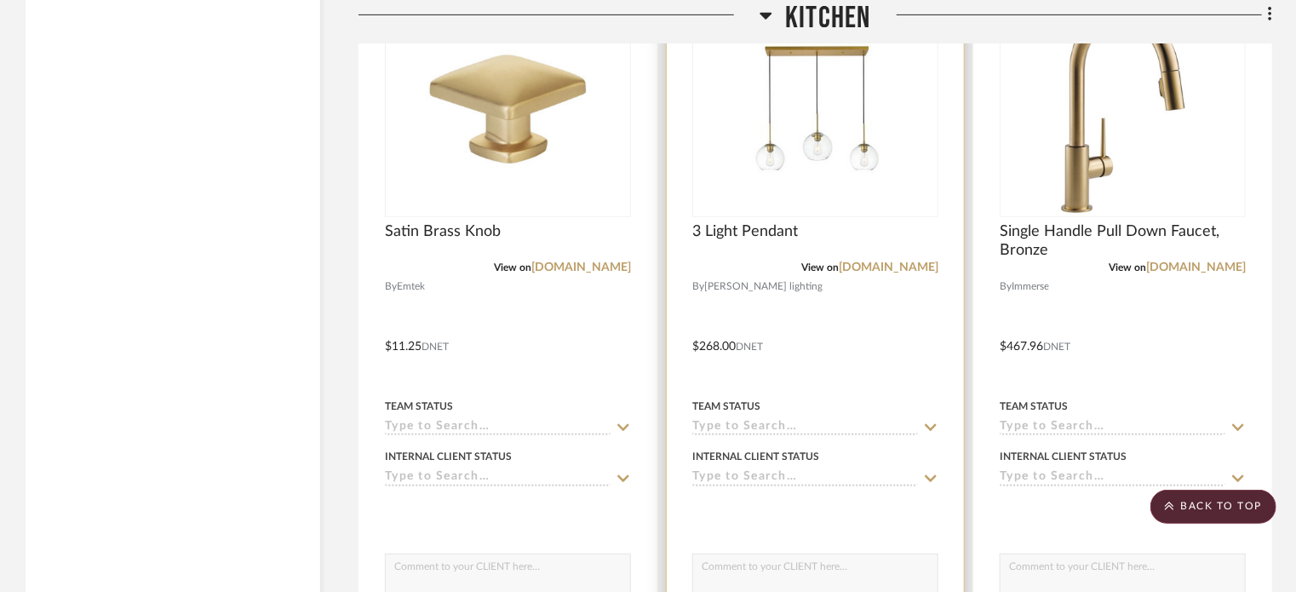
scroll to position [3628, 0]
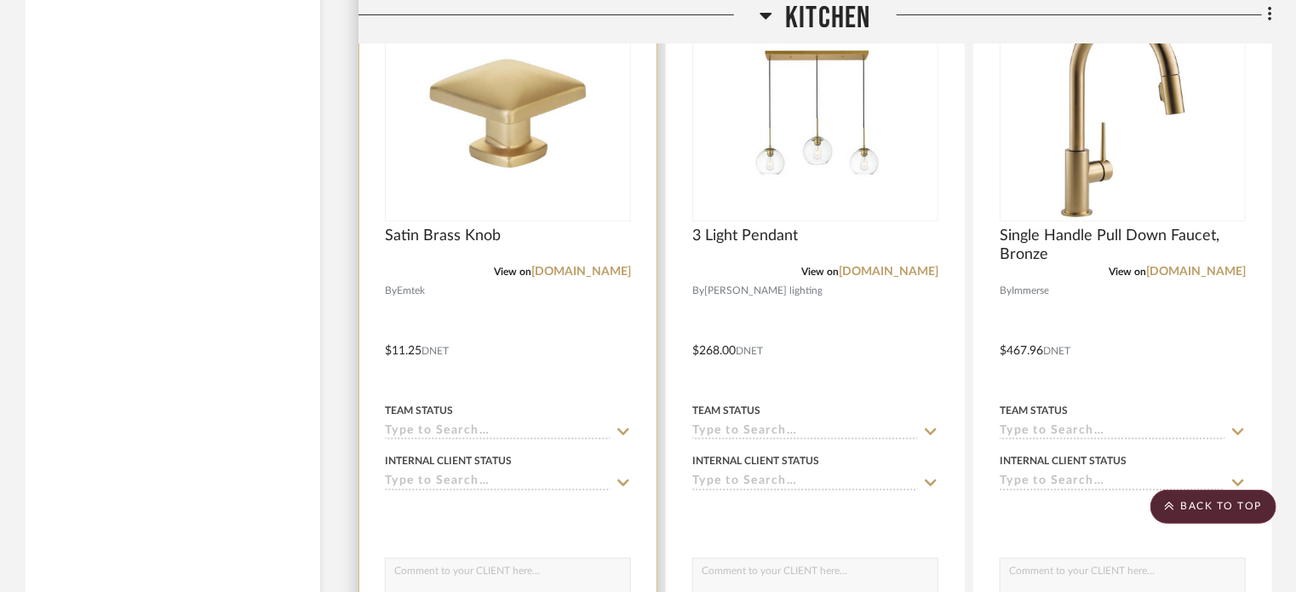
click at [555, 352] on div at bounding box center [507, 338] width 297 height 745
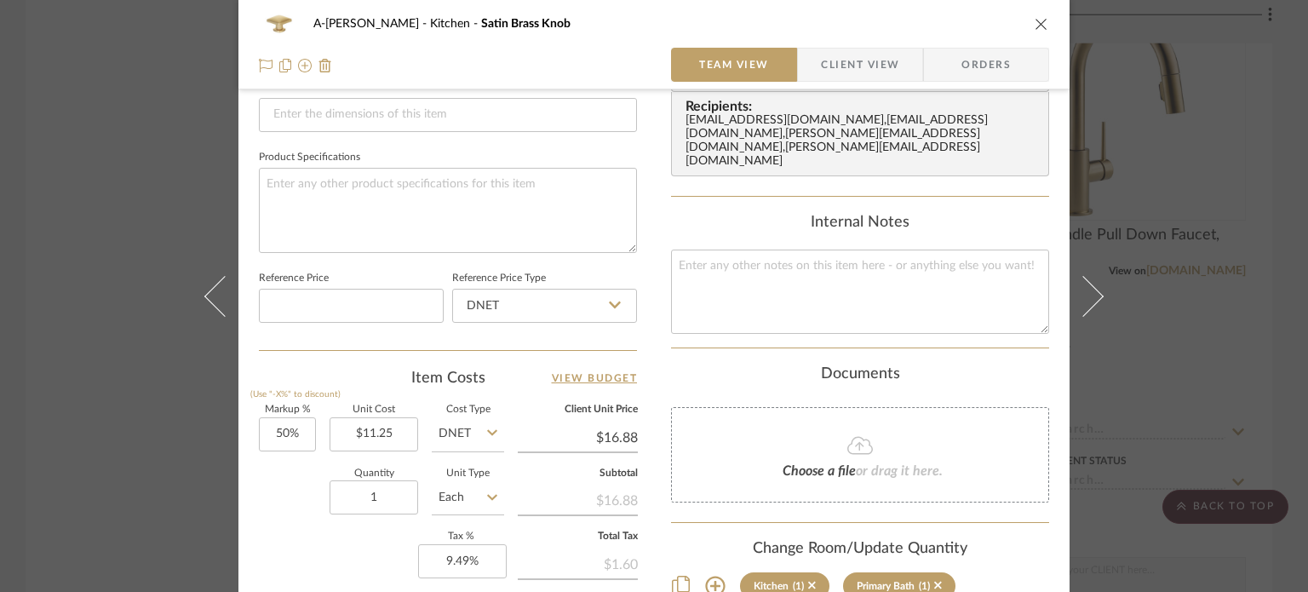
scroll to position [766, 0]
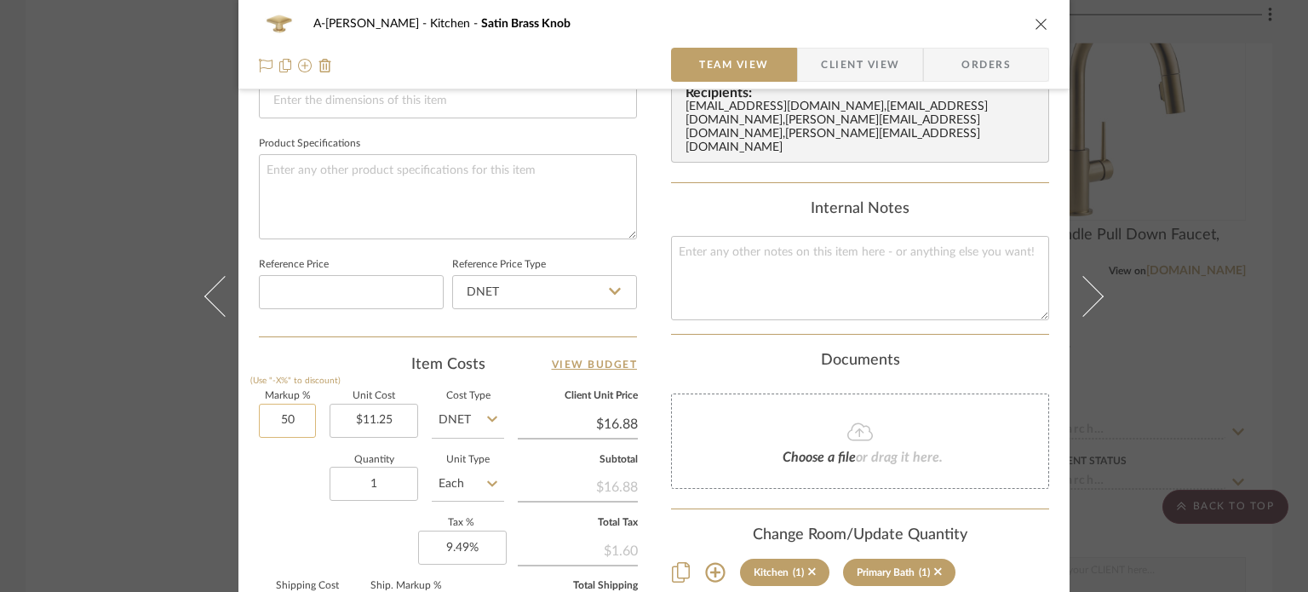
click at [278, 418] on input "50" at bounding box center [287, 421] width 57 height 34
type input "30%"
type input "11.25"
type input "$14.63"
type input "$1.46"
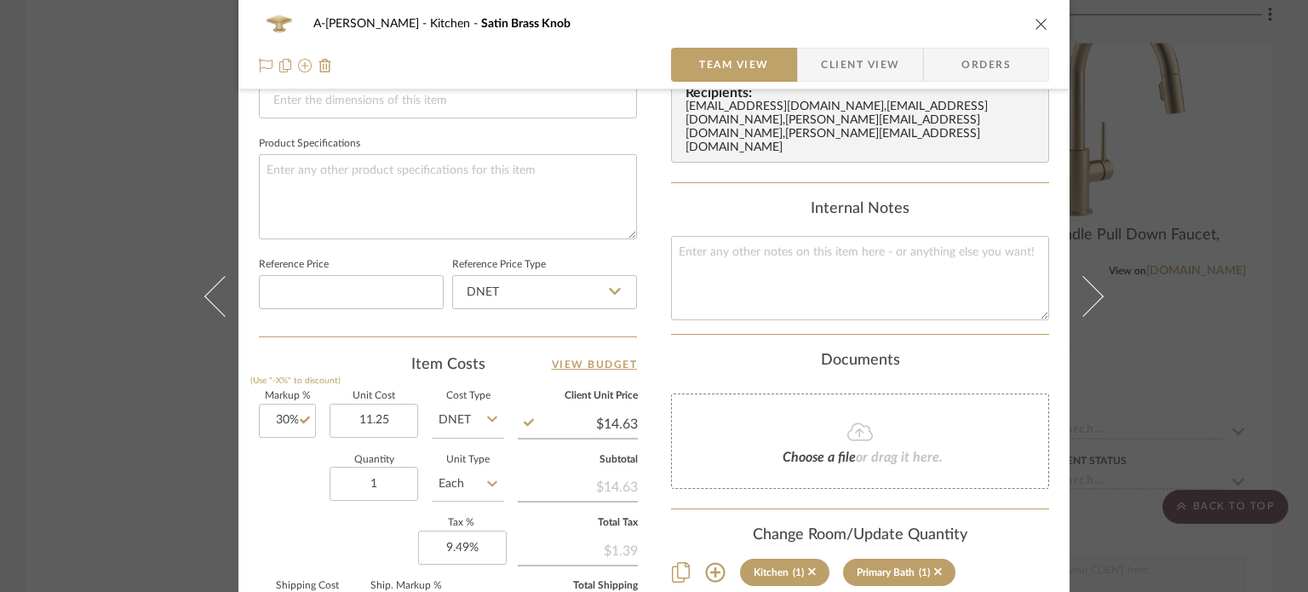
type input "$11.25"
click at [116, 384] on div "A-Lewis Kitchen Satin Brass Knob Team View Client View Orders Team-Facing Detai…" at bounding box center [654, 296] width 1308 height 592
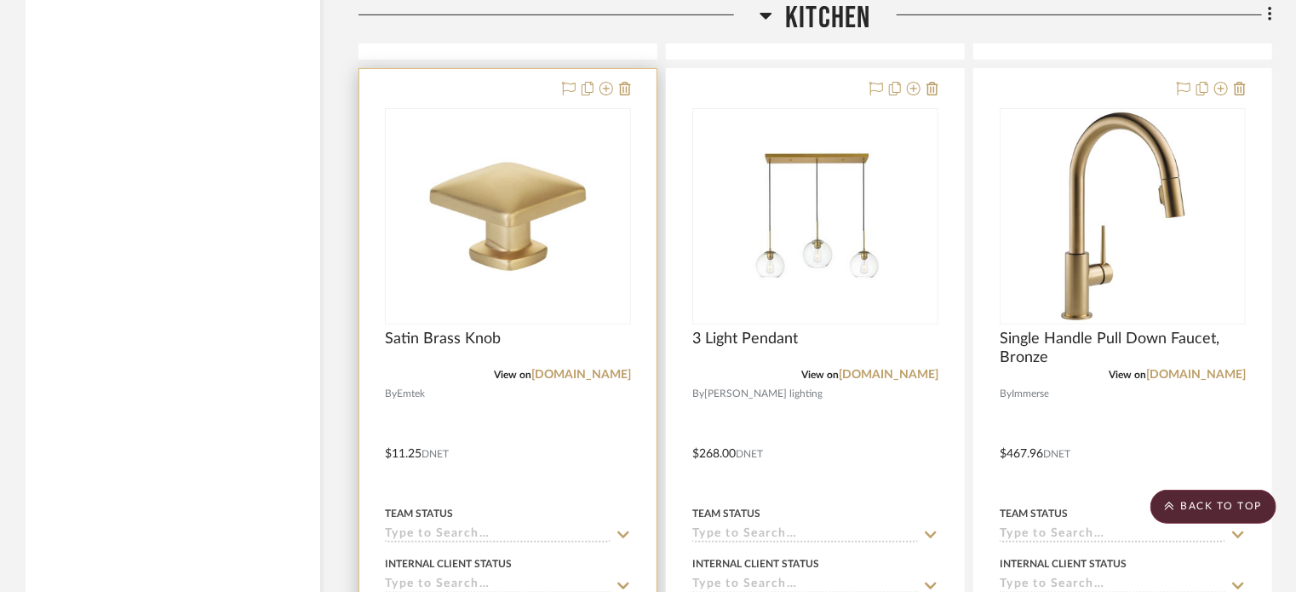
scroll to position [3526, 0]
click at [564, 407] on div at bounding box center [507, 440] width 297 height 745
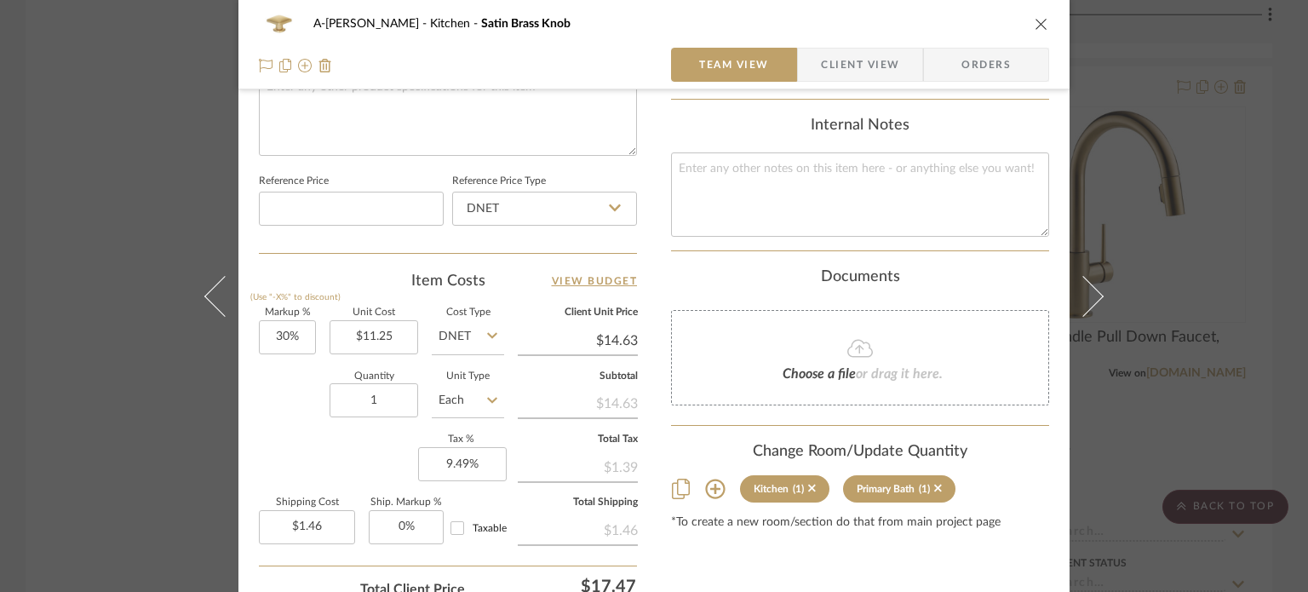
scroll to position [991, 0]
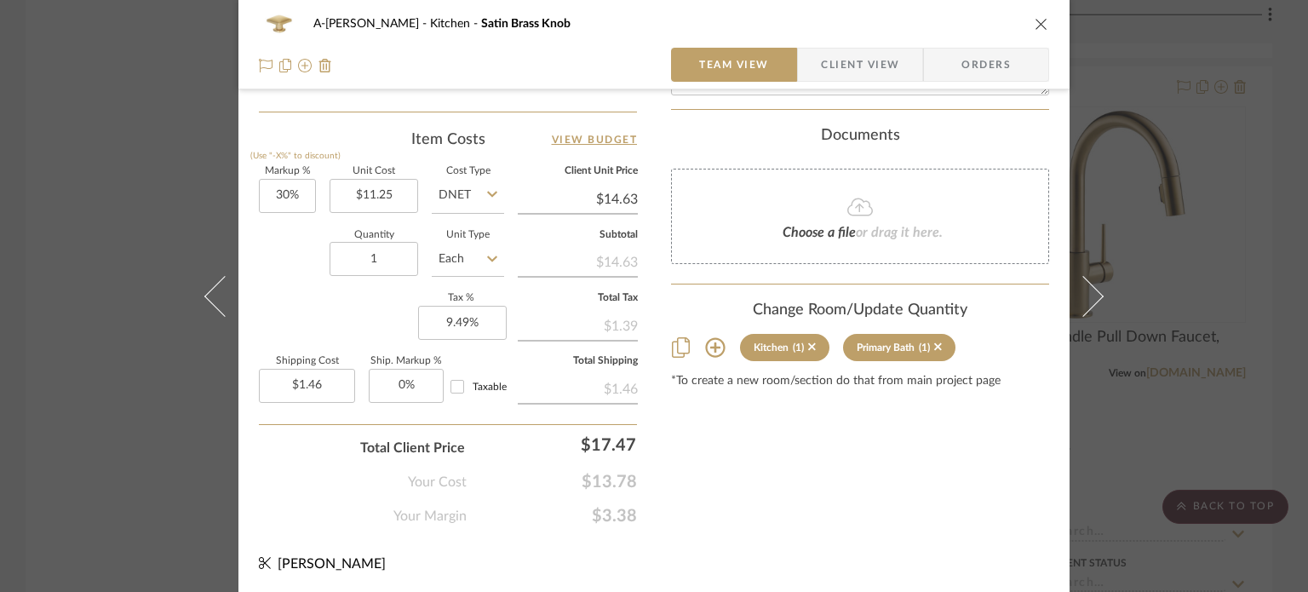
click at [102, 398] on div "A-Lewis Kitchen Satin Brass Knob Team View Client View Orders Team-Facing Detai…" at bounding box center [654, 296] width 1308 height 592
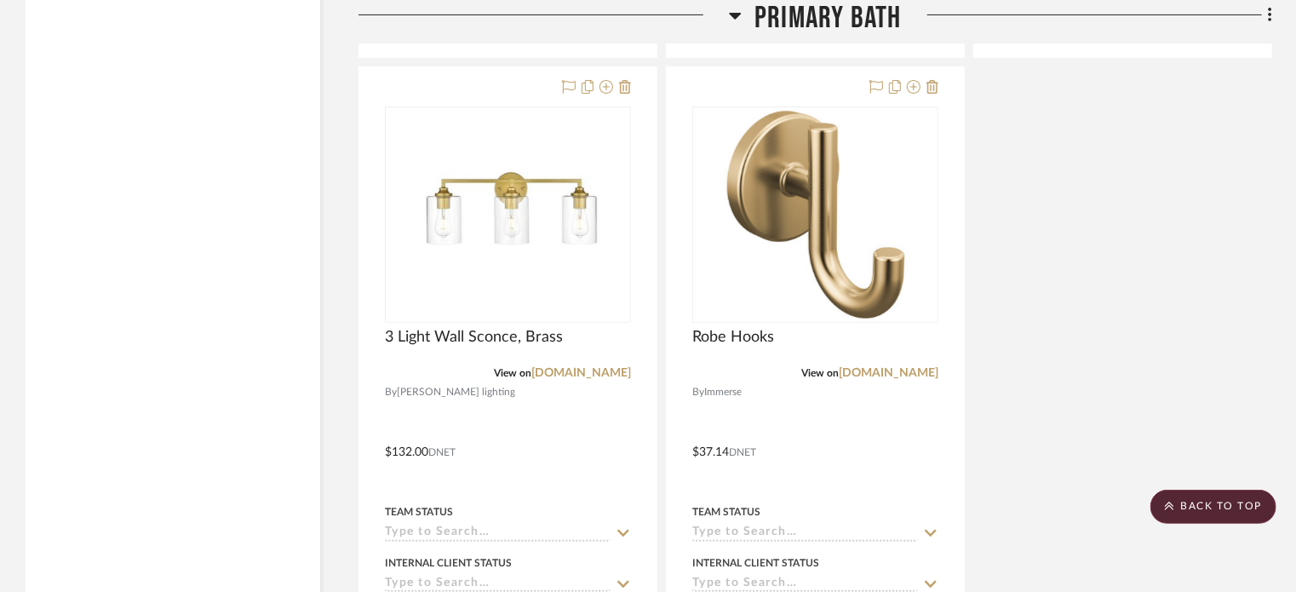
scroll to position [7097, 0]
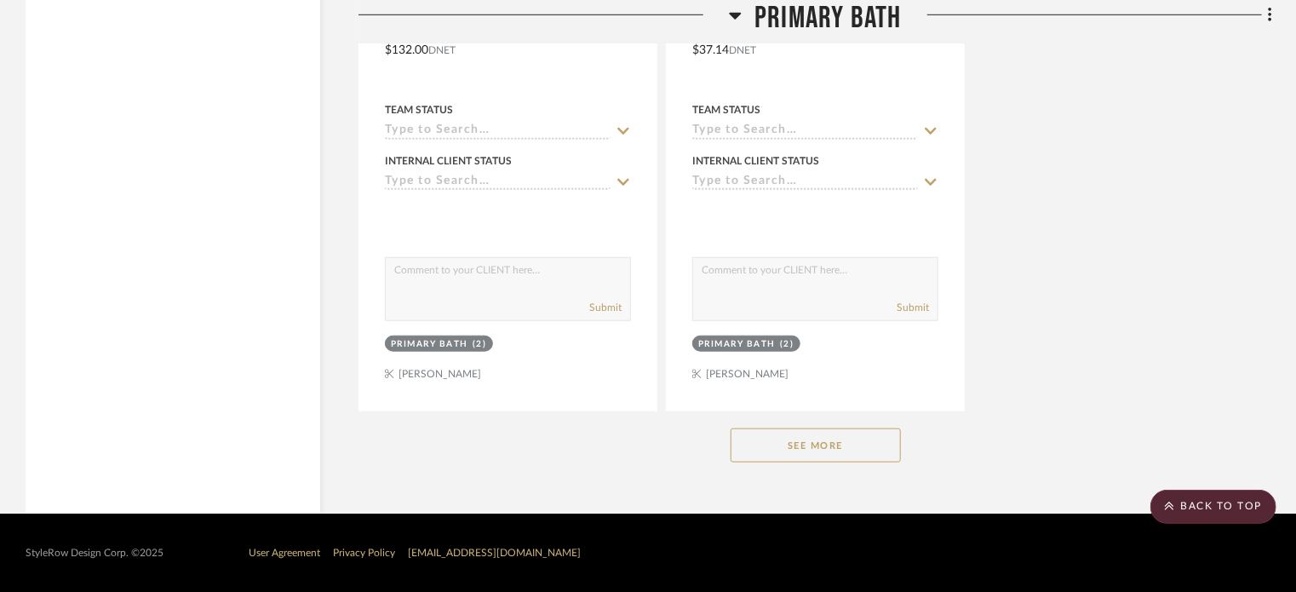
click at [833, 455] on button "See More" at bounding box center [815, 445] width 170 height 34
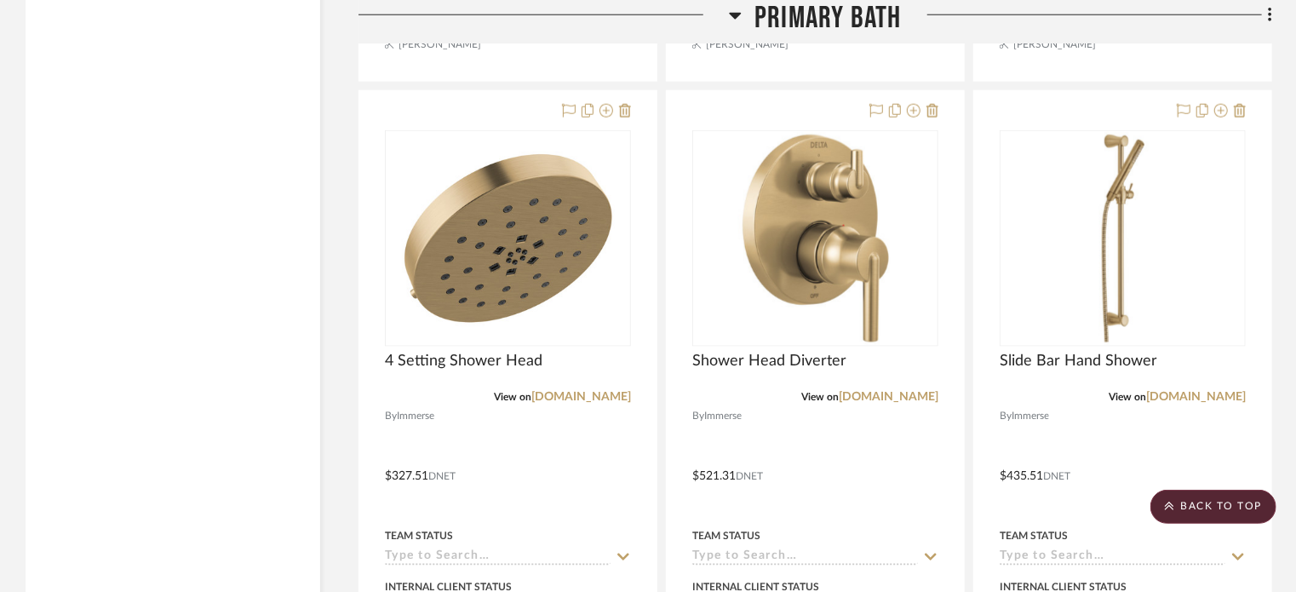
scroll to position [7421, 0]
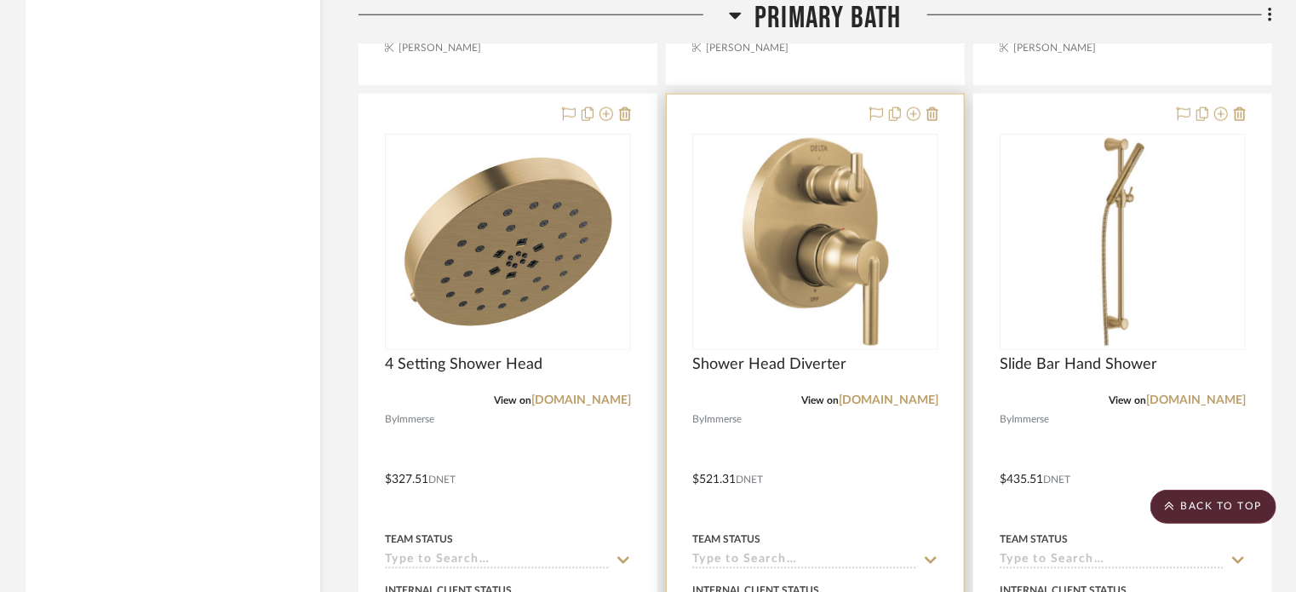
click at [848, 288] on img "0" at bounding box center [815, 241] width 213 height 213
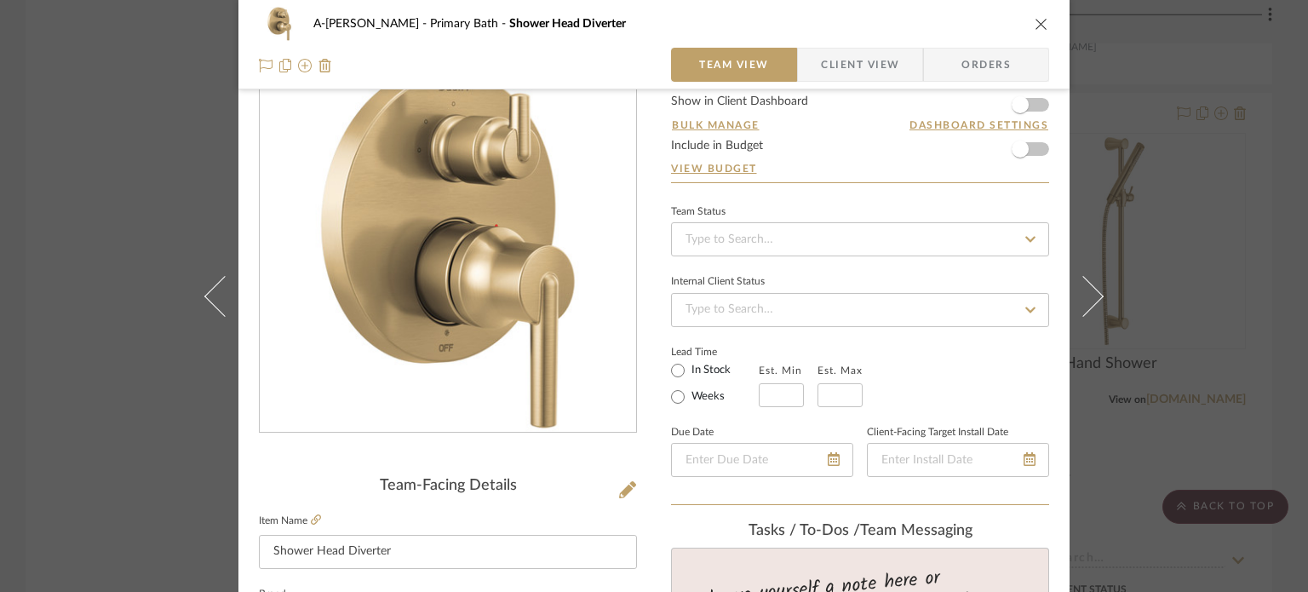
scroll to position [54, 0]
click at [621, 488] on icon at bounding box center [627, 489] width 17 height 17
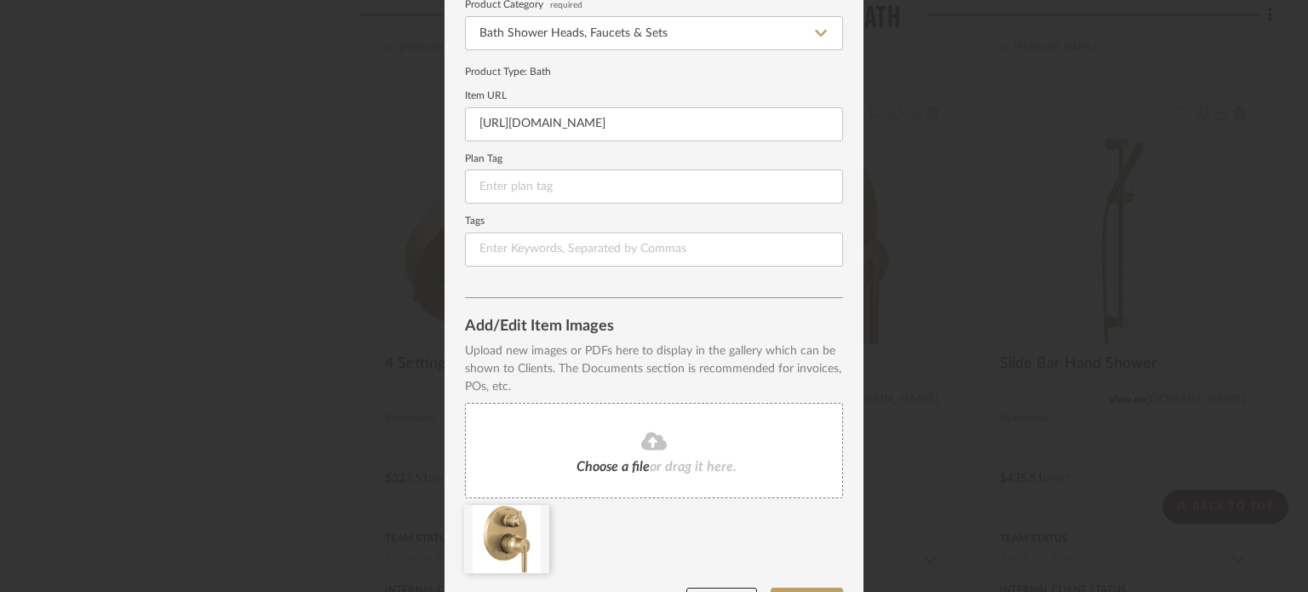
scroll to position [219, 0]
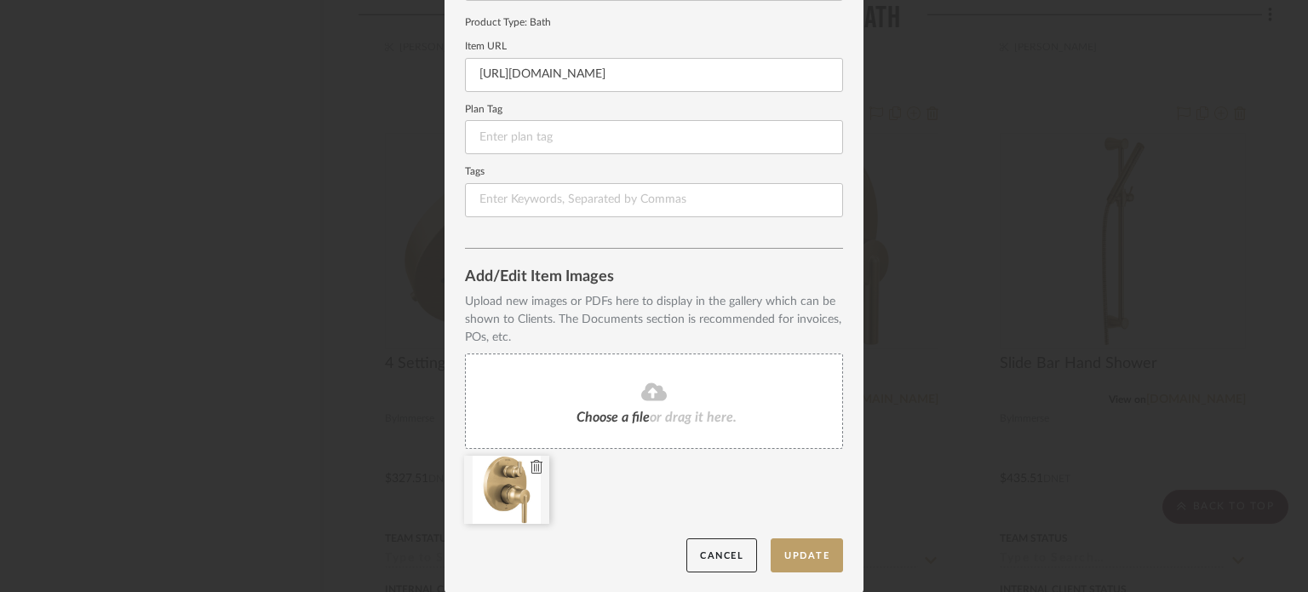
click at [519, 483] on div at bounding box center [506, 489] width 85 height 68
click at [707, 551] on button "Cancel" at bounding box center [721, 555] width 71 height 35
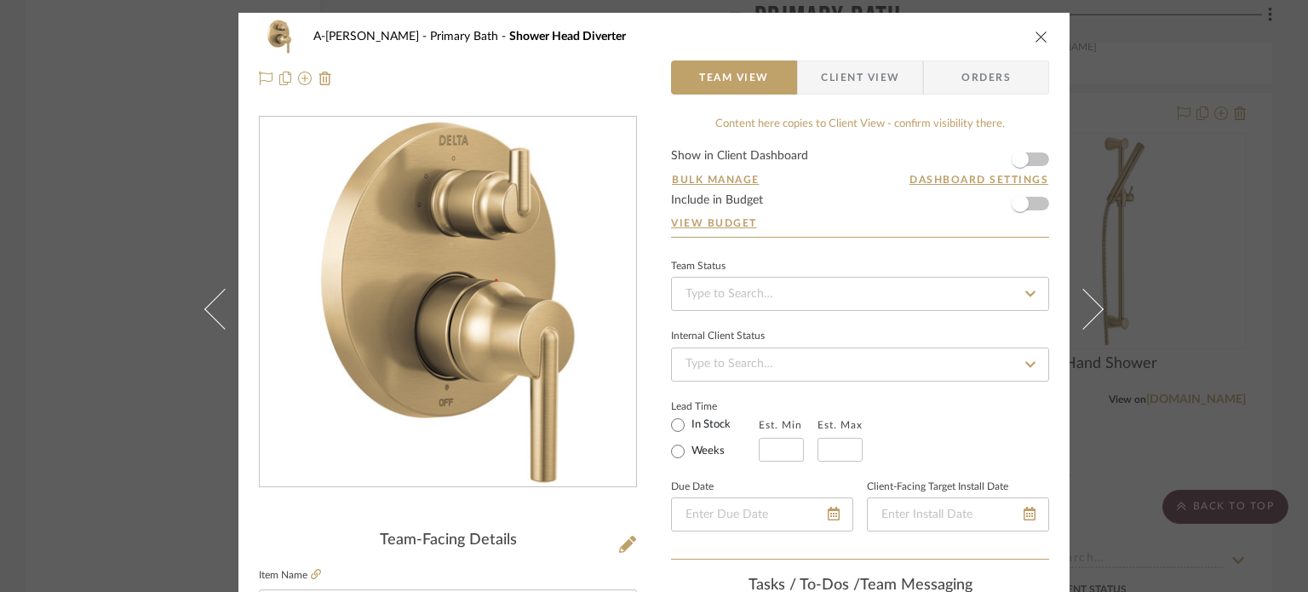
click at [1214, 519] on div "A-Lewis Primary Bath Shower Head Diverter Team View Client View Orders Team-Fac…" at bounding box center [654, 296] width 1308 height 592
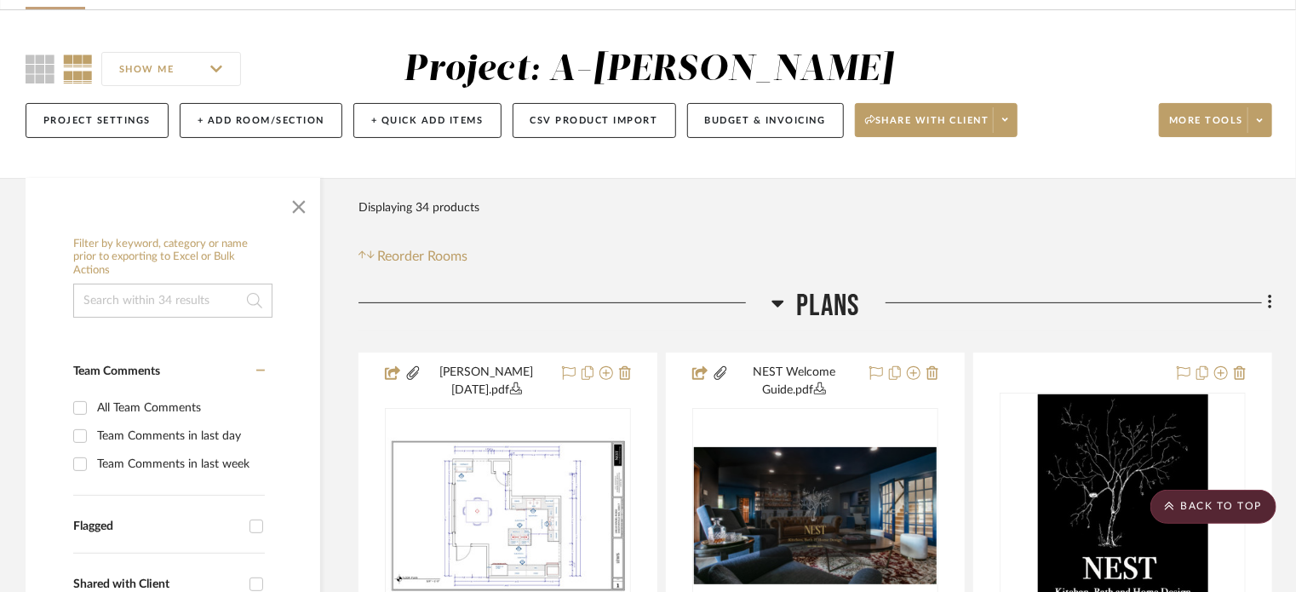
scroll to position [0, 0]
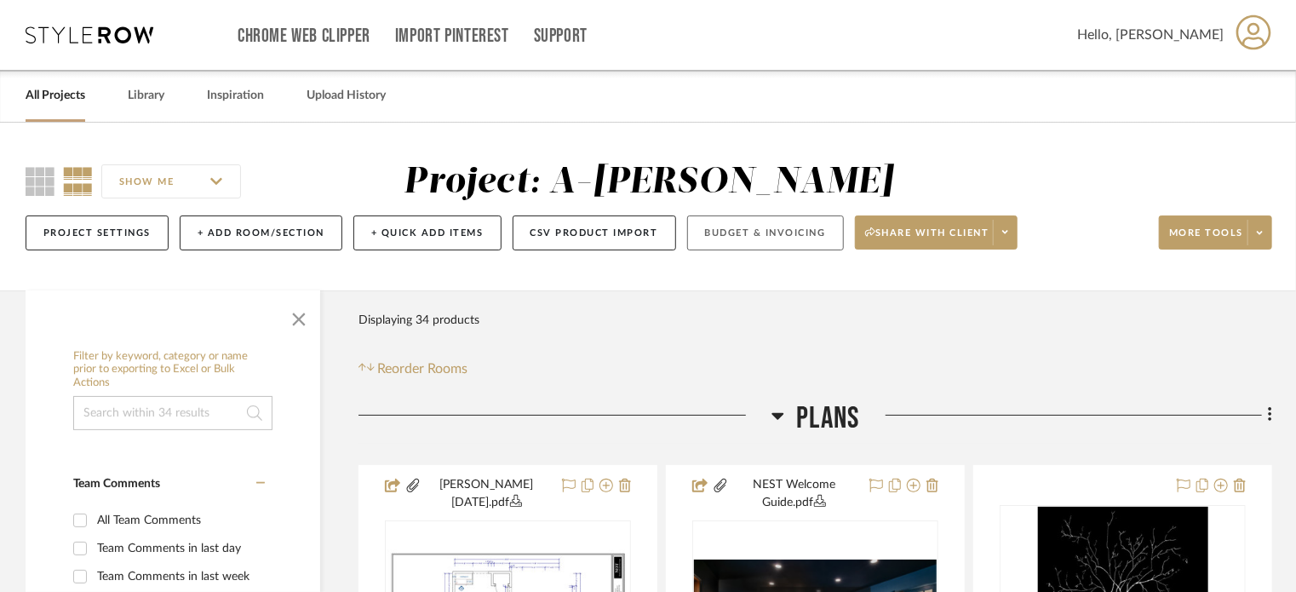
click at [797, 237] on button "Budget & Invoicing" at bounding box center [765, 232] width 157 height 35
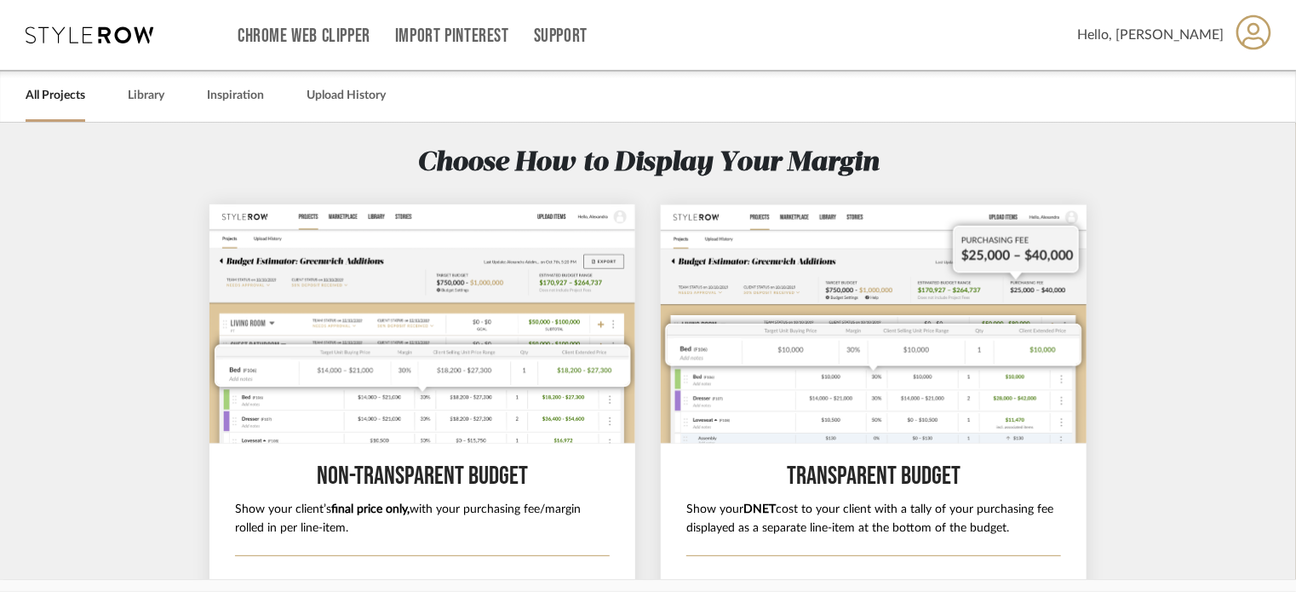
click at [208, 132] on section "Choose How to Display Your Margin Non-Transparent BUDGET Show your client’s fin…" at bounding box center [648, 522] width 1296 height 799
click at [59, 94] on link "All Projects" at bounding box center [56, 95] width 60 height 23
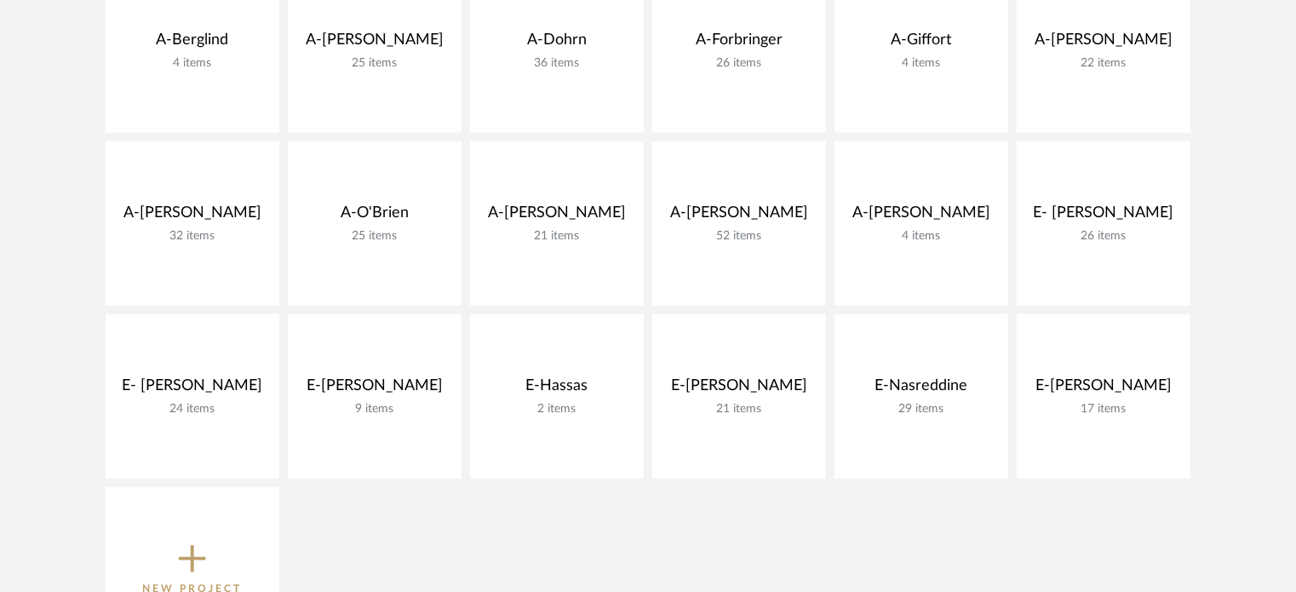
scroll to position [627, 0]
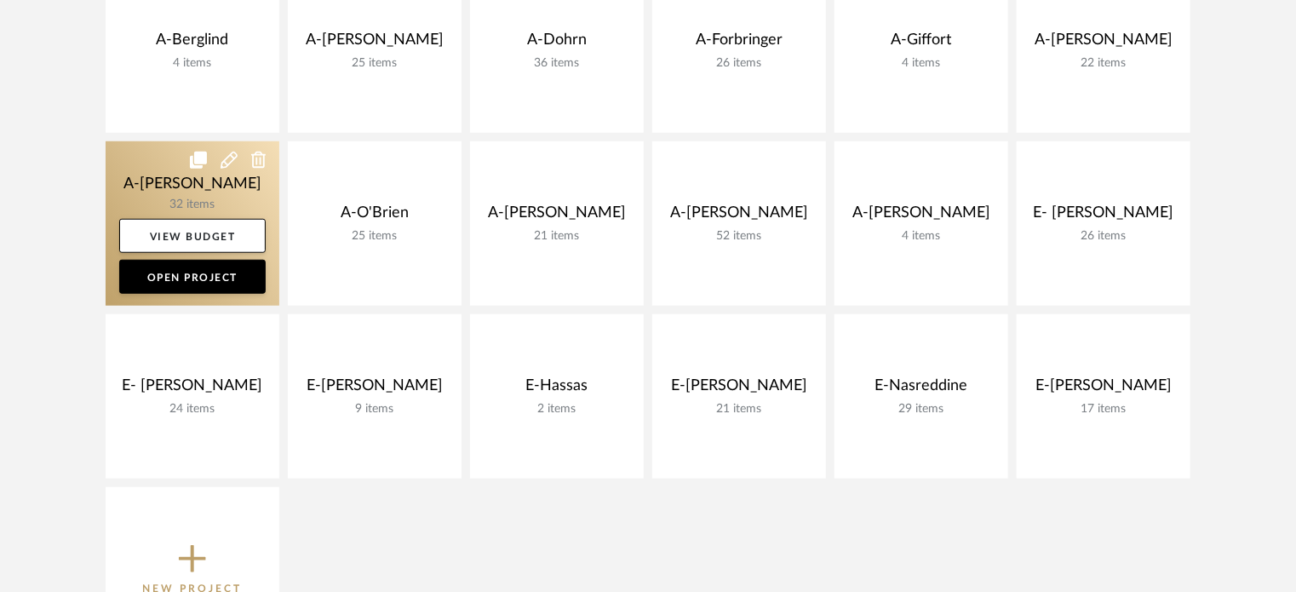
click at [167, 190] on link at bounding box center [193, 223] width 174 height 164
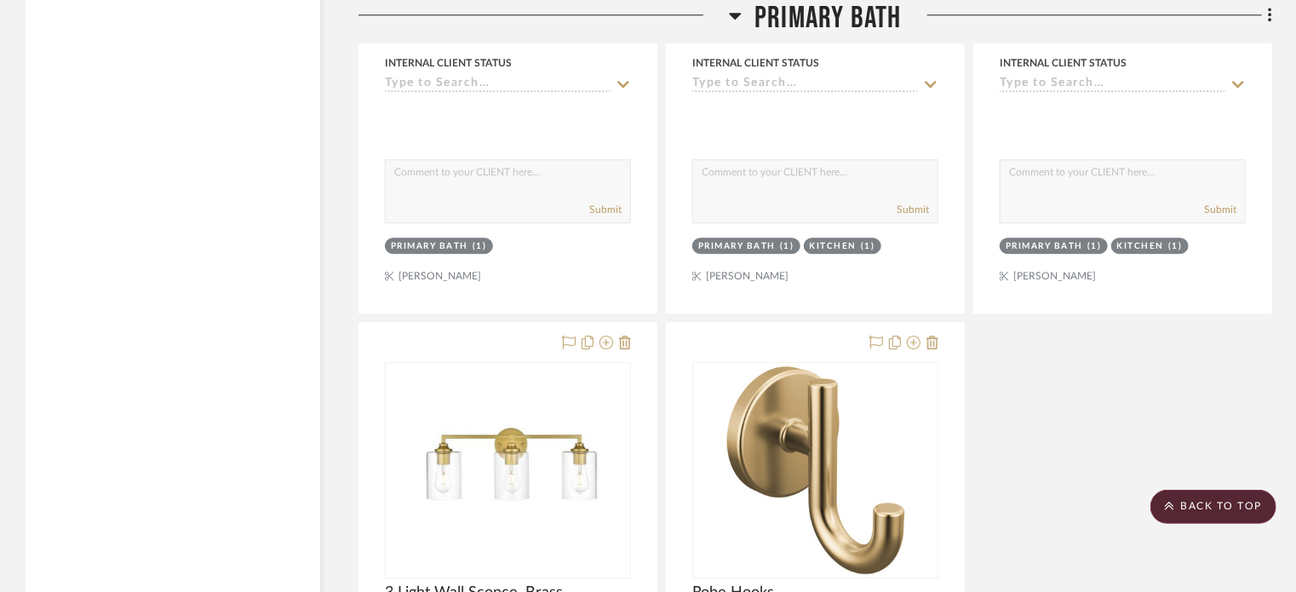
scroll to position [6341, 0]
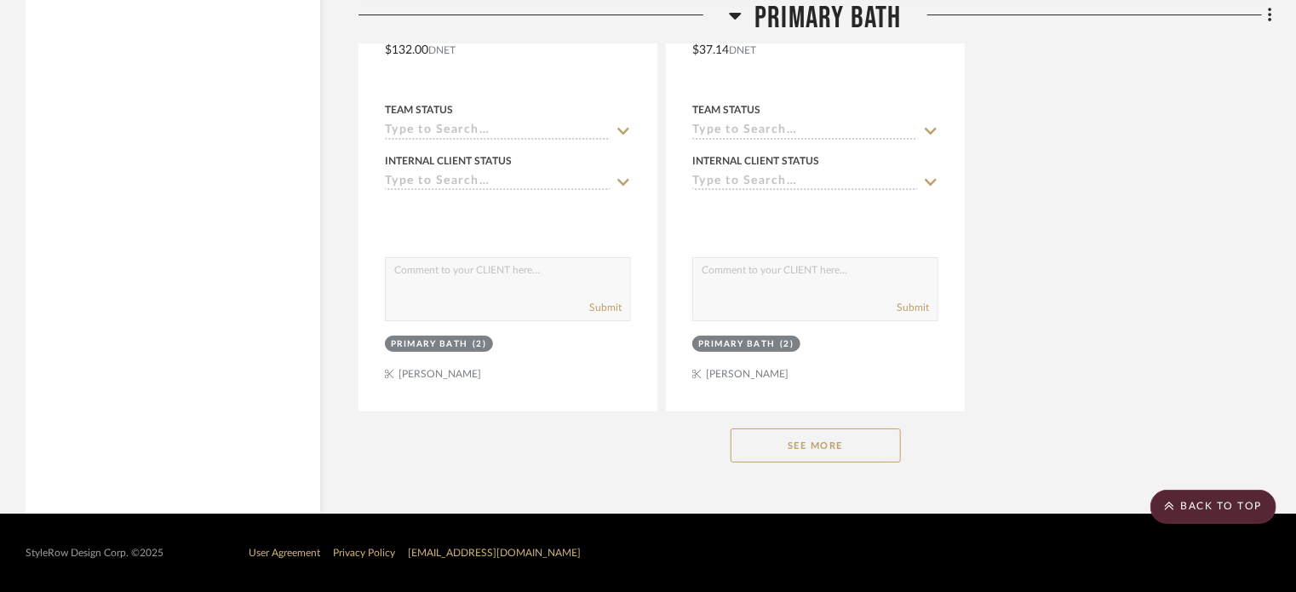
click at [784, 435] on button "See More" at bounding box center [815, 445] width 170 height 34
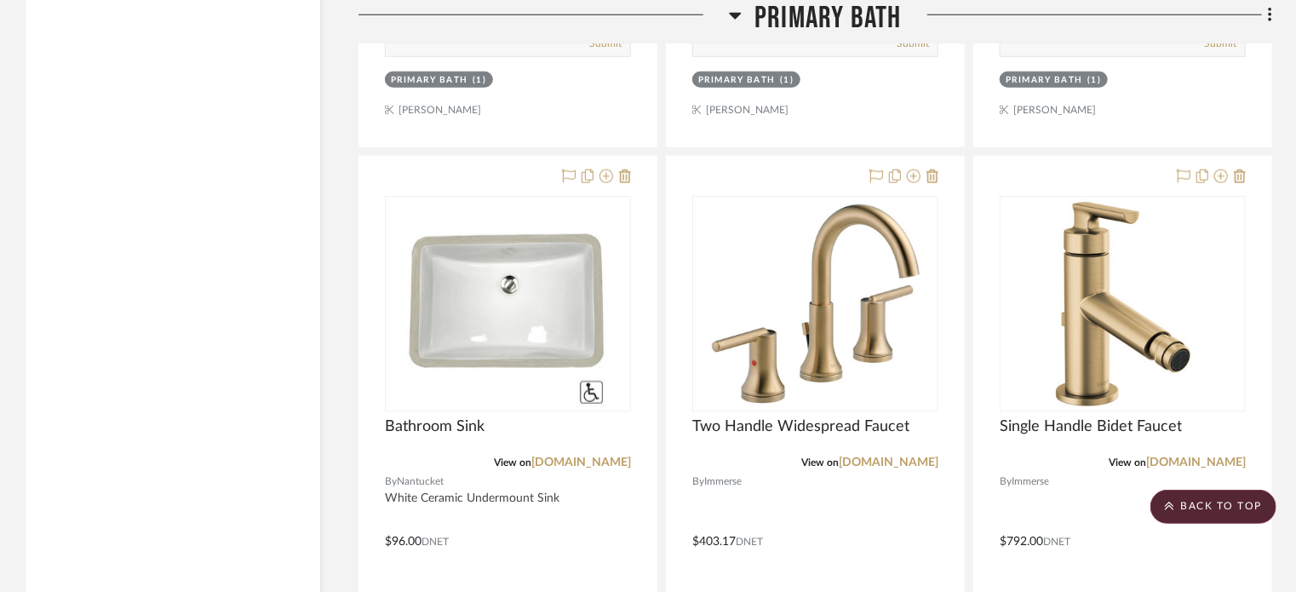
scroll to position [7345, 0]
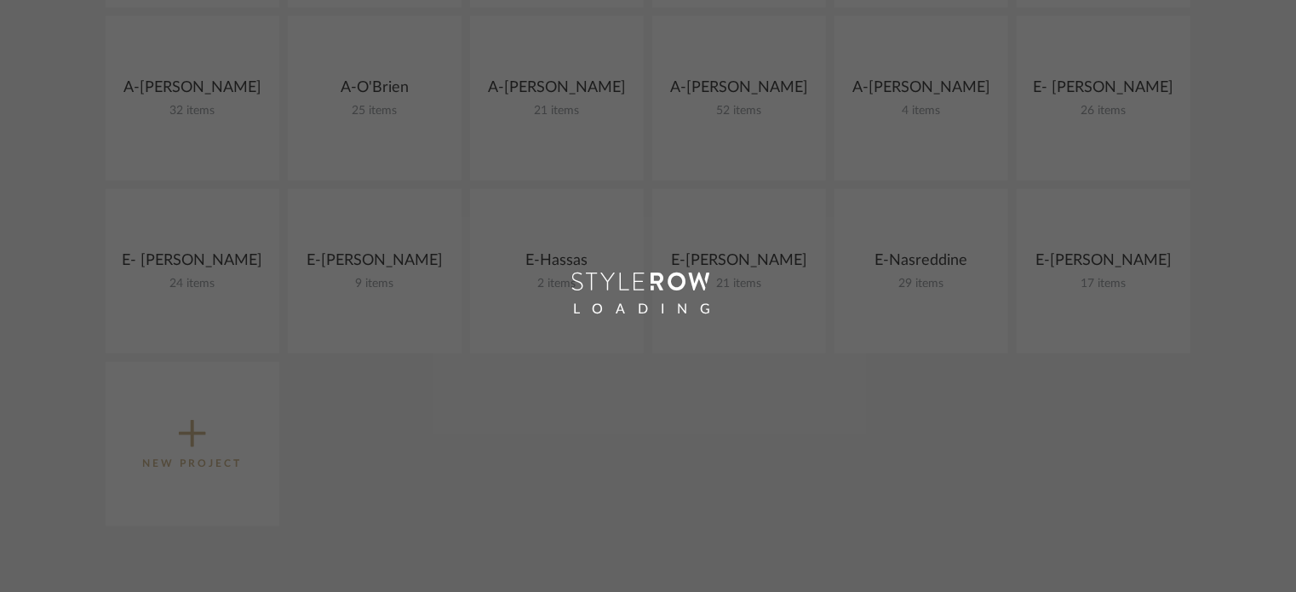
scroll to position [627, 0]
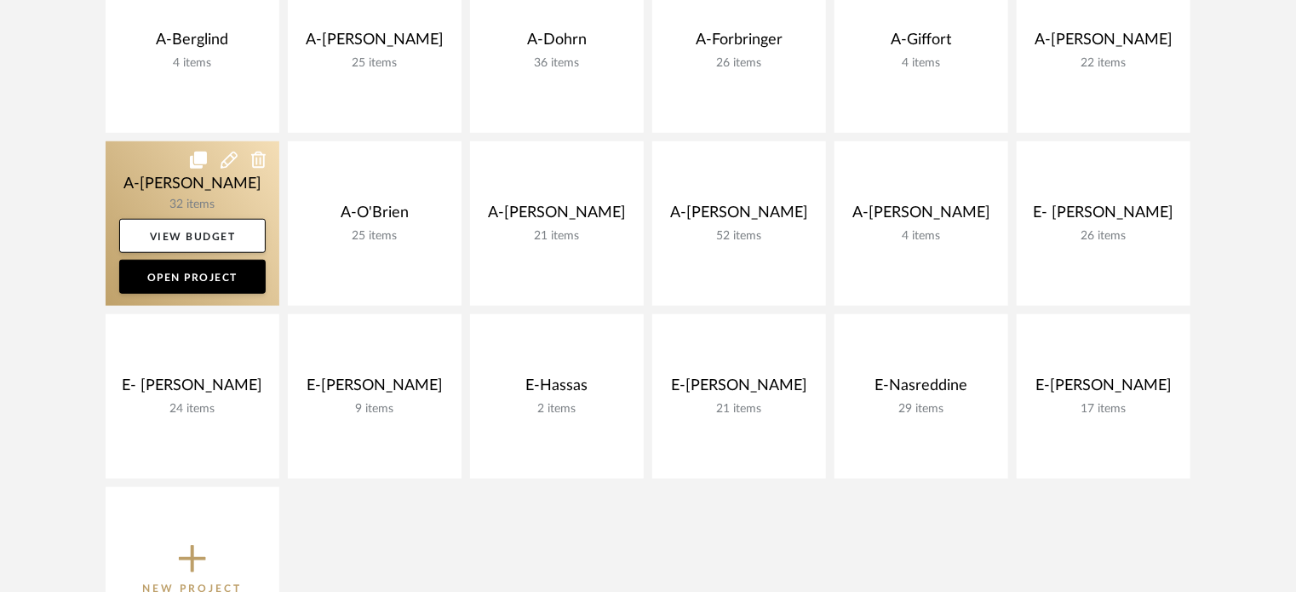
click at [135, 185] on link at bounding box center [193, 223] width 174 height 164
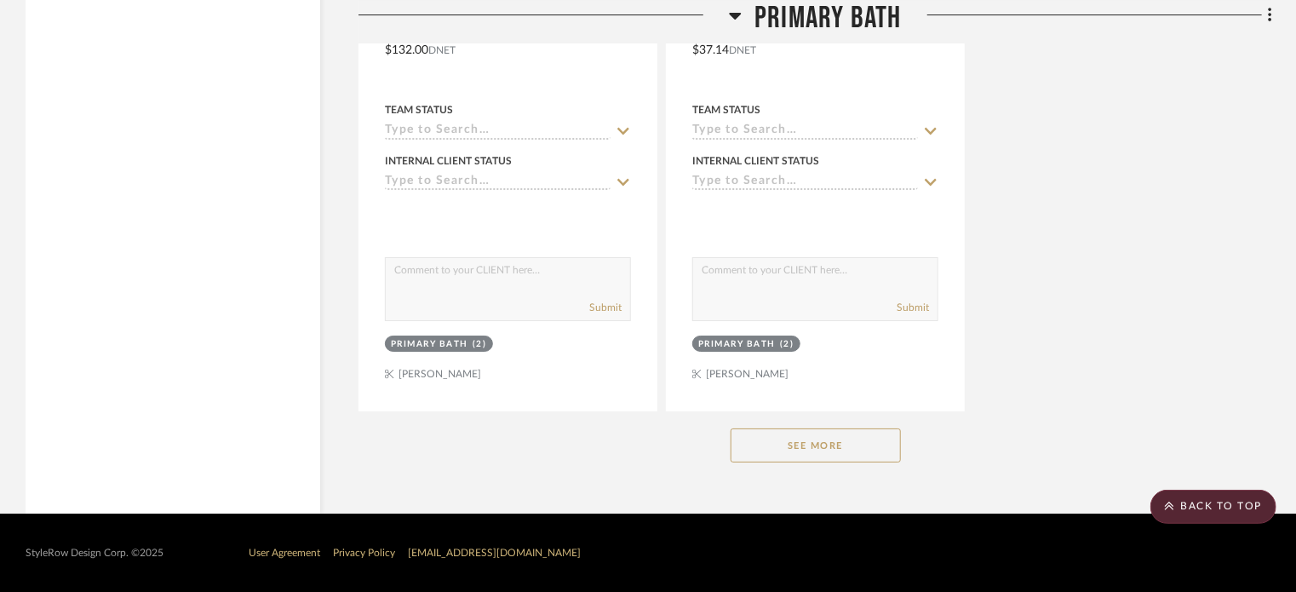
scroll to position [6283, 0]
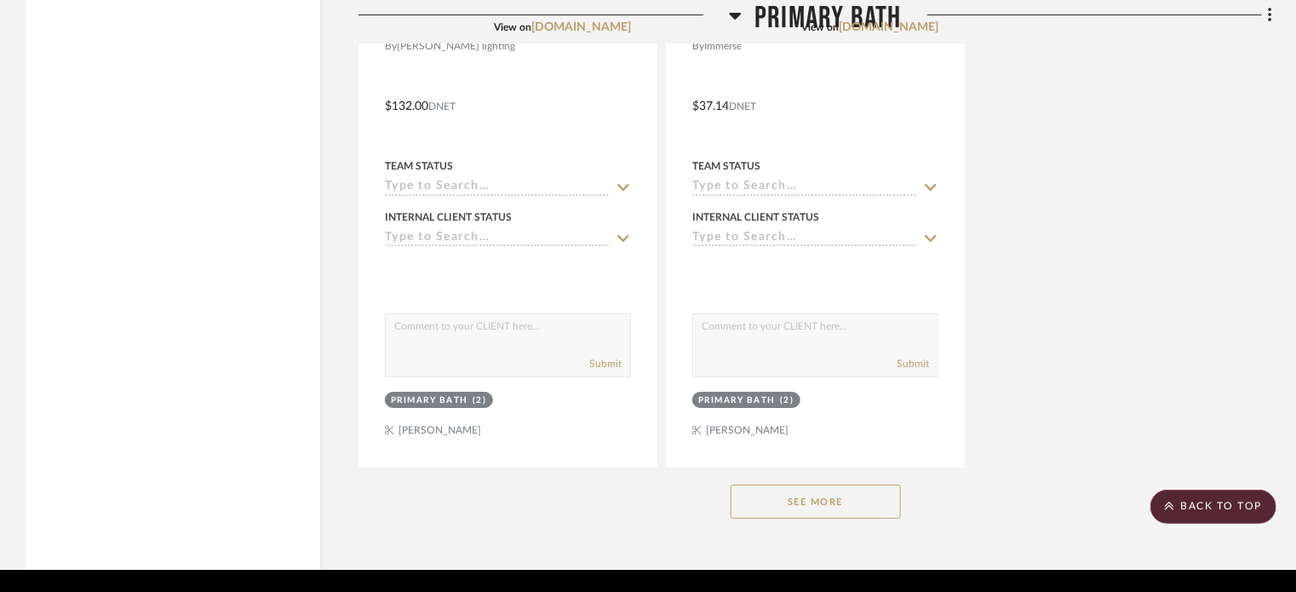
click at [815, 501] on button "See More" at bounding box center [815, 501] width 170 height 34
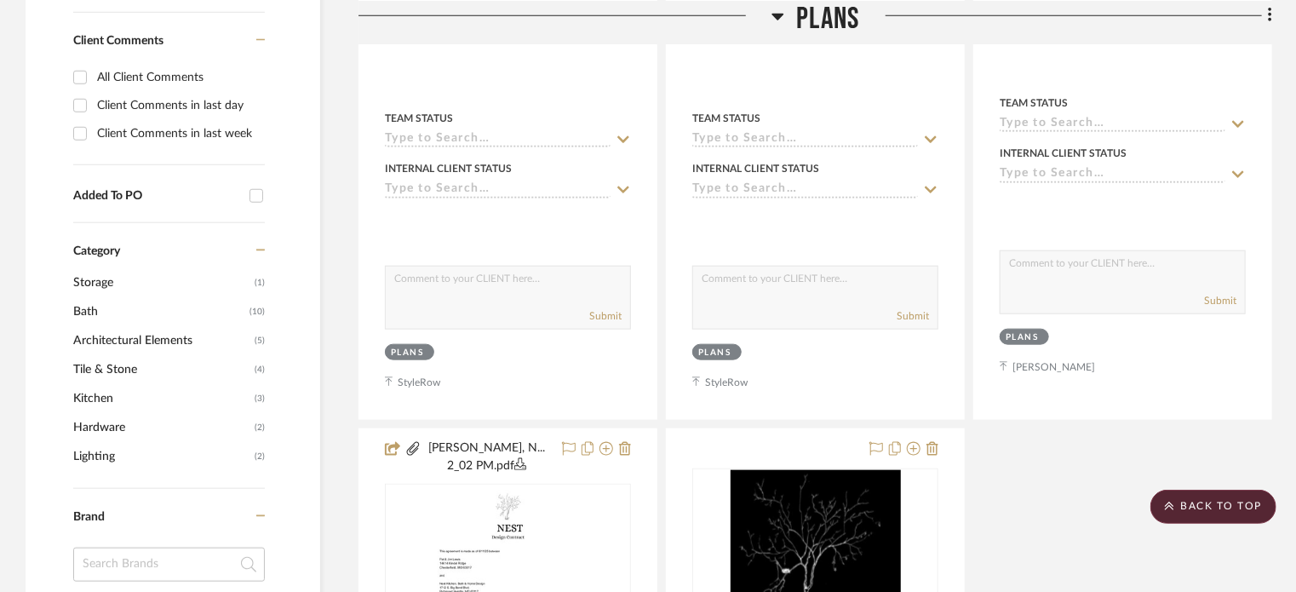
scroll to position [0, 0]
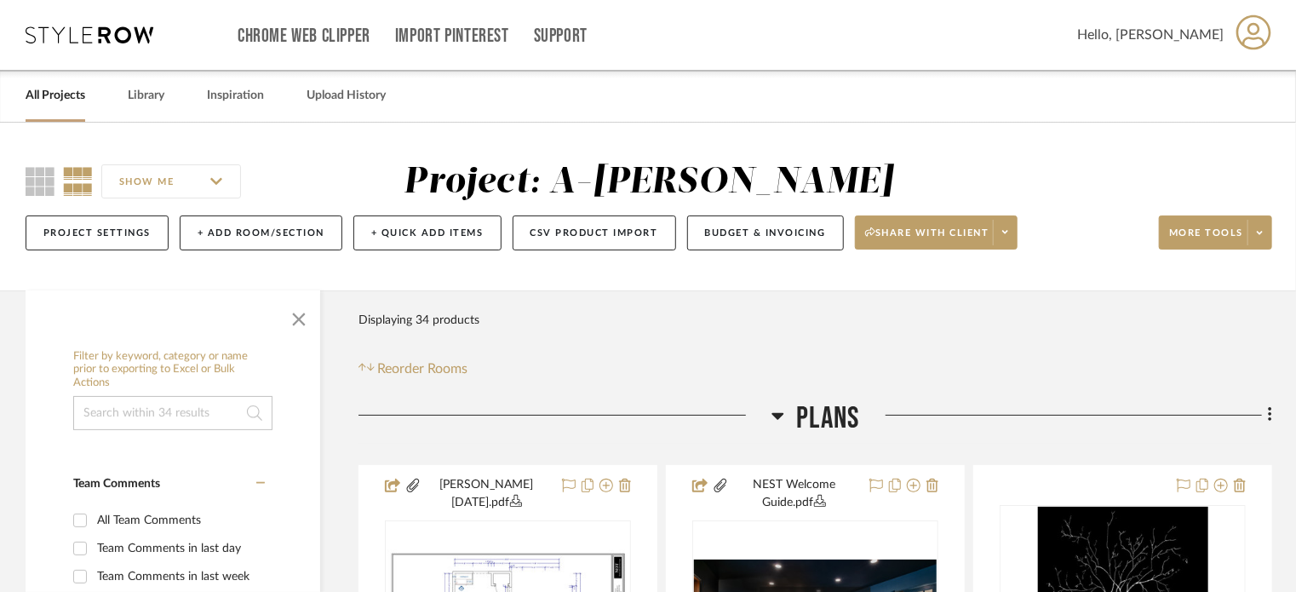
click at [125, 93] on div "All Projects Library Inspiration Upload History" at bounding box center [648, 96] width 1296 height 52
click at [130, 95] on link "Library" at bounding box center [146, 95] width 37 height 23
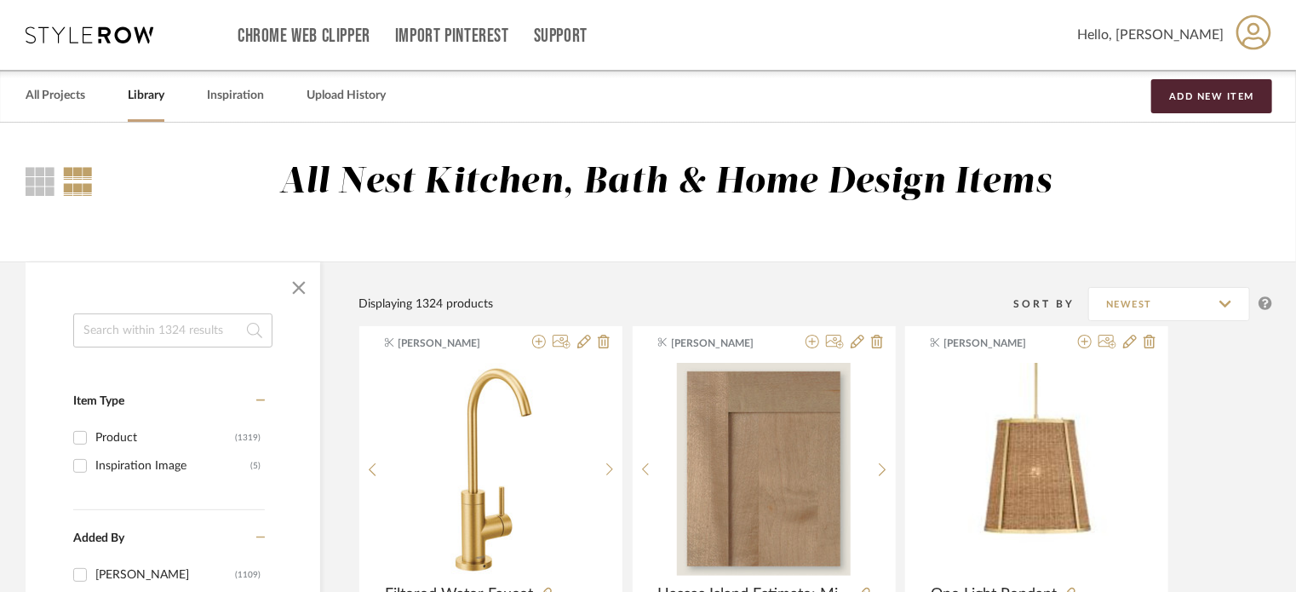
click at [198, 333] on input at bounding box center [172, 330] width 199 height 34
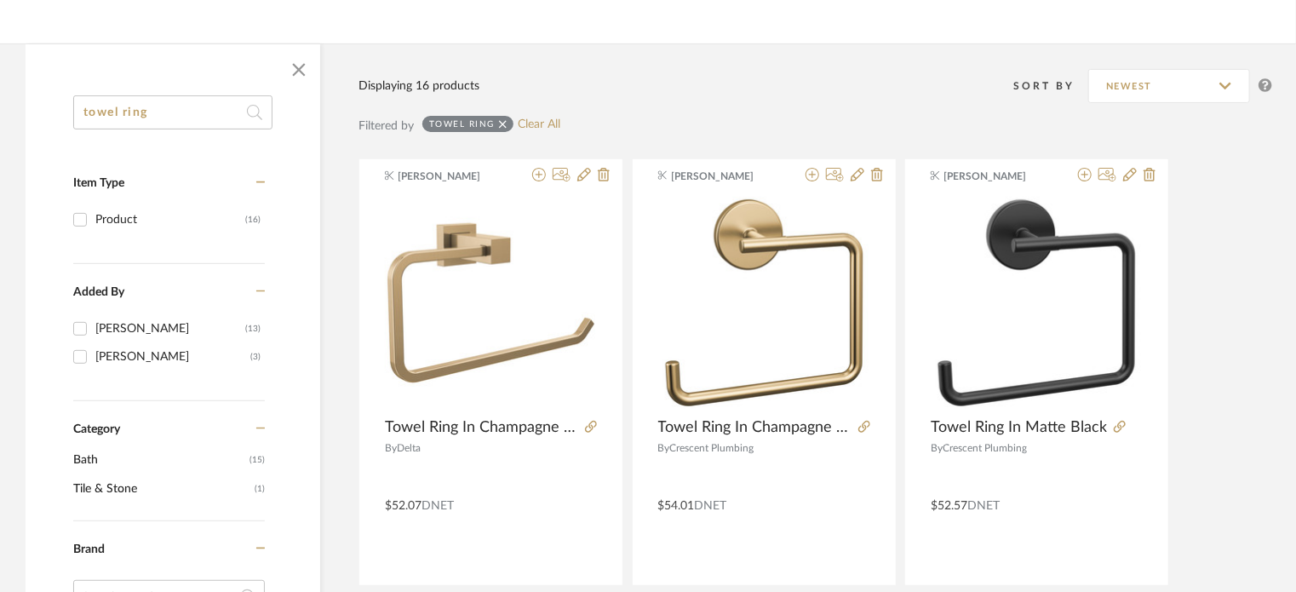
scroll to position [221, 0]
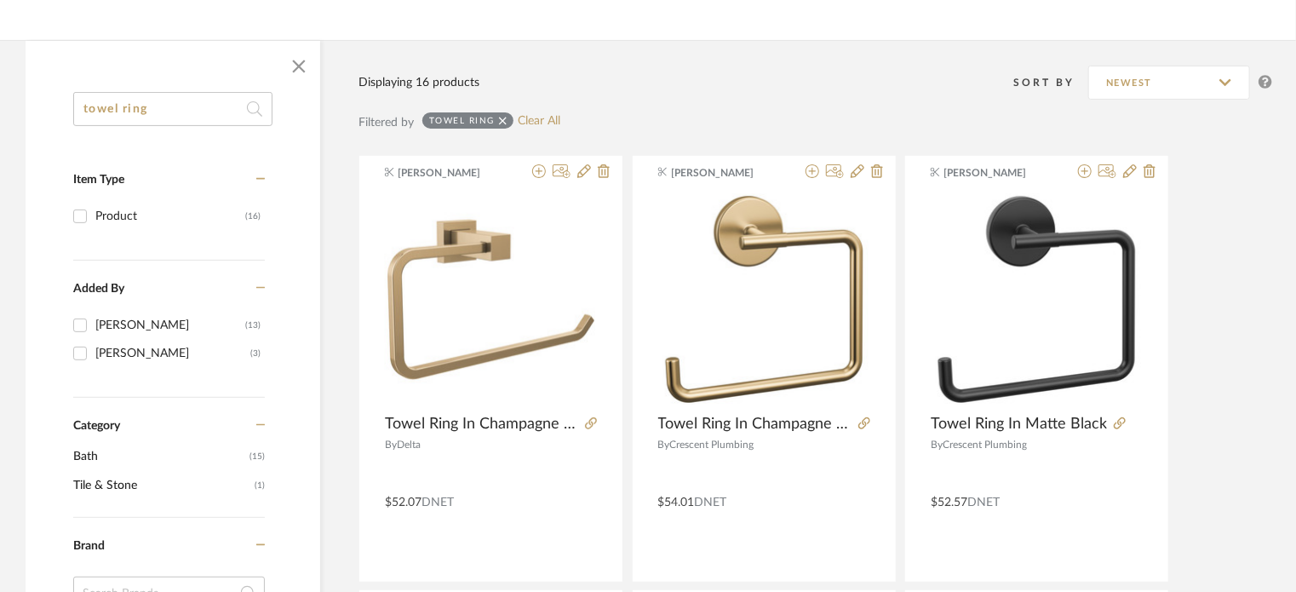
type input "towel ring"
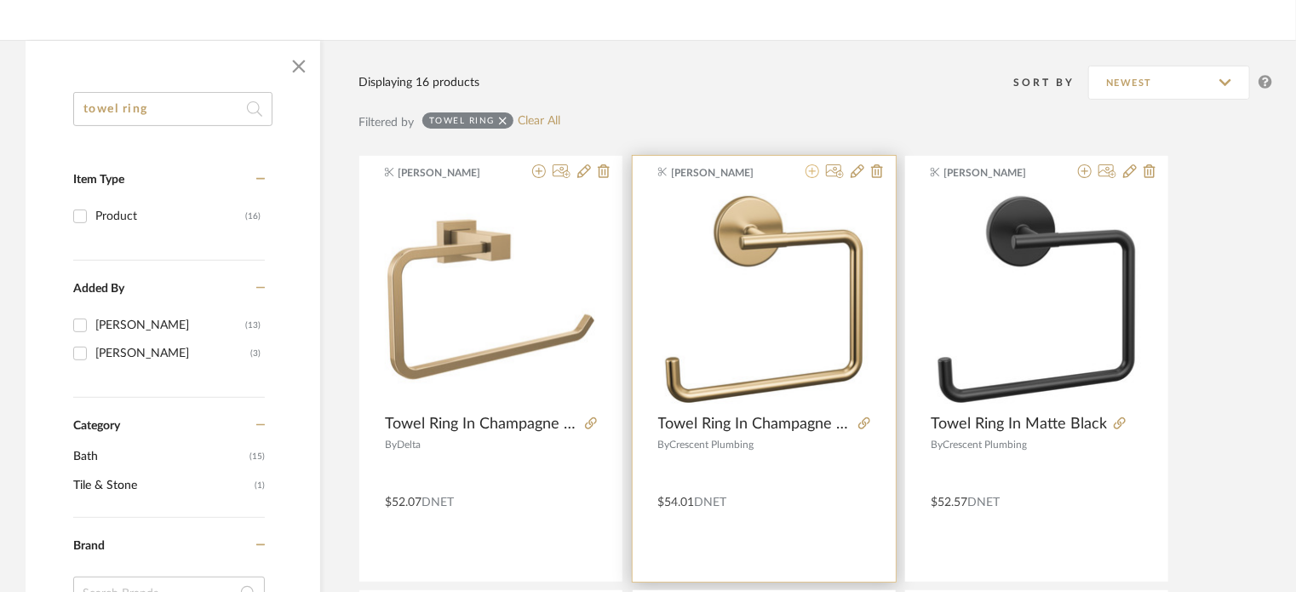
click at [814, 173] on icon at bounding box center [812, 171] width 14 height 14
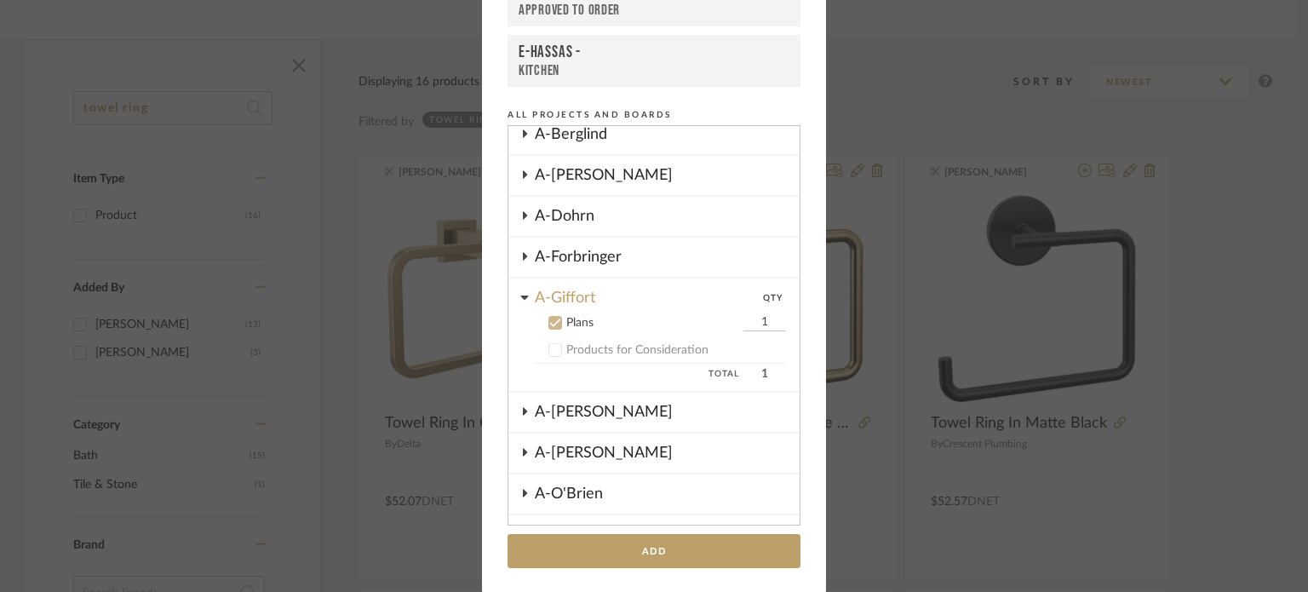
scroll to position [289, 0]
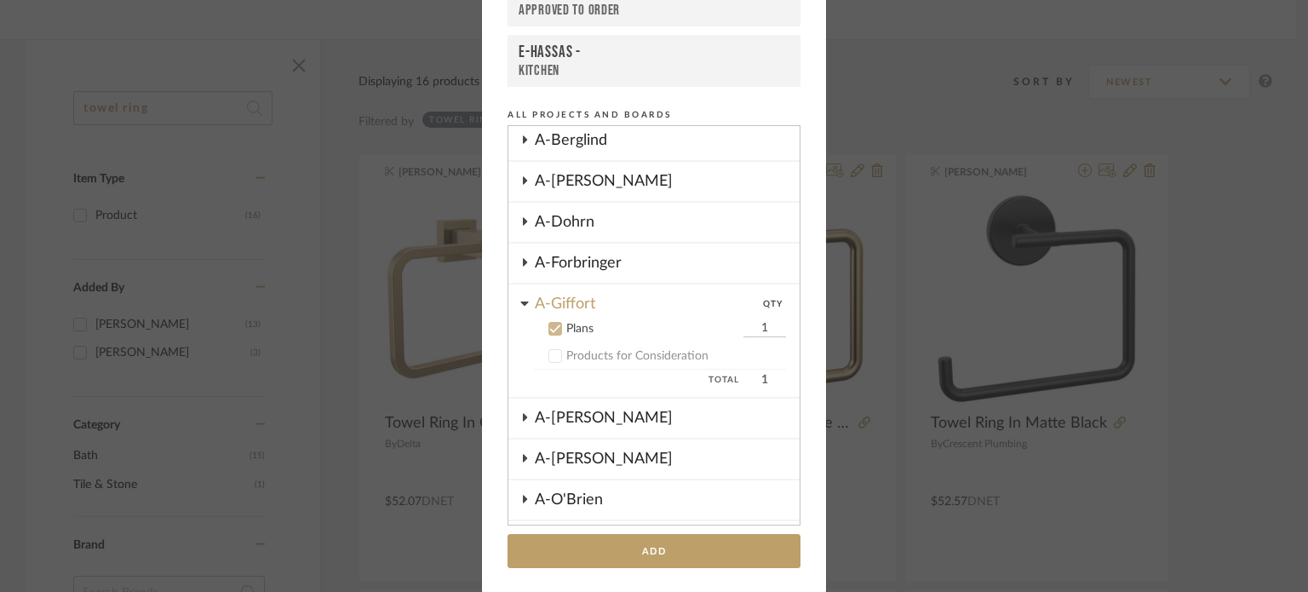
click at [557, 326] on label "Plans 1" at bounding box center [660, 328] width 252 height 17
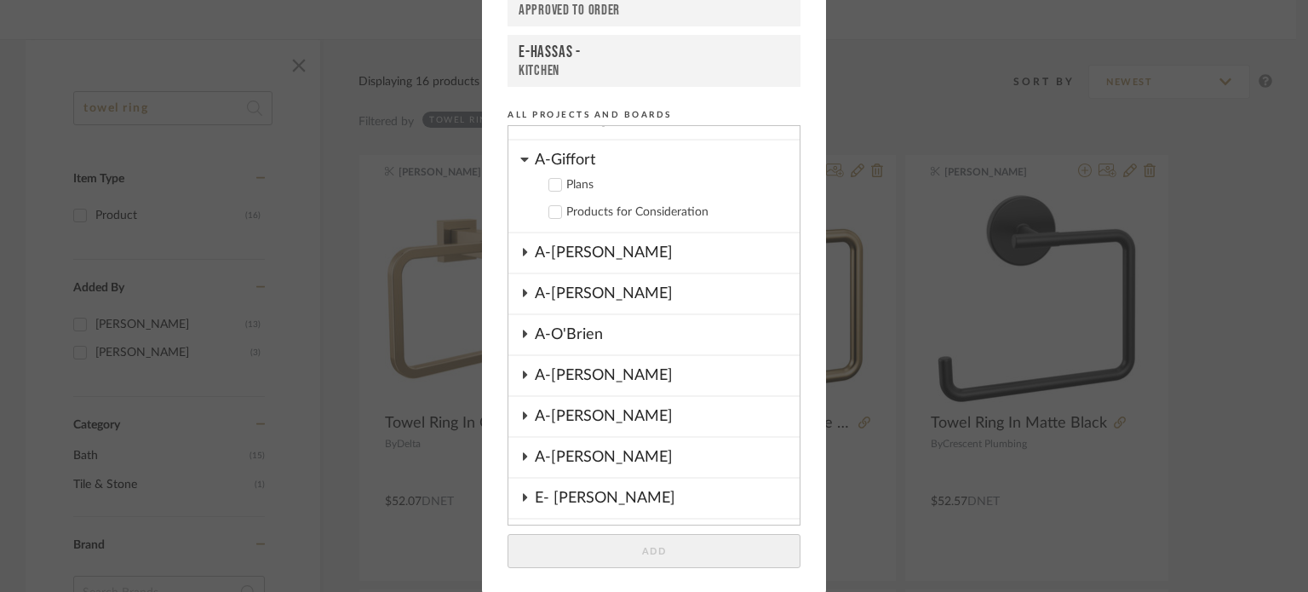
scroll to position [449, 0]
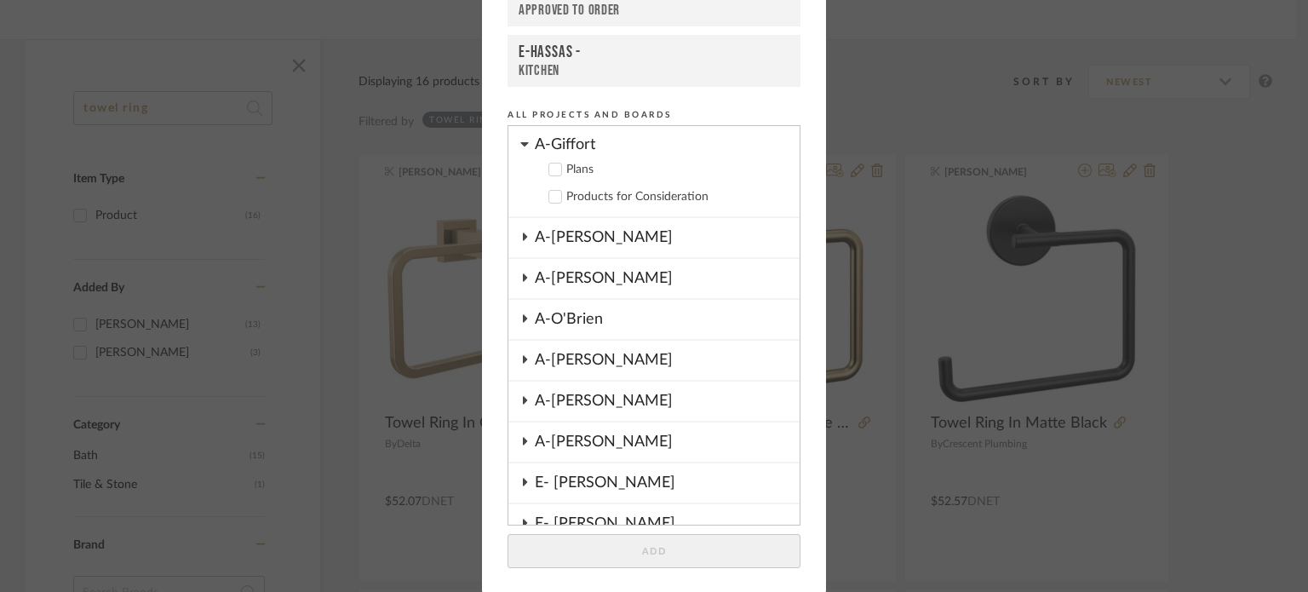
click at [548, 266] on div "A-[PERSON_NAME]" at bounding box center [667, 278] width 265 height 39
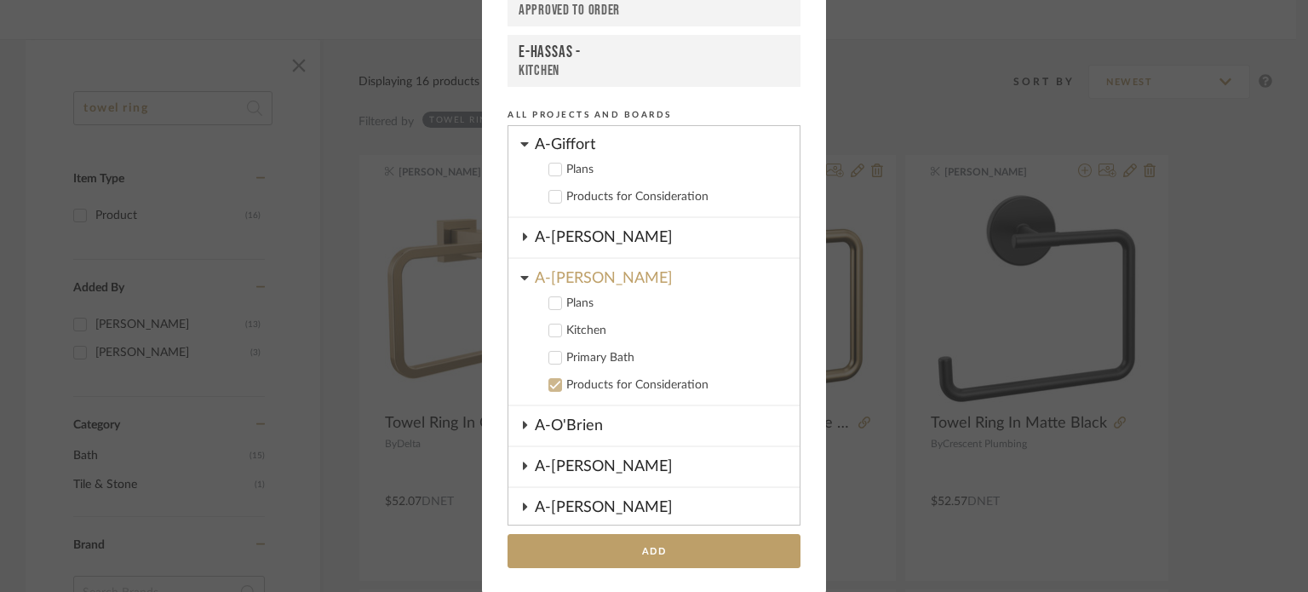
click at [552, 352] on icon at bounding box center [555, 358] width 12 height 12
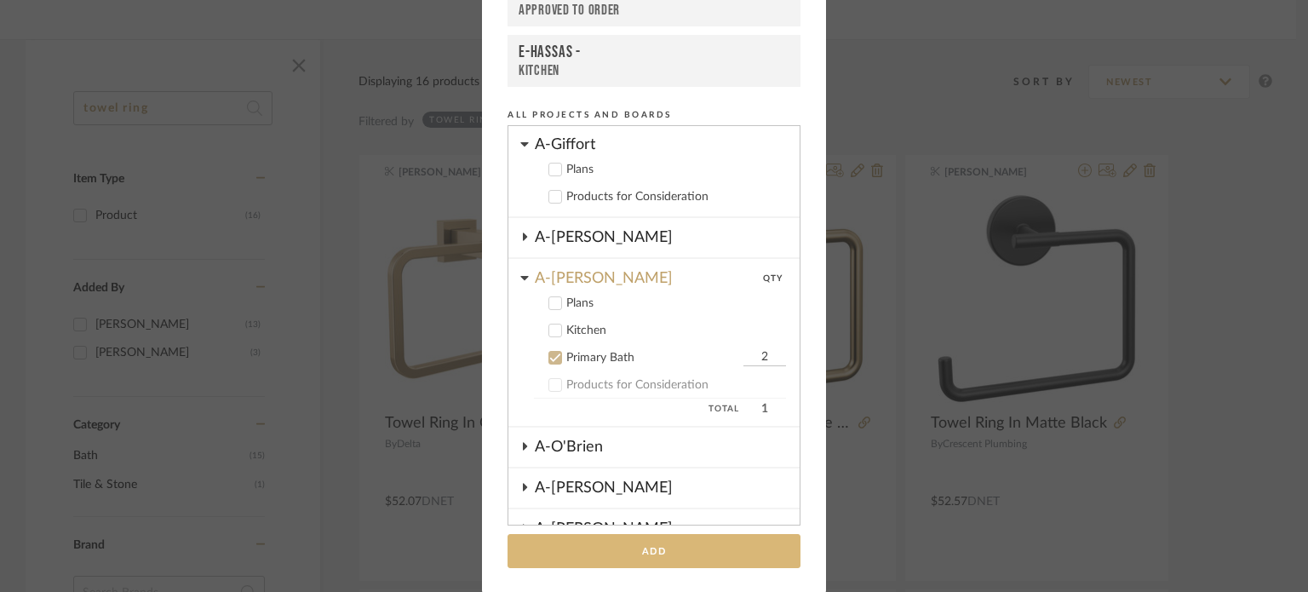
type input "2"
click at [677, 552] on button "Add" at bounding box center [653, 551] width 293 height 35
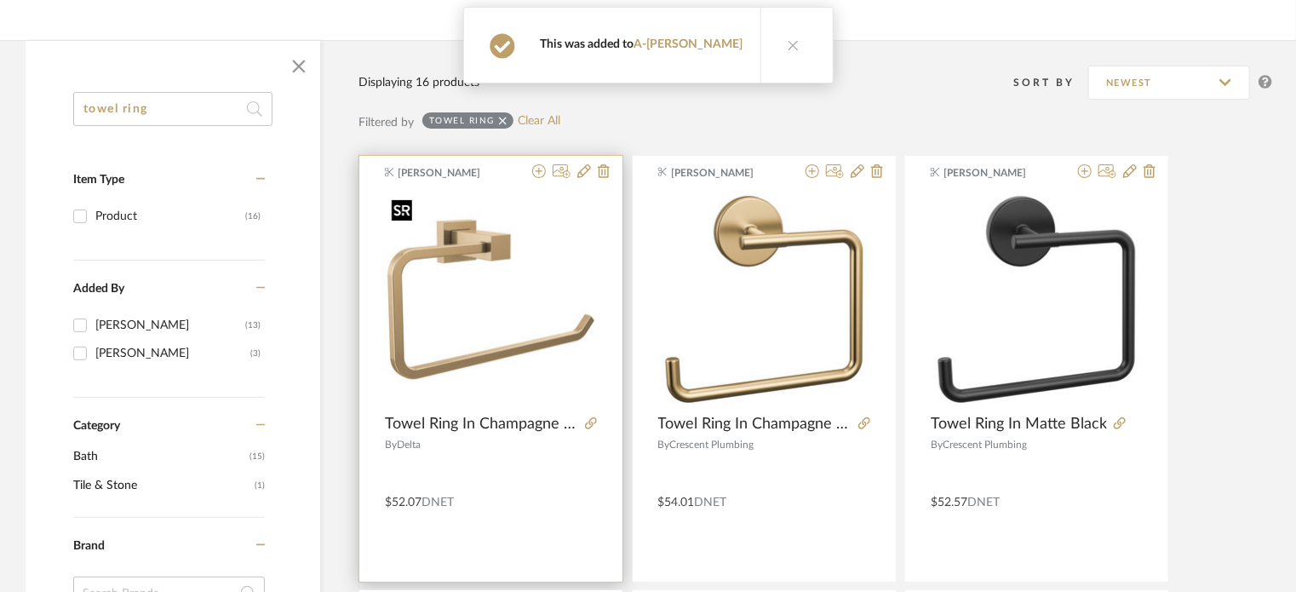
scroll to position [0, 0]
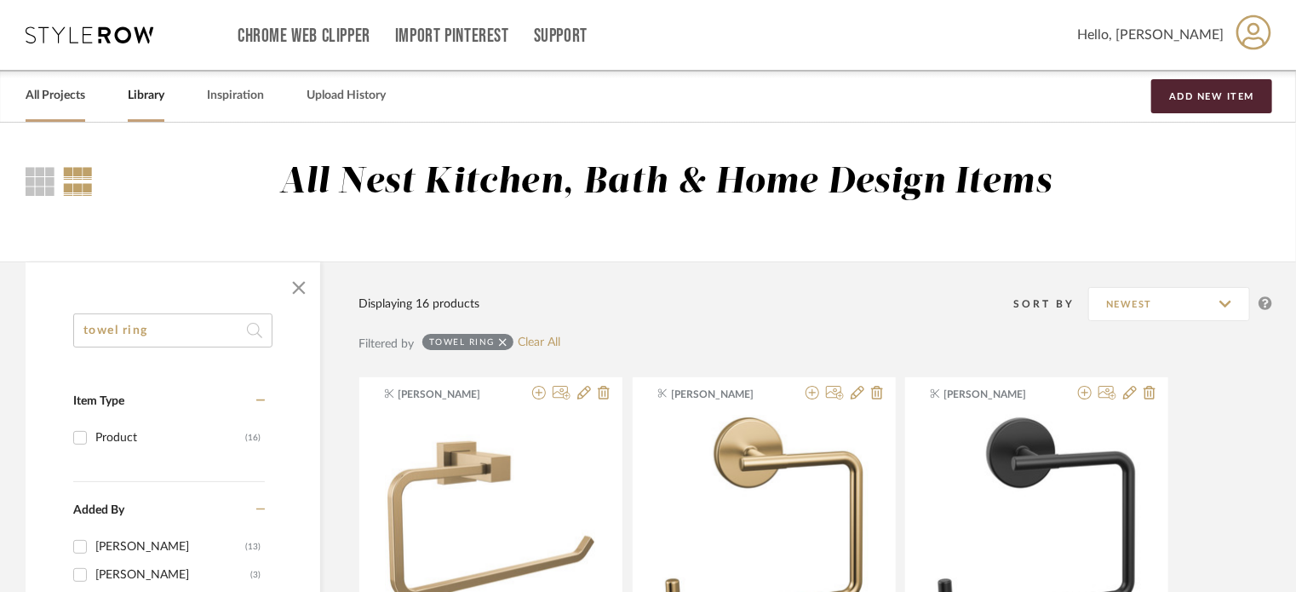
click at [65, 100] on link "All Projects" at bounding box center [56, 95] width 60 height 23
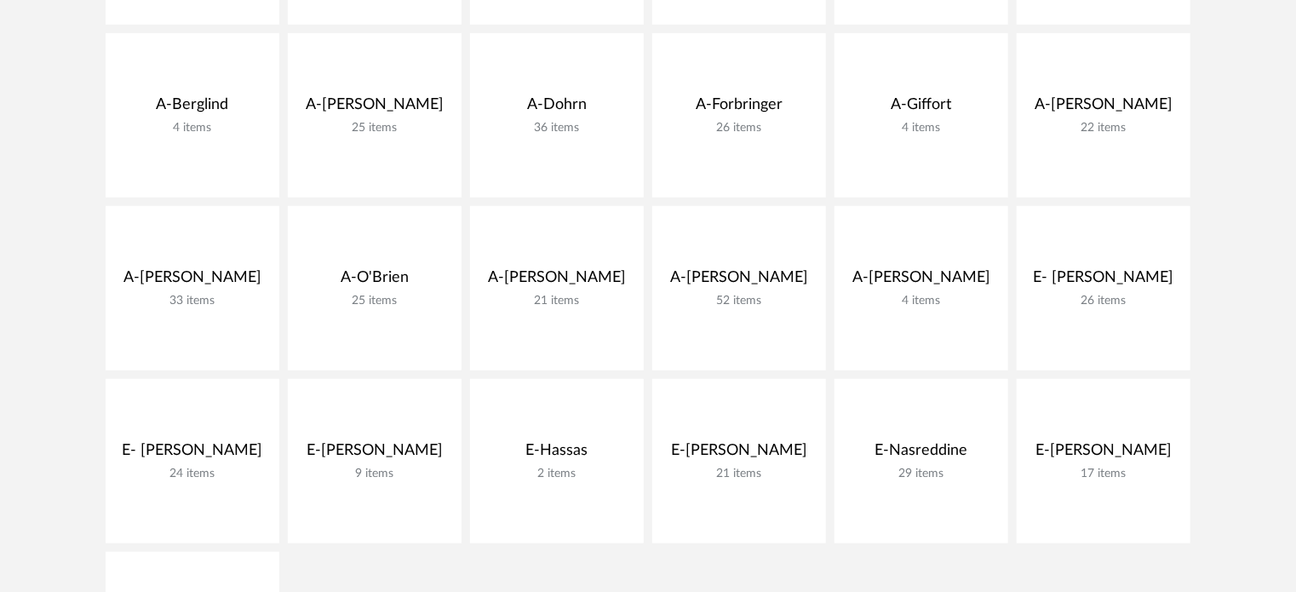
scroll to position [562, 0]
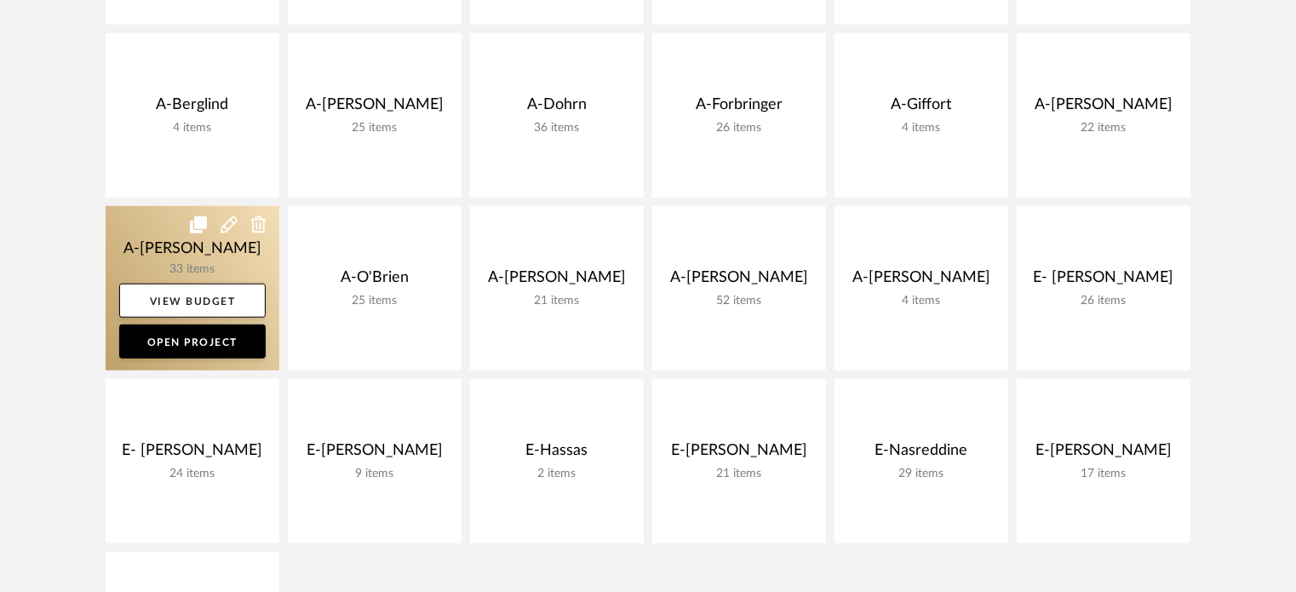
click at [146, 261] on link at bounding box center [193, 288] width 174 height 164
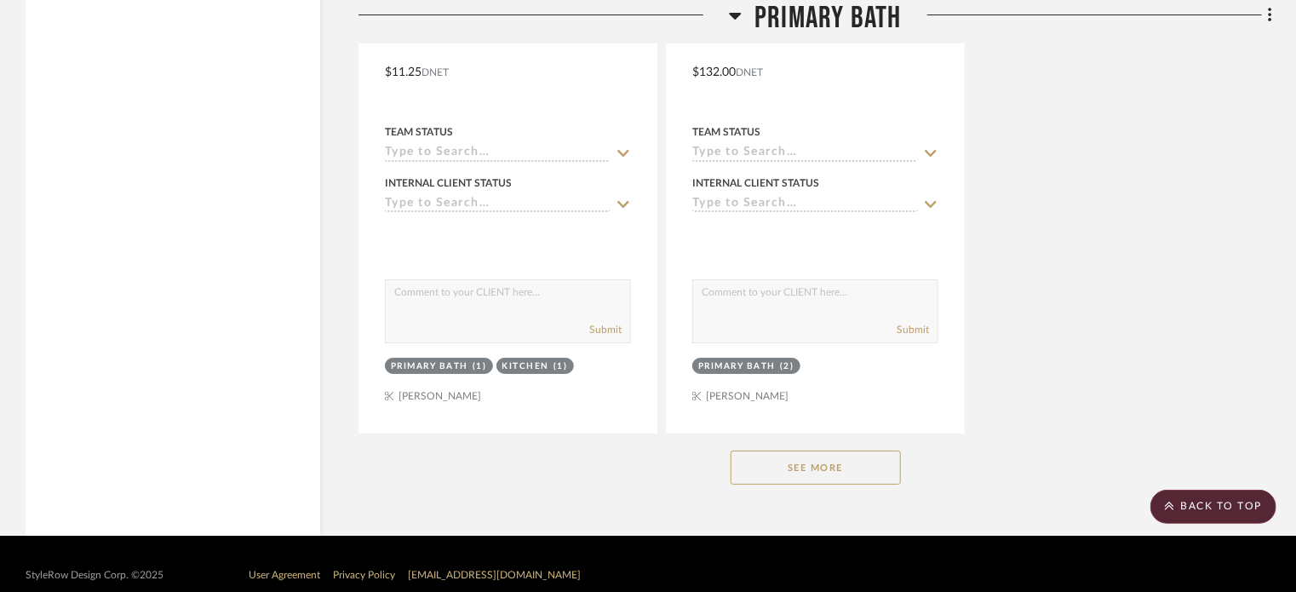
scroll to position [6341, 0]
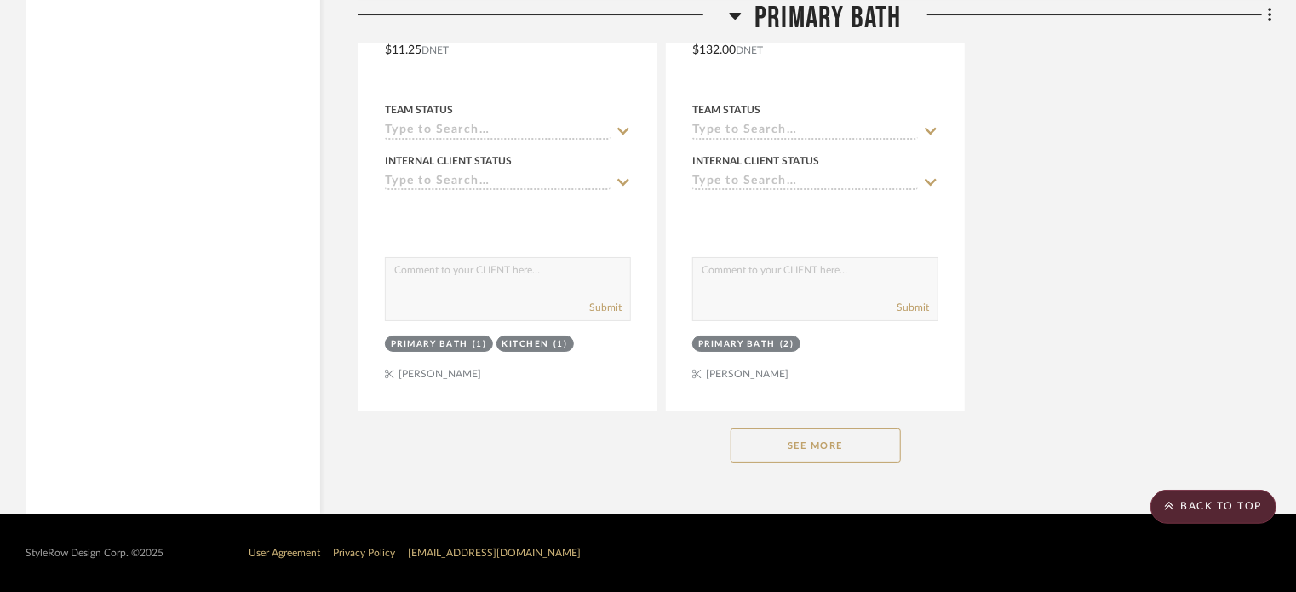
click at [821, 451] on button "See More" at bounding box center [815, 445] width 170 height 34
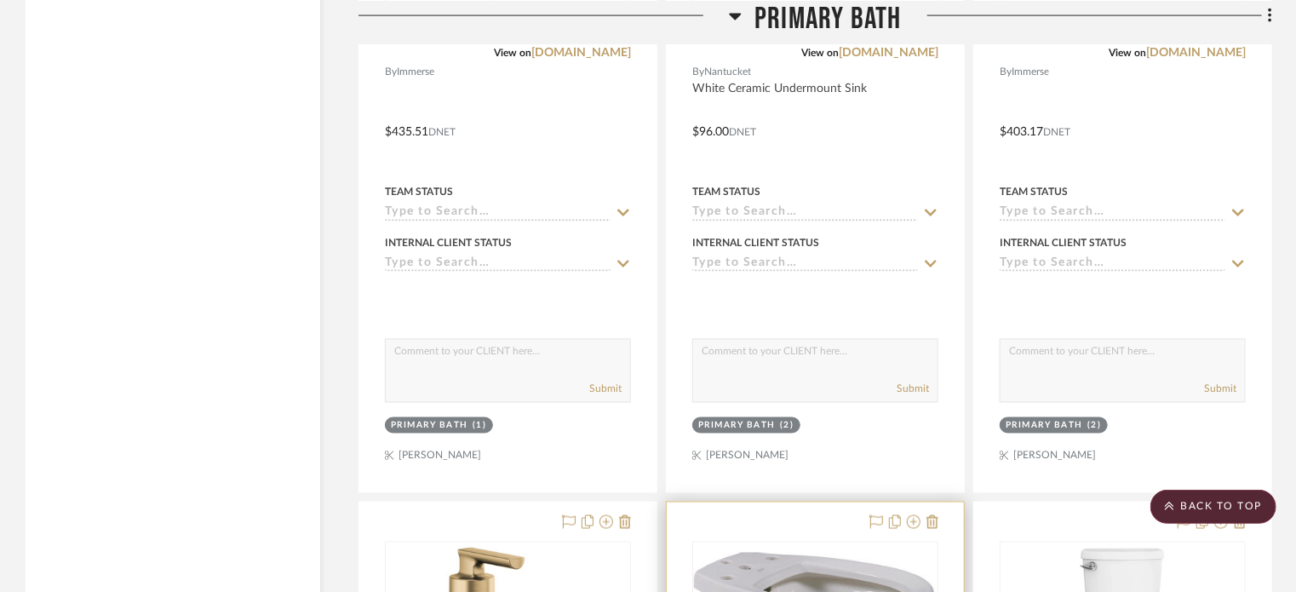
scroll to position [8065, 0]
